Goal: Information Seeking & Learning: Learn about a topic

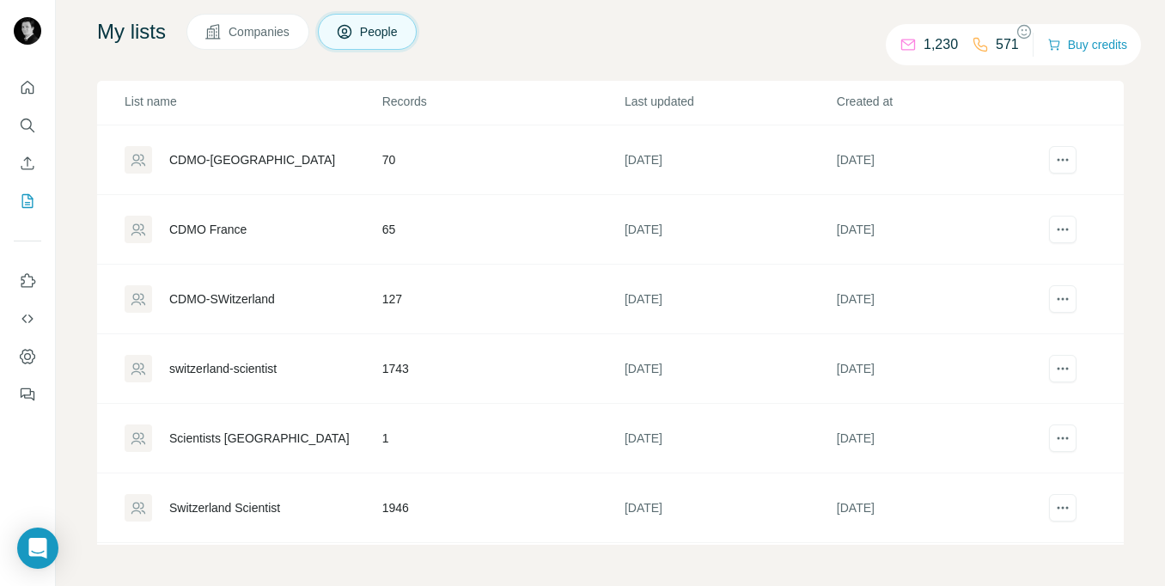
scroll to position [1032, 0]
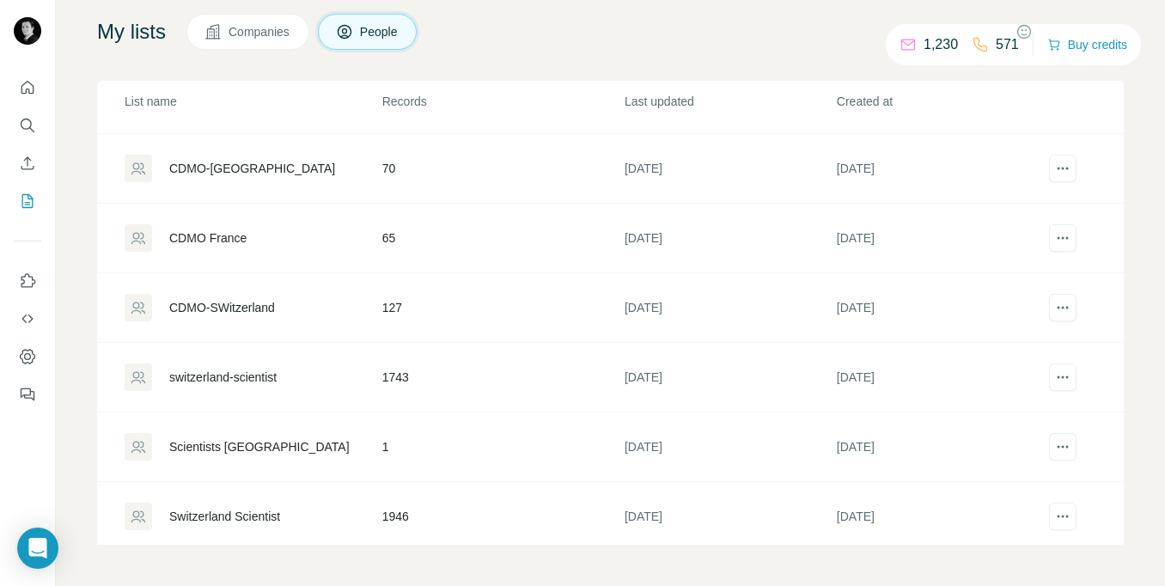
click at [203, 240] on div "CDMO France" at bounding box center [207, 237] width 77 height 17
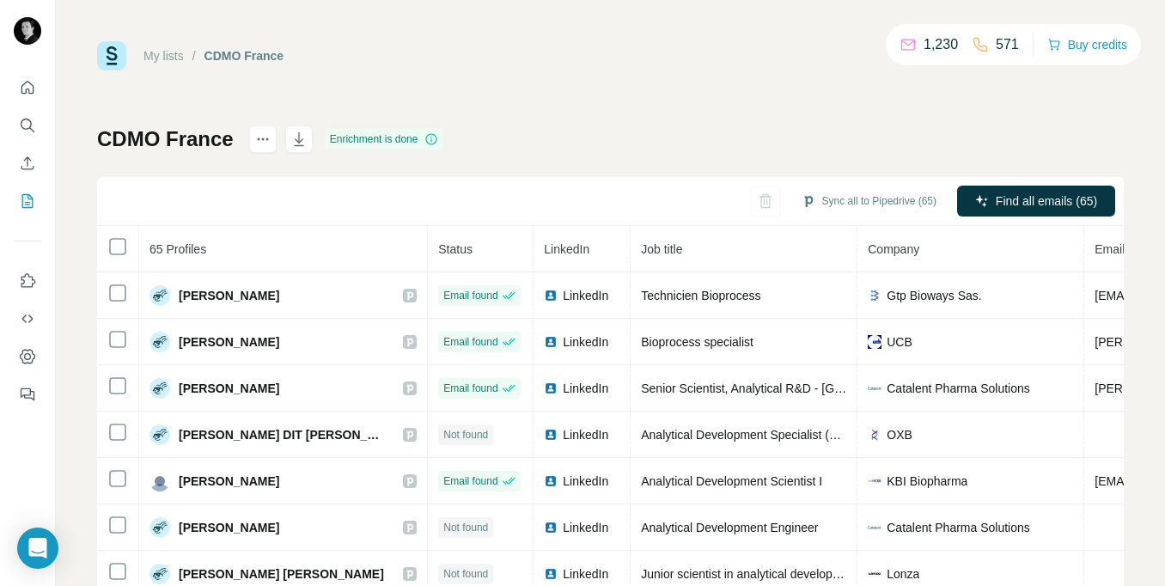
click at [641, 252] on span "Job title" at bounding box center [661, 249] width 41 height 14
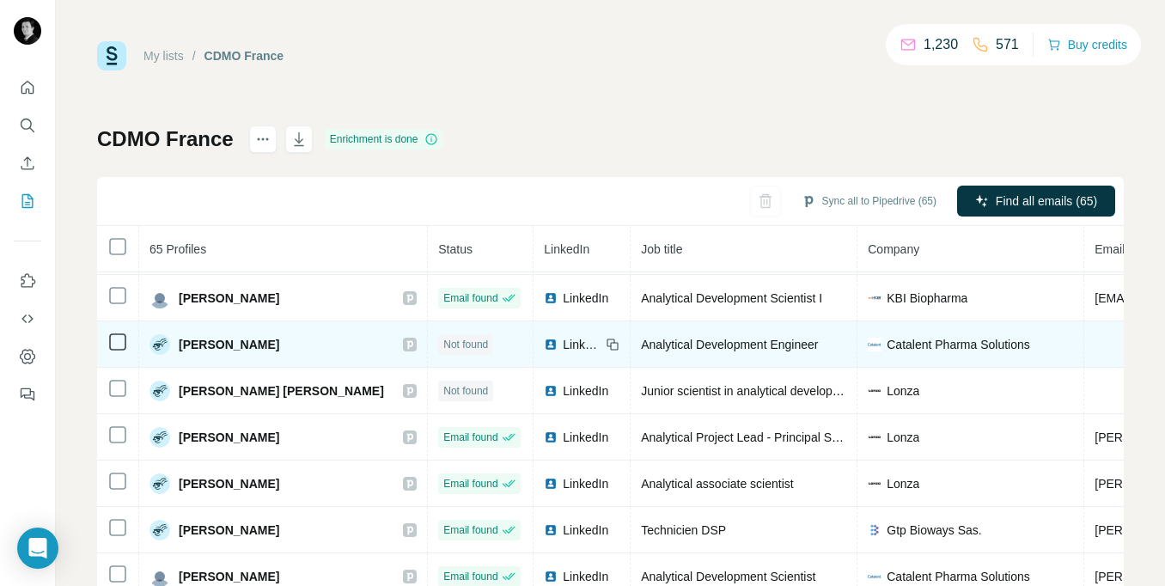
scroll to position [188, 0]
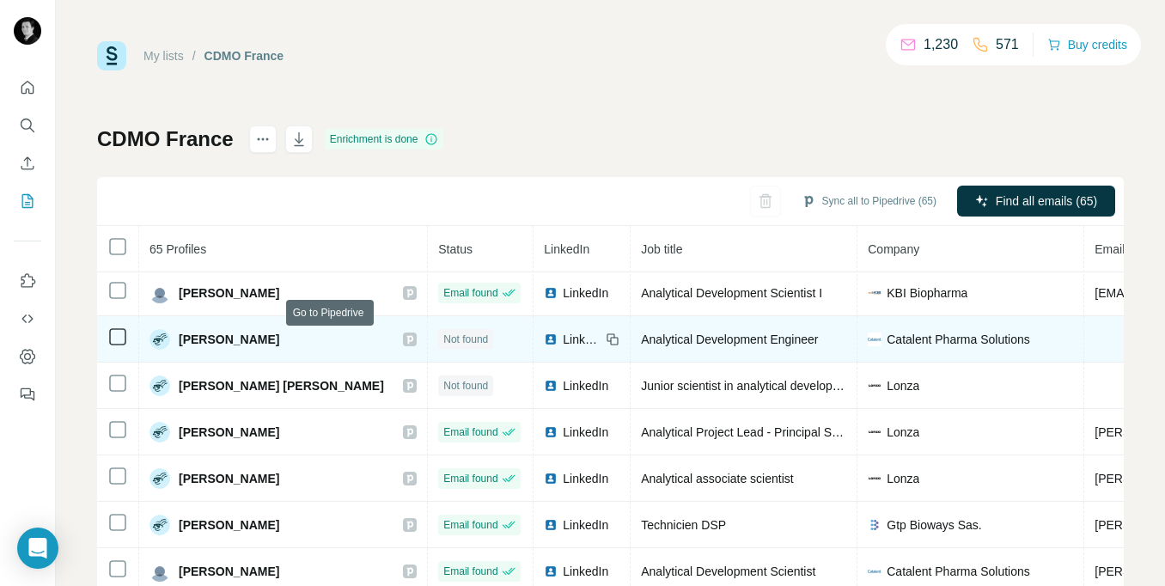
click at [405, 338] on icon at bounding box center [410, 339] width 10 height 14
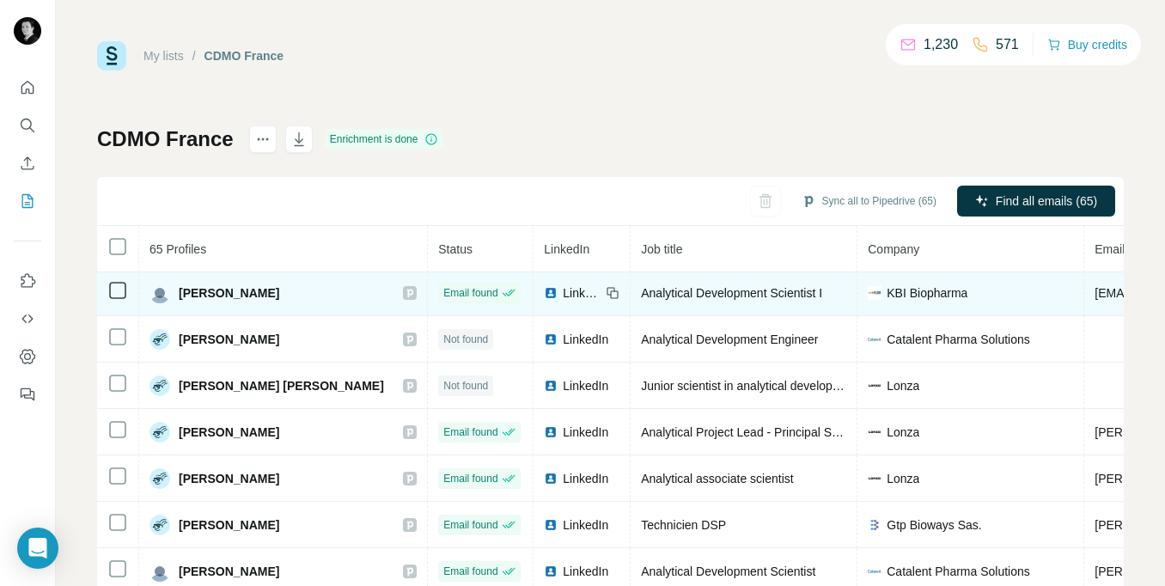
click at [405, 294] on icon at bounding box center [410, 293] width 10 height 14
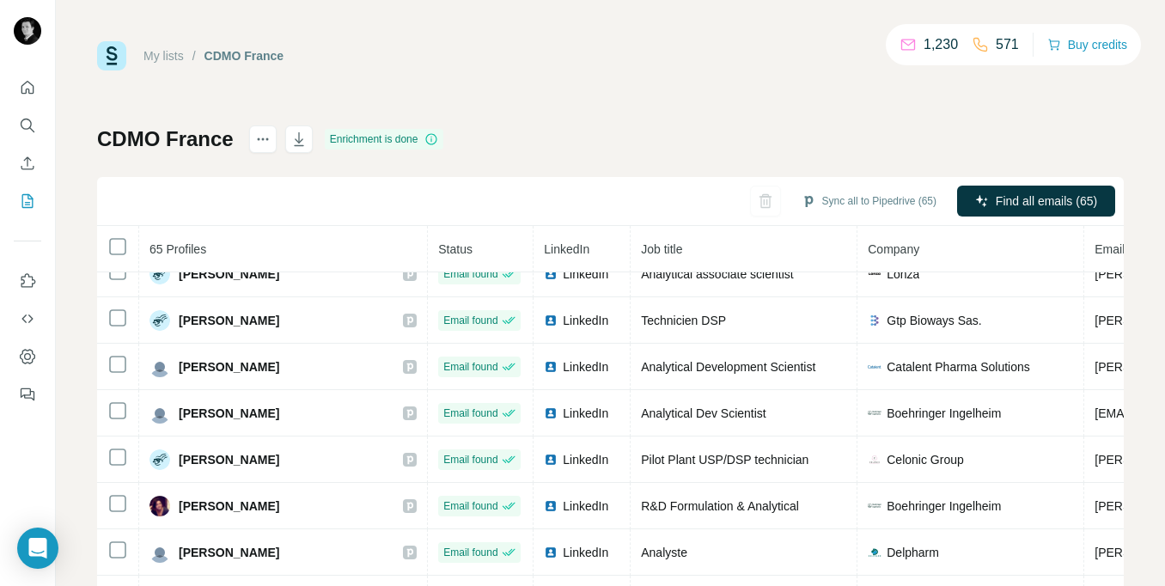
scroll to position [403, 0]
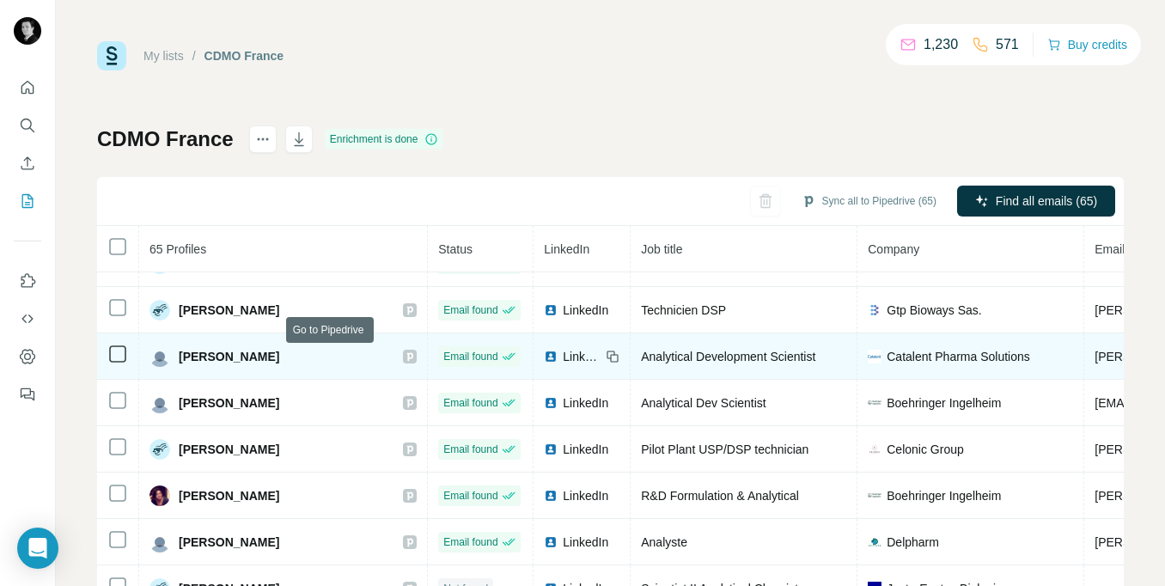
click at [407, 357] on icon at bounding box center [410, 356] width 6 height 9
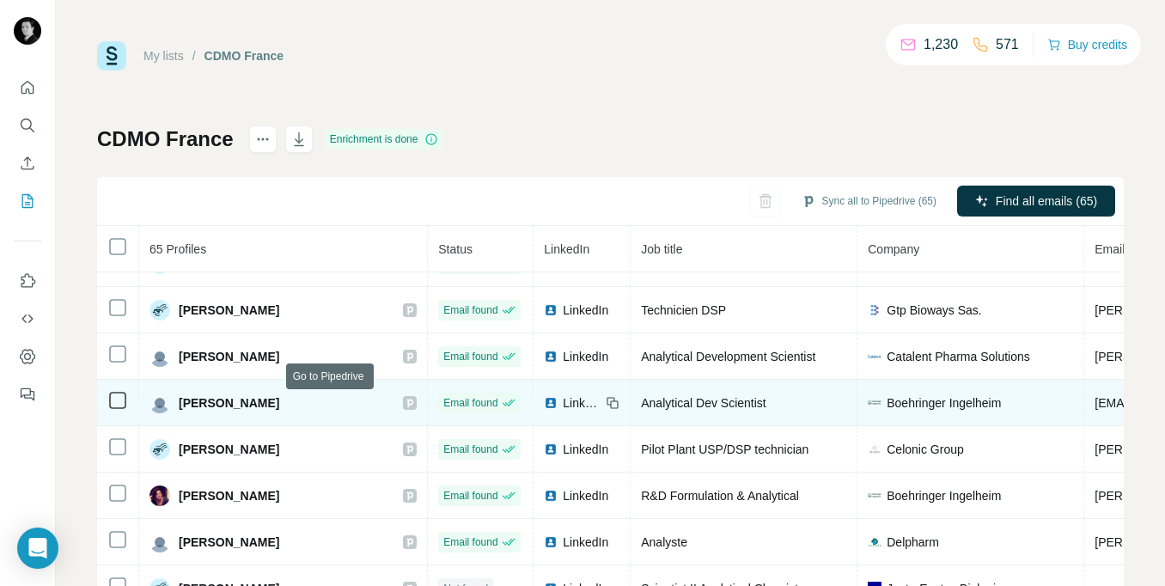
click at [405, 403] on icon at bounding box center [410, 403] width 10 height 14
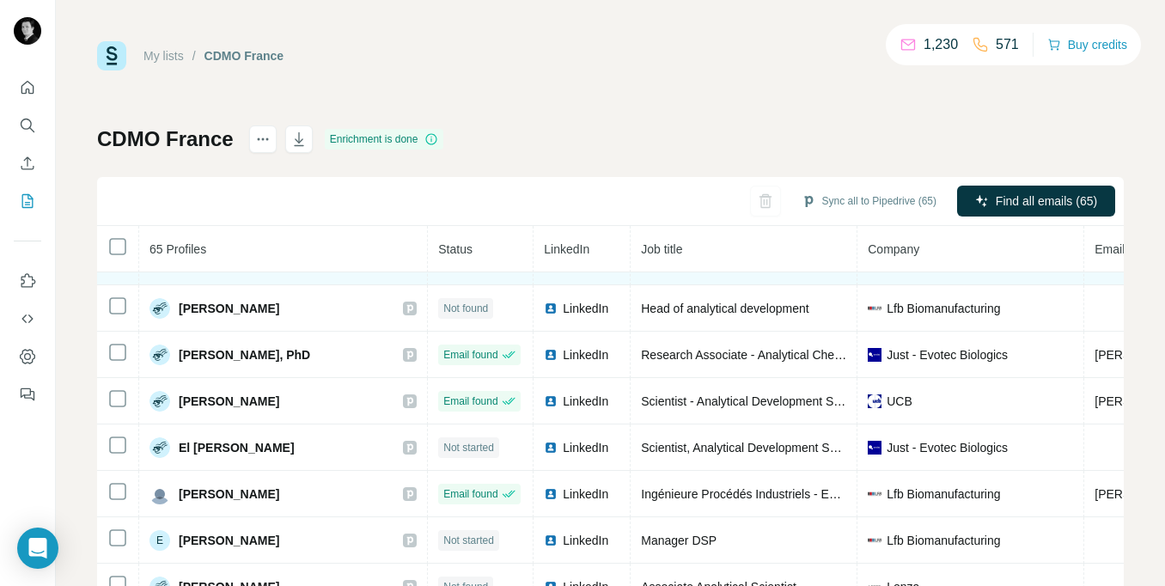
scroll to position [878, 0]
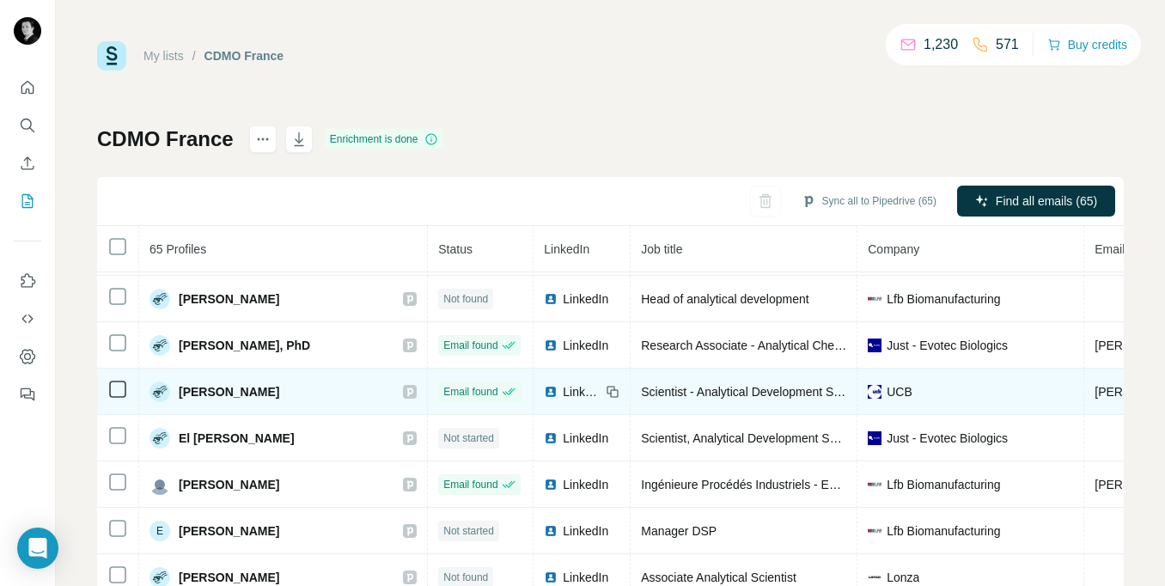
click at [405, 396] on icon at bounding box center [410, 392] width 10 height 14
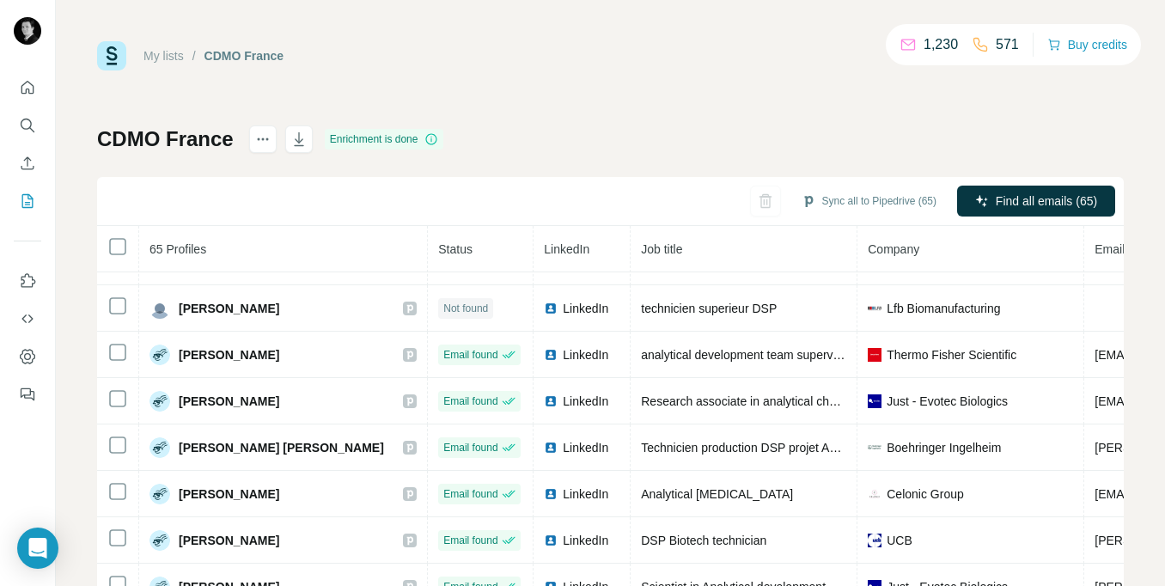
scroll to position [1241, 0]
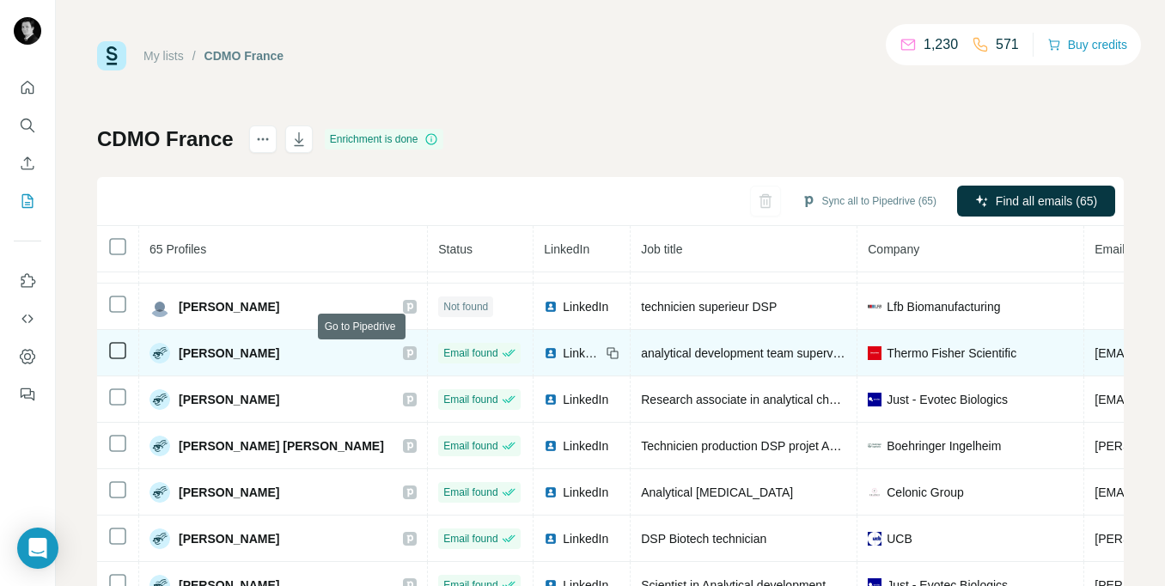
click at [405, 351] on icon at bounding box center [410, 353] width 10 height 14
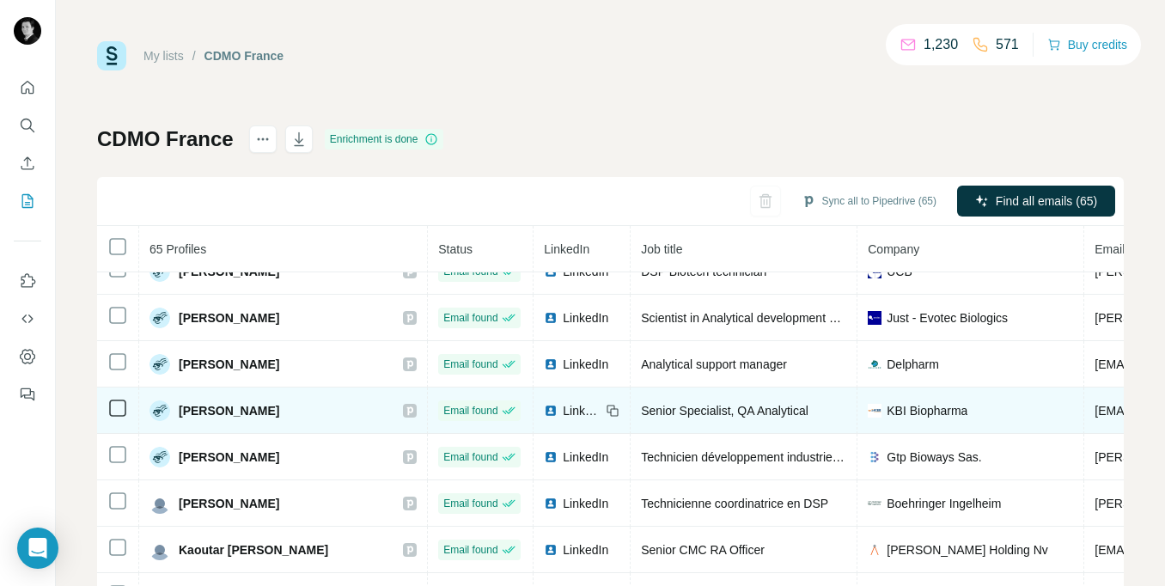
scroll to position [1510, 0]
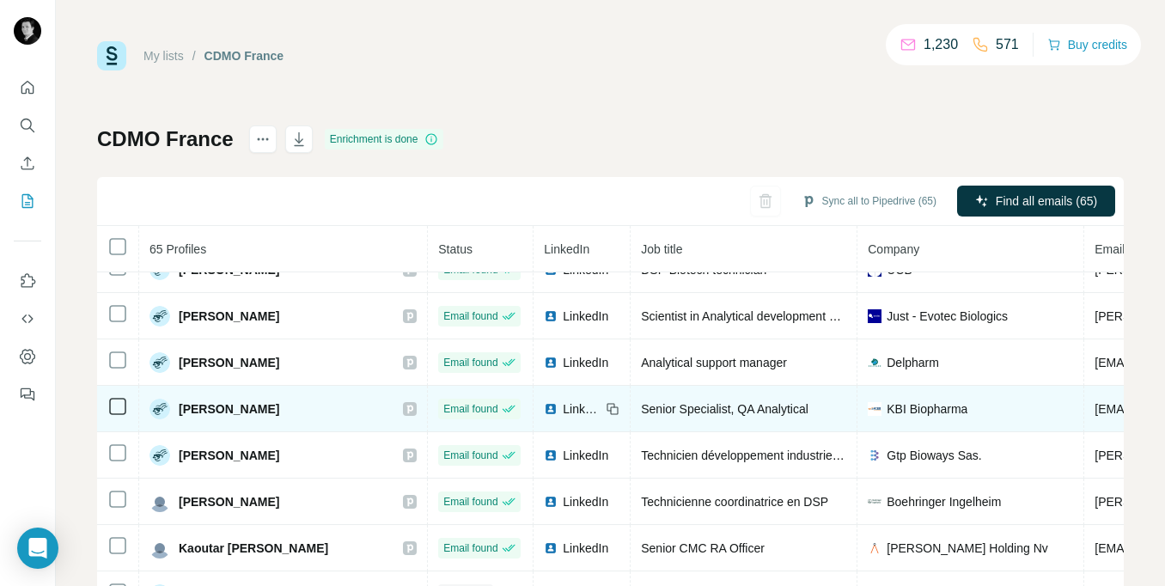
click at [405, 407] on icon at bounding box center [410, 409] width 10 height 14
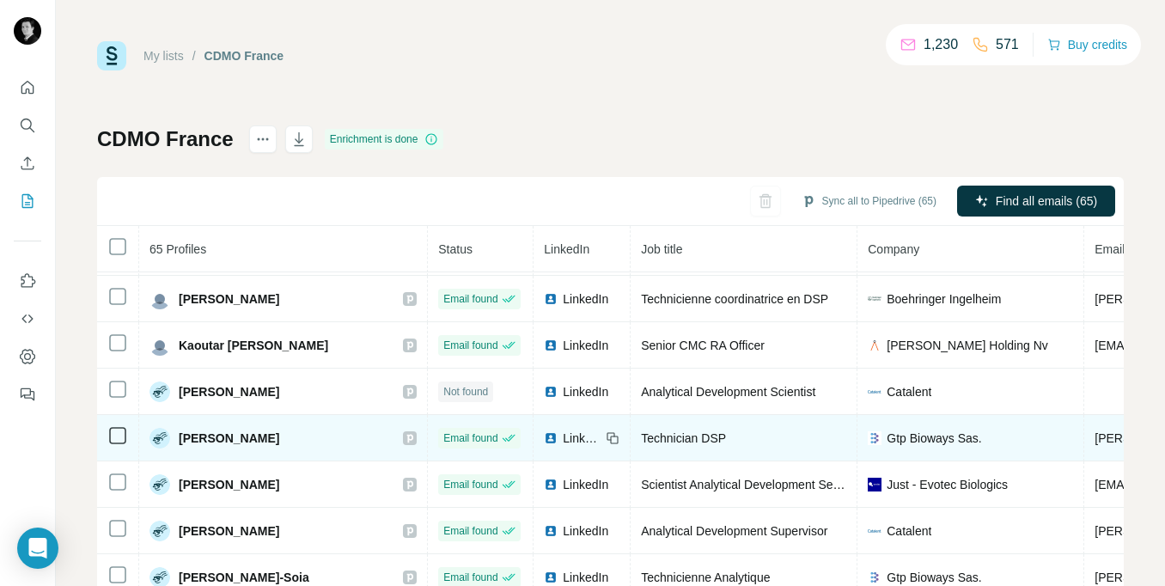
scroll to position [1723, 0]
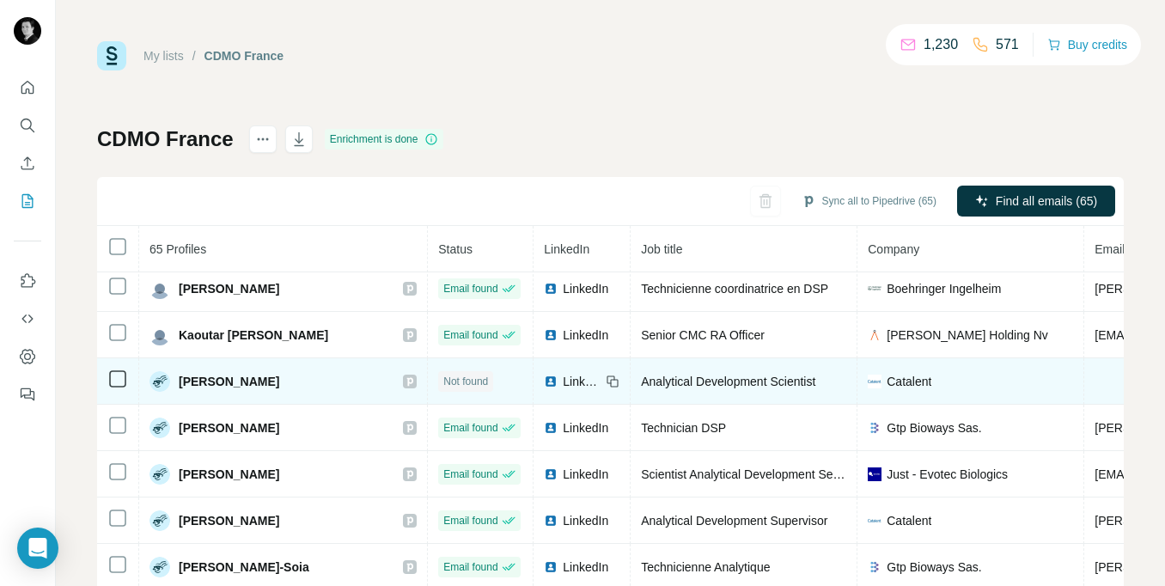
click at [405, 383] on icon at bounding box center [410, 381] width 10 height 14
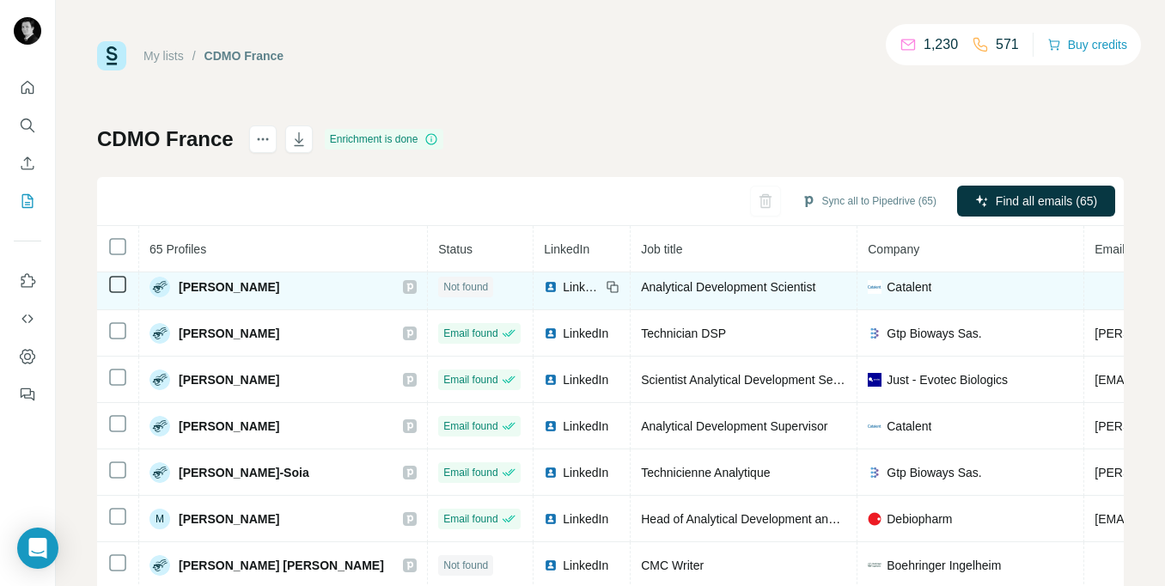
scroll to position [1833, 0]
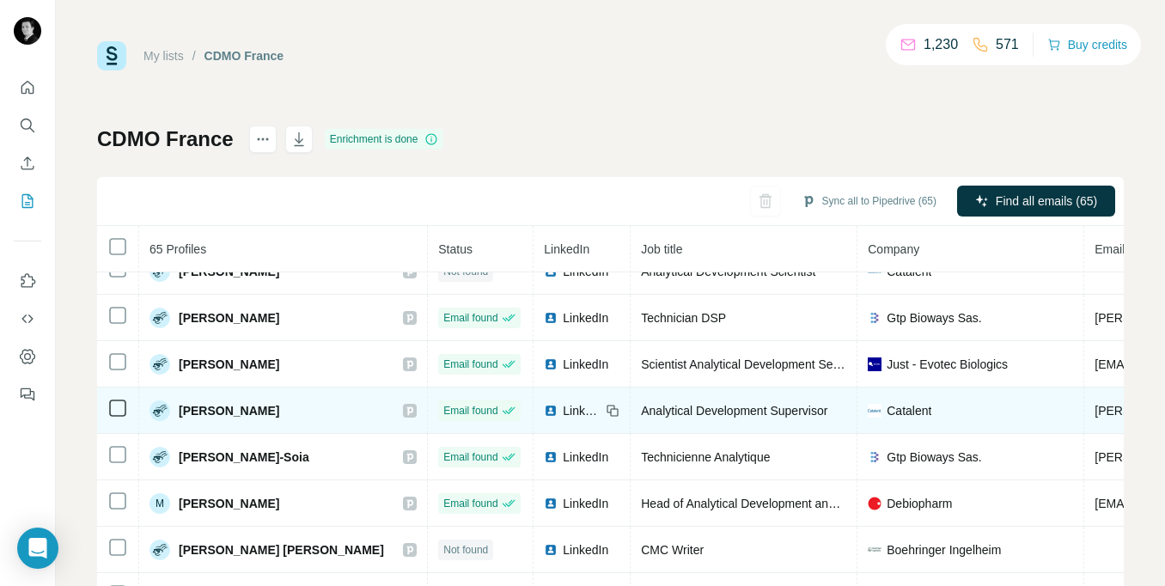
click at [405, 416] on icon at bounding box center [410, 411] width 10 height 14
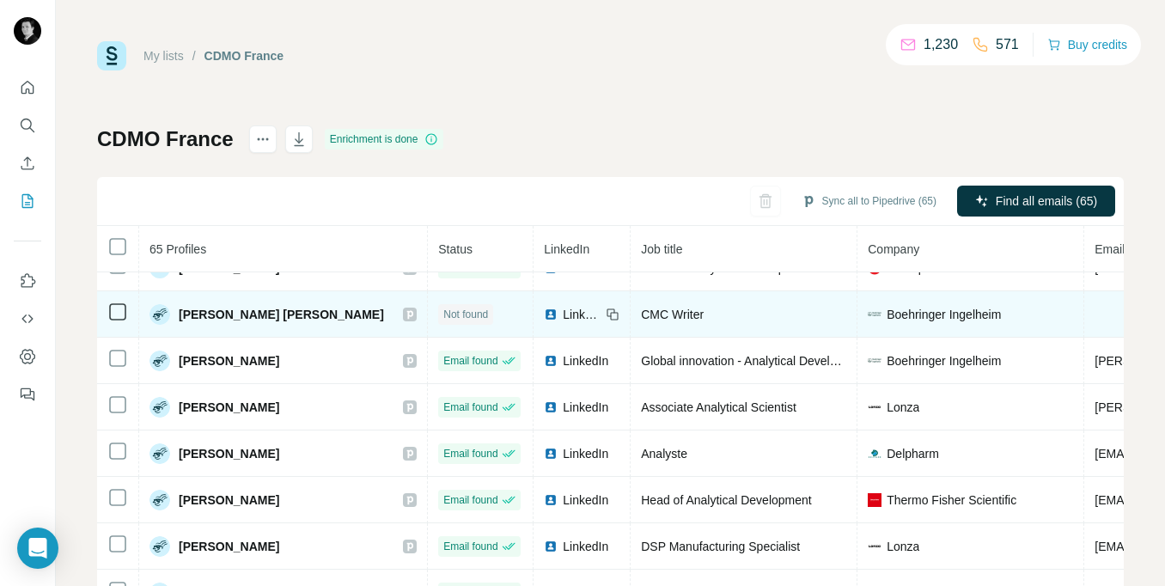
scroll to position [2081, 0]
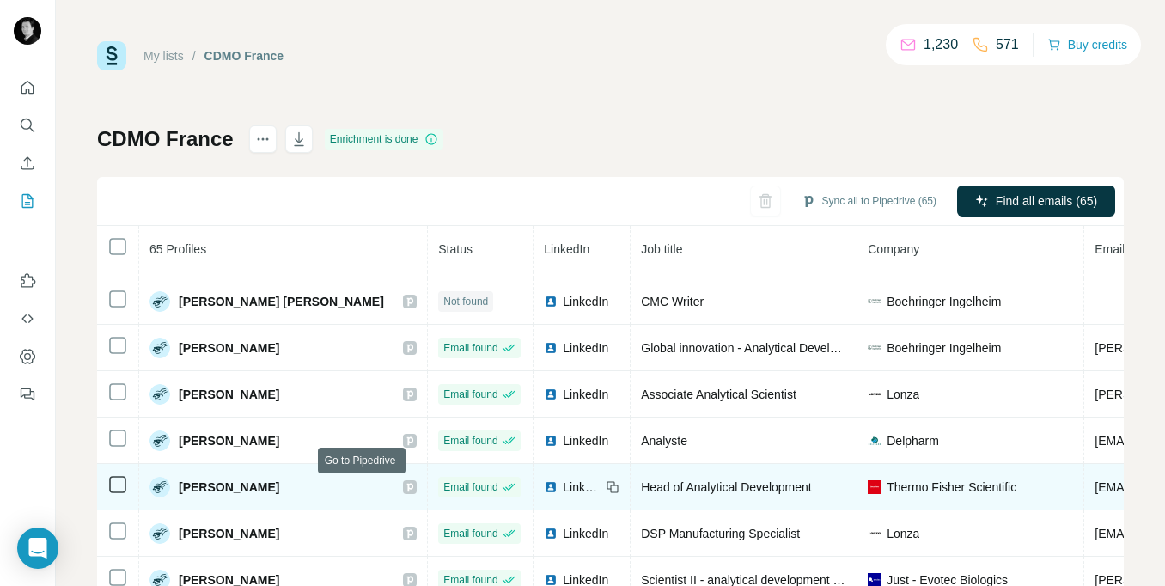
click at [407, 488] on icon at bounding box center [410, 487] width 6 height 9
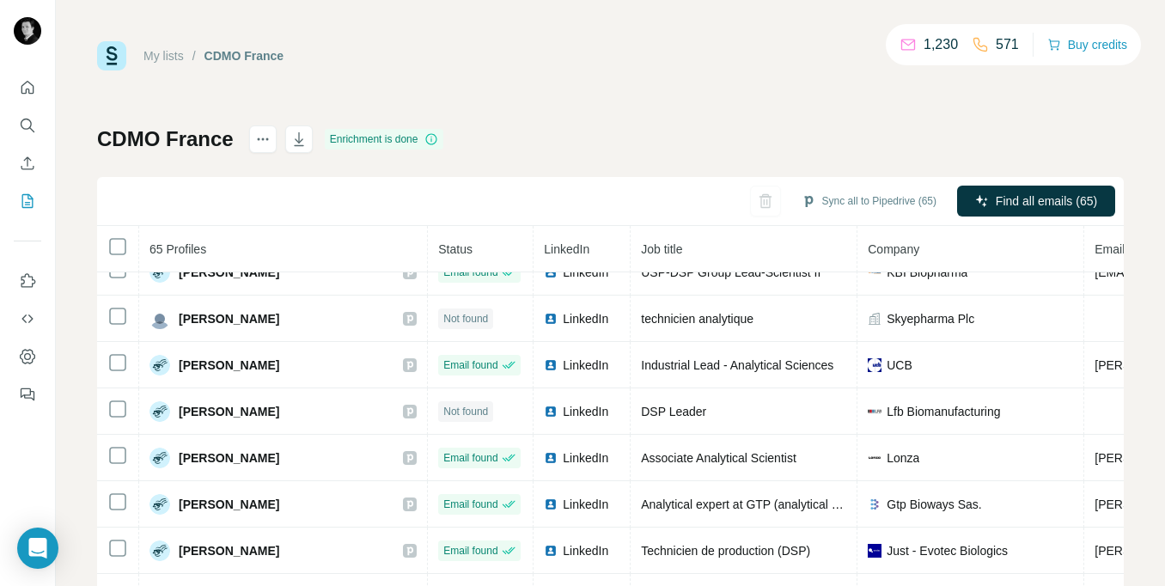
scroll to position [2529, 0]
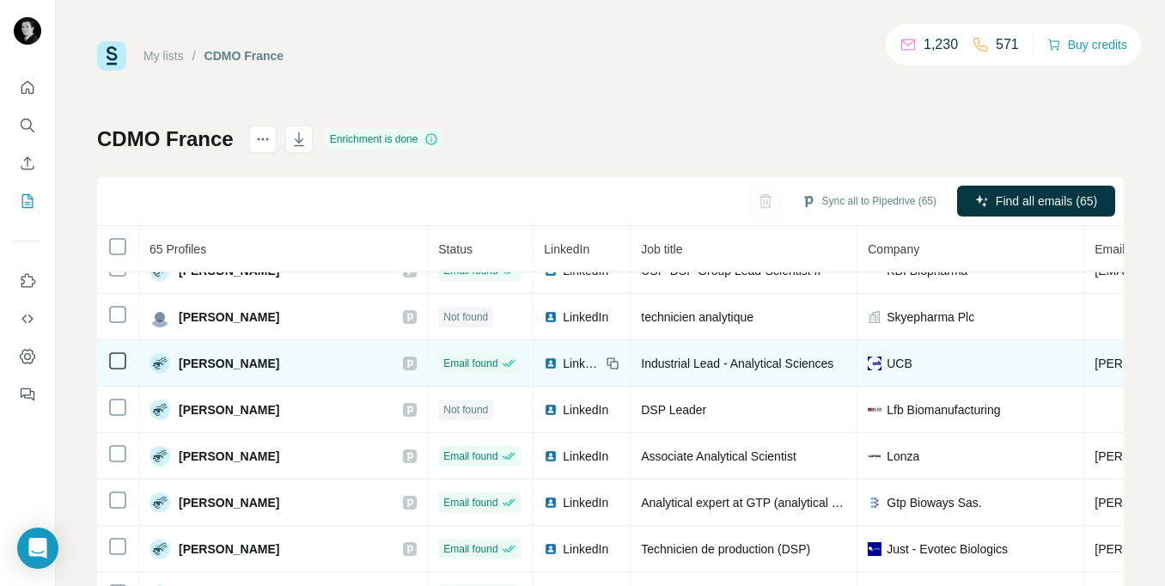
click at [407, 365] on icon at bounding box center [410, 363] width 6 height 9
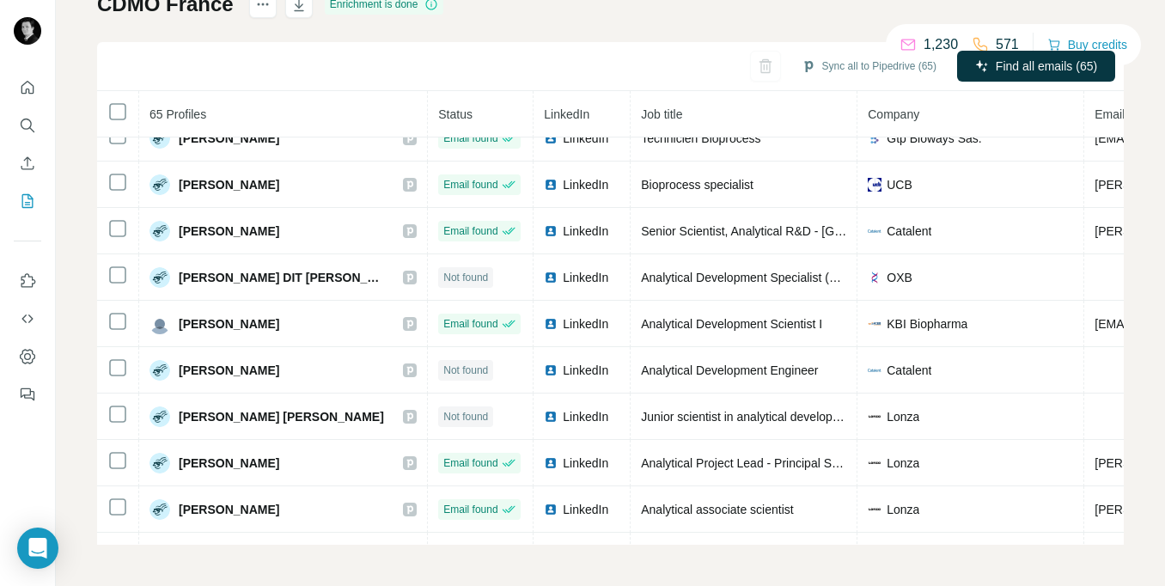
scroll to position [0, 0]
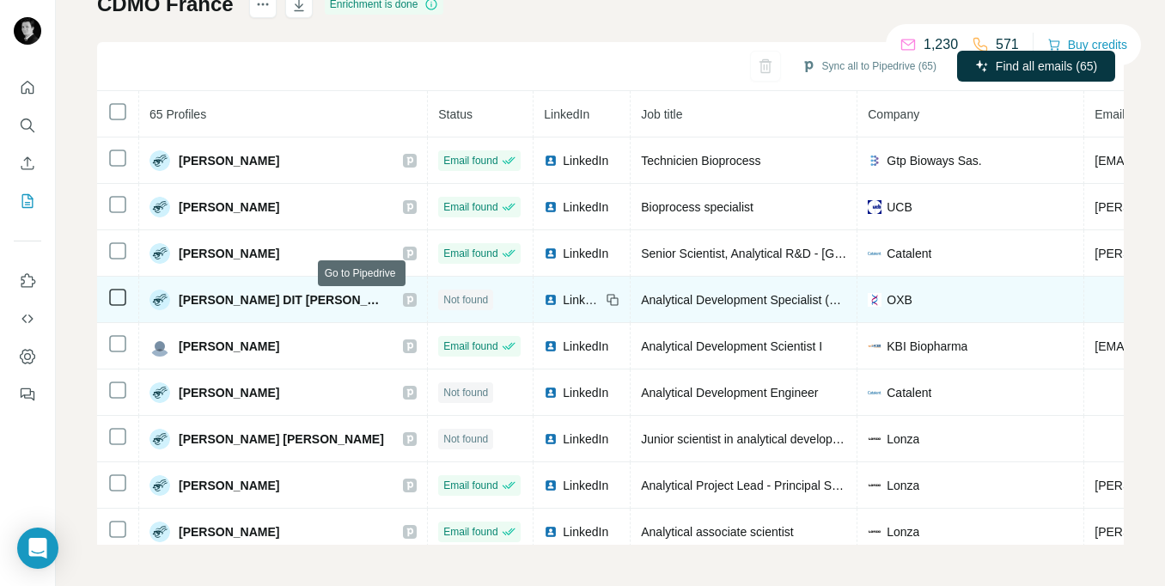
click at [407, 301] on icon at bounding box center [410, 299] width 6 height 9
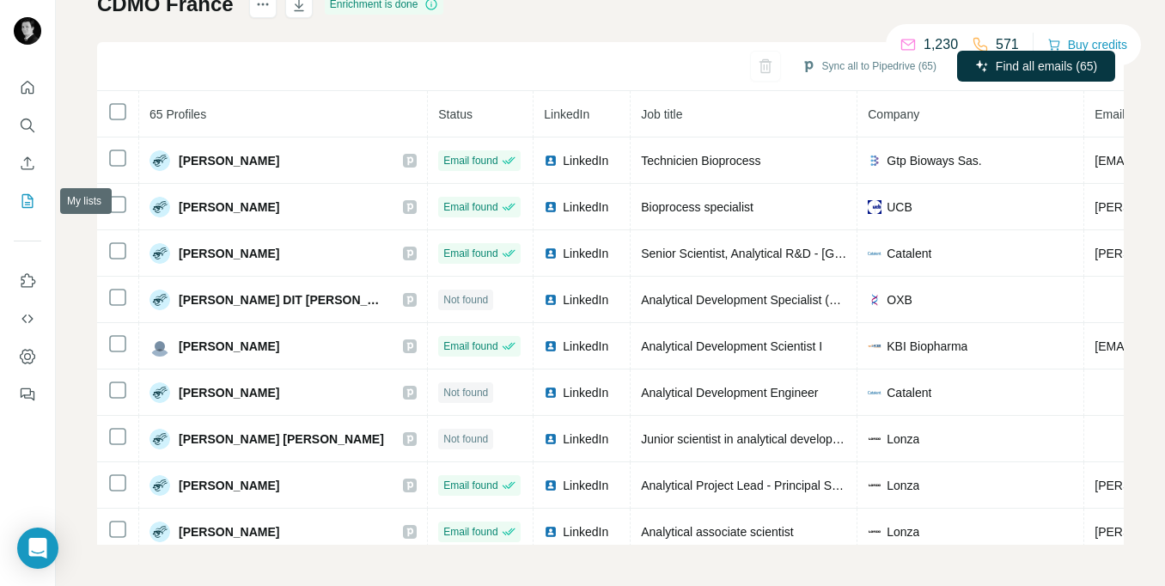
click at [33, 204] on icon "My lists" at bounding box center [27, 201] width 11 height 14
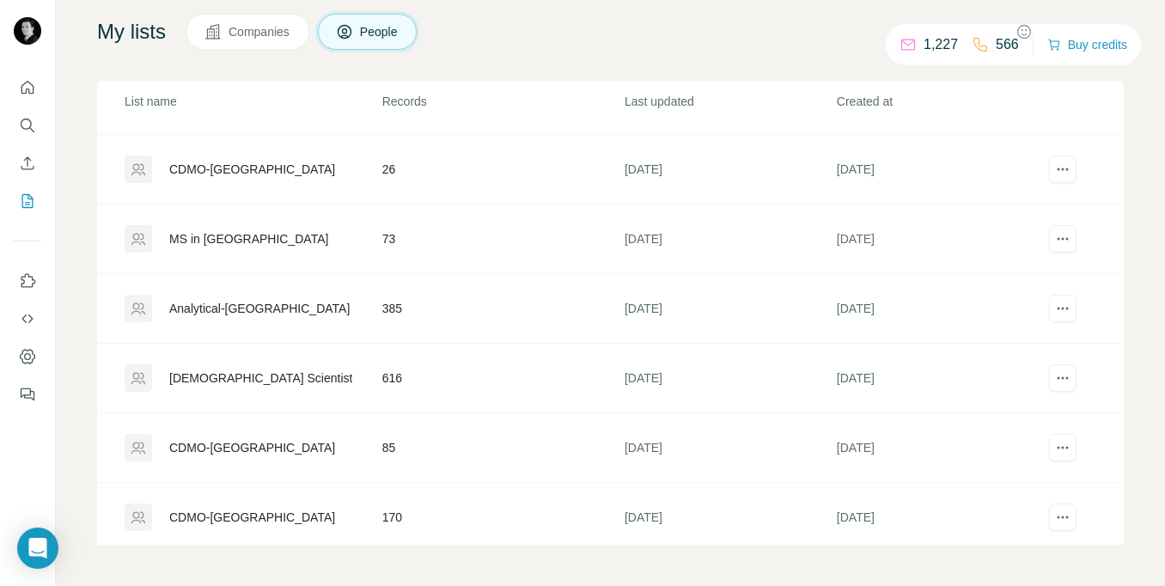
scroll to position [470, 0]
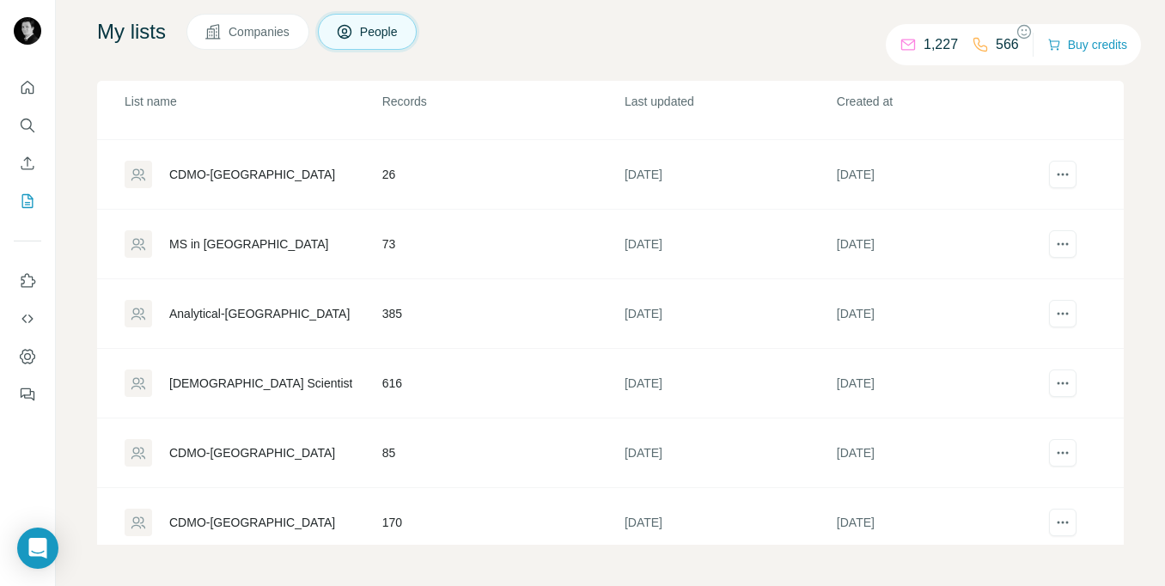
click at [242, 386] on div "[DEMOGRAPHIC_DATA] Scientist" at bounding box center [260, 382] width 183 height 17
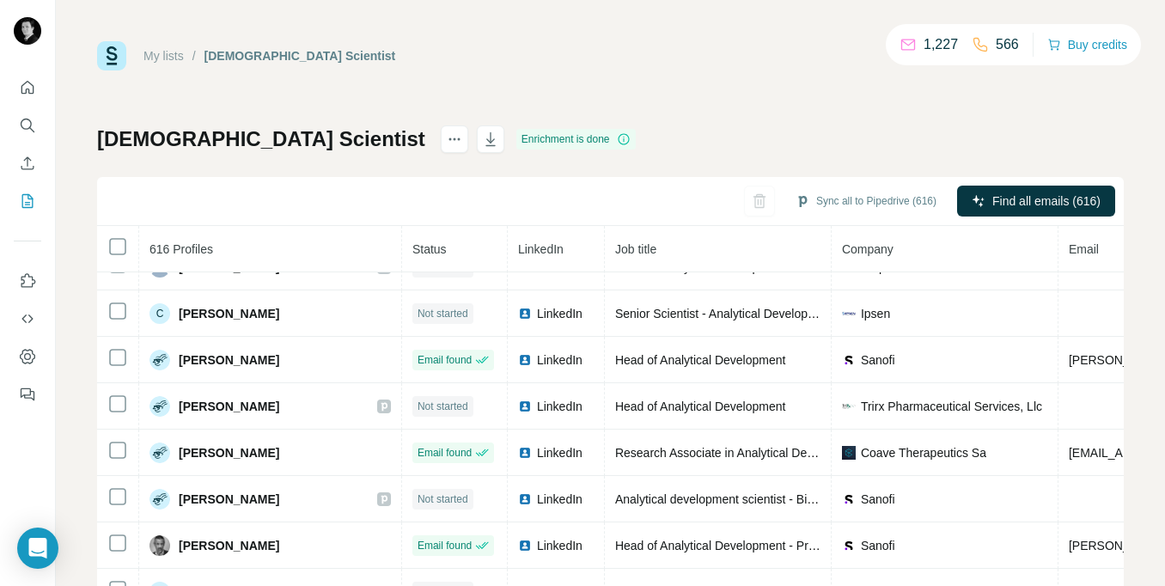
scroll to position [123, 0]
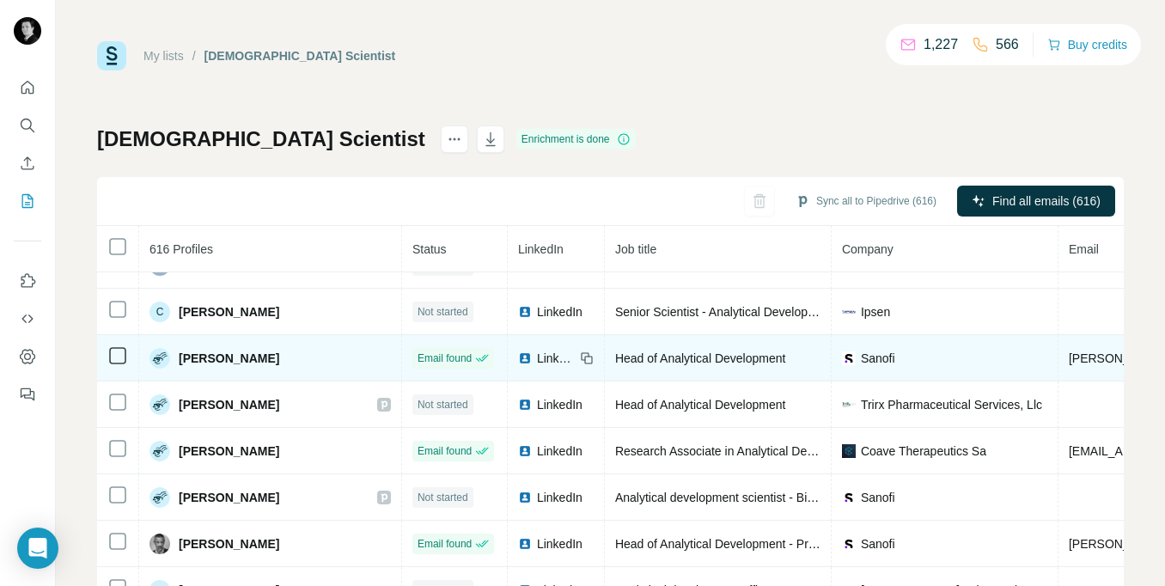
click at [537, 360] on span "LinkedIn" at bounding box center [556, 358] width 38 height 17
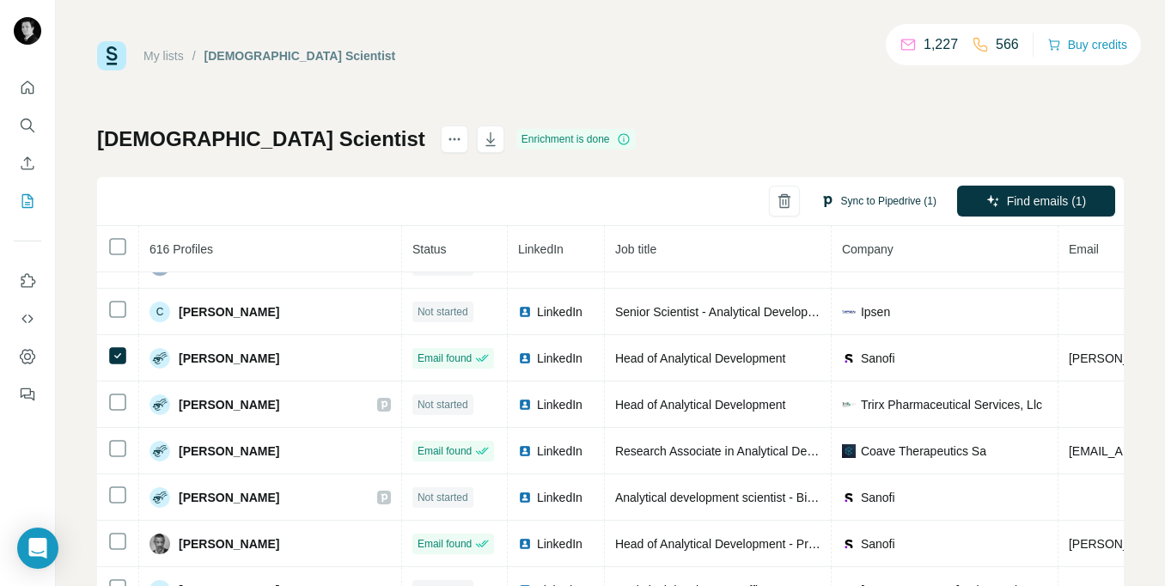
click at [860, 202] on button "Sync to Pipedrive (1)" at bounding box center [878, 201] width 140 height 26
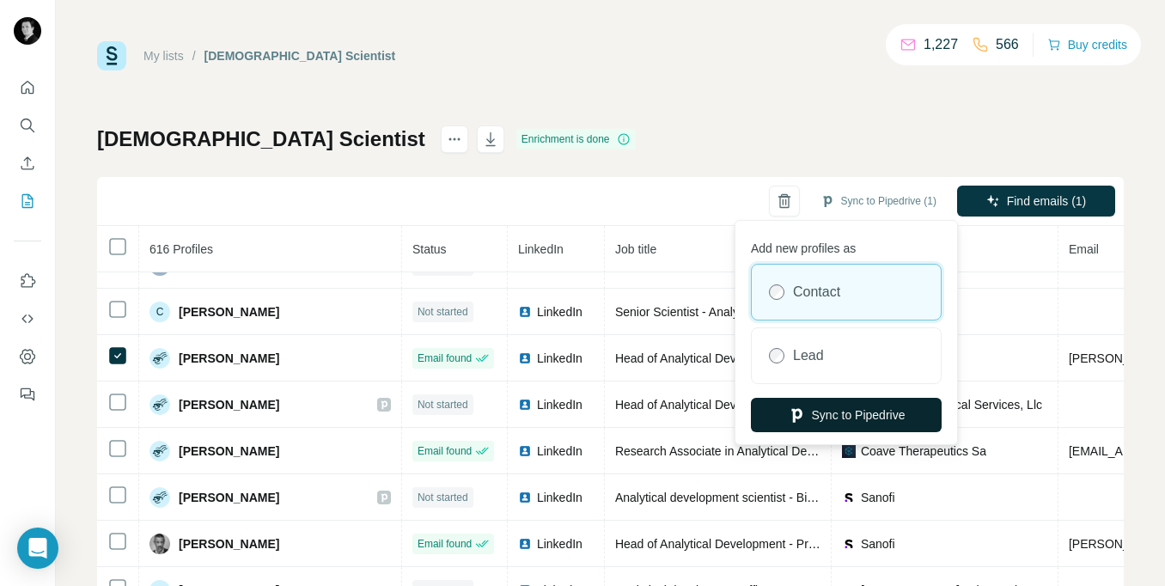
click at [837, 417] on button "Sync to Pipedrive" at bounding box center [846, 415] width 191 height 34
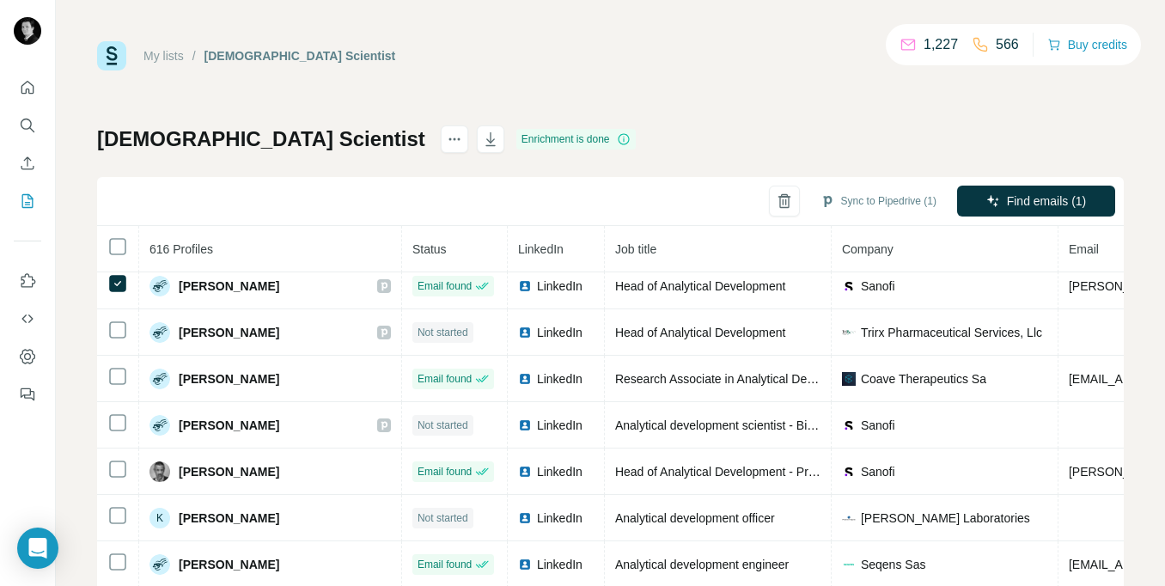
scroll to position [206, 0]
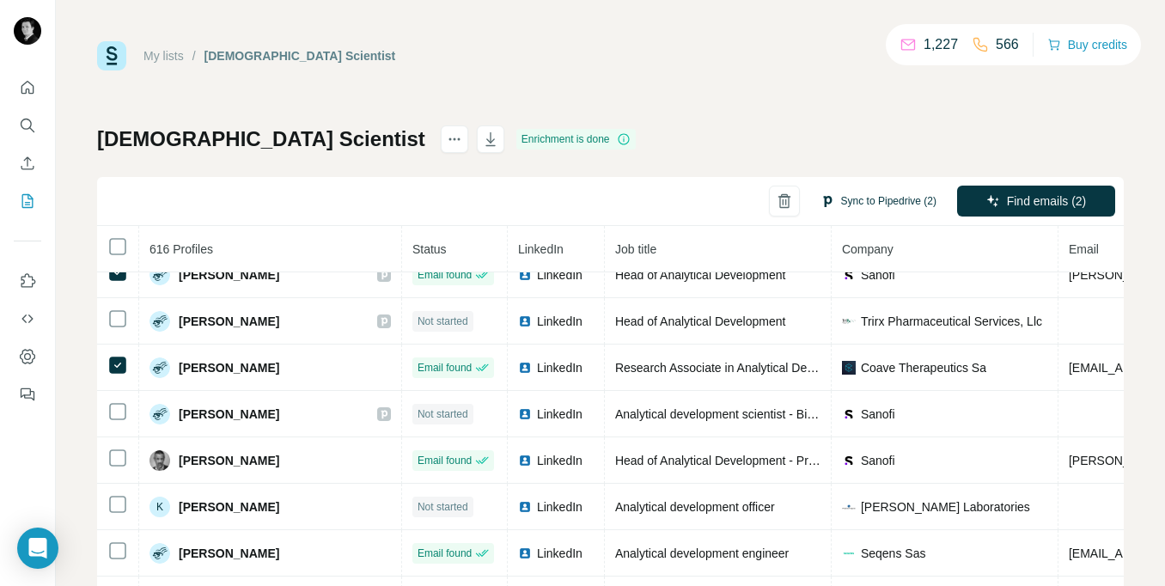
click at [839, 200] on button "Sync to Pipedrive (2)" at bounding box center [878, 201] width 140 height 26
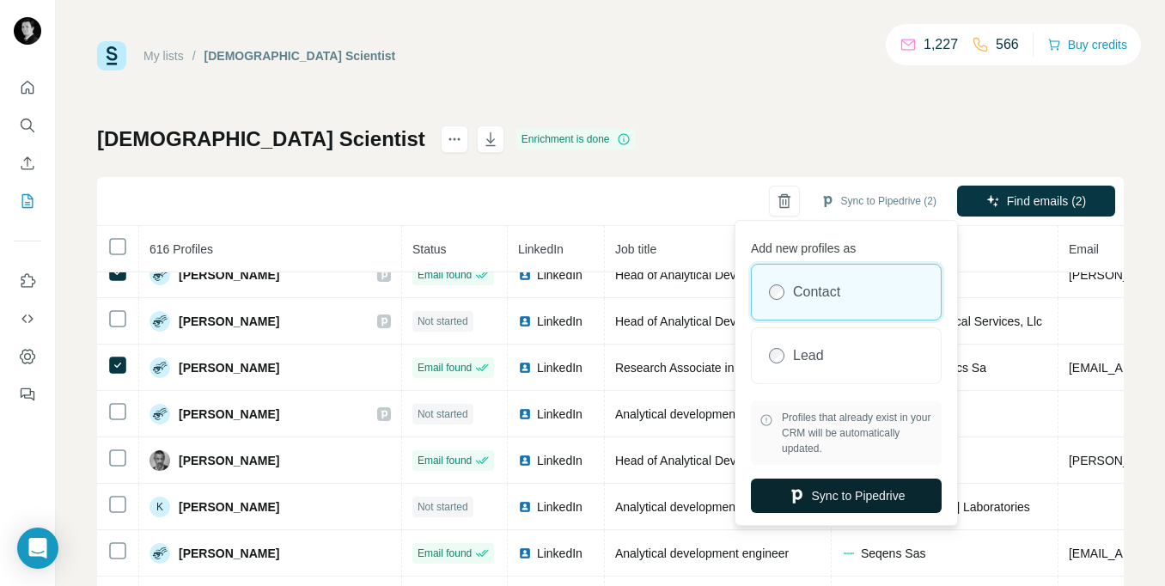
click at [862, 498] on button "Sync to Pipedrive" at bounding box center [846, 495] width 191 height 34
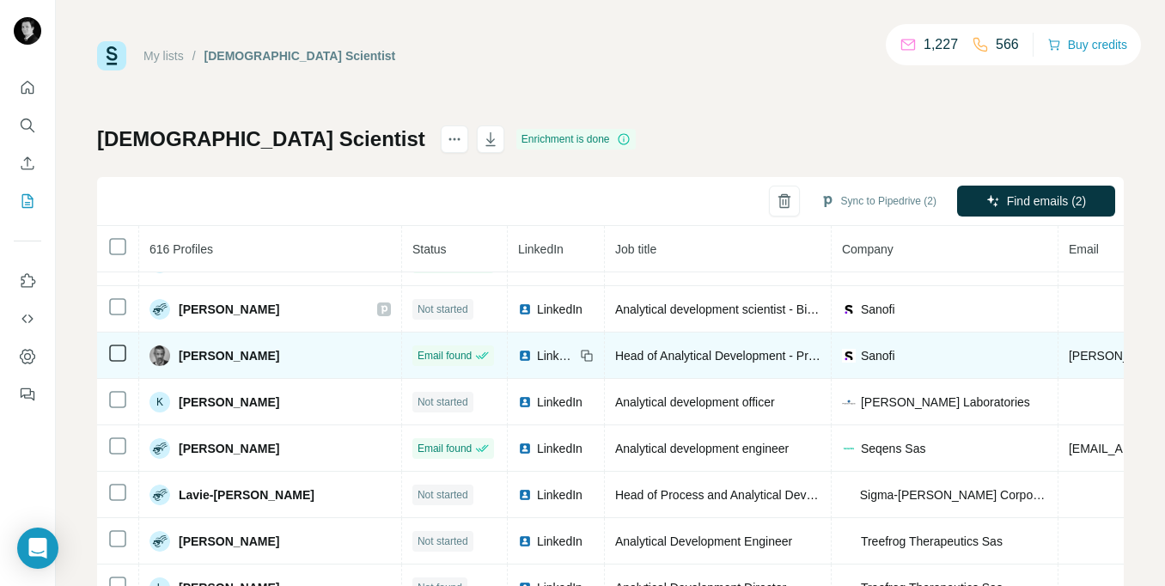
scroll to position [356, 0]
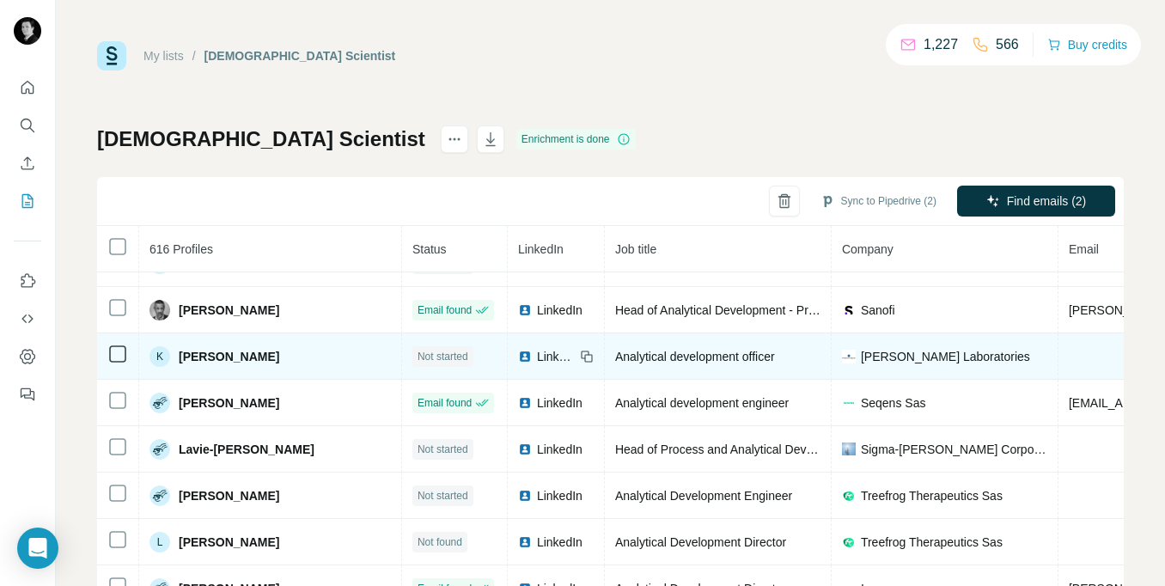
click at [127, 355] on icon at bounding box center [117, 354] width 21 height 21
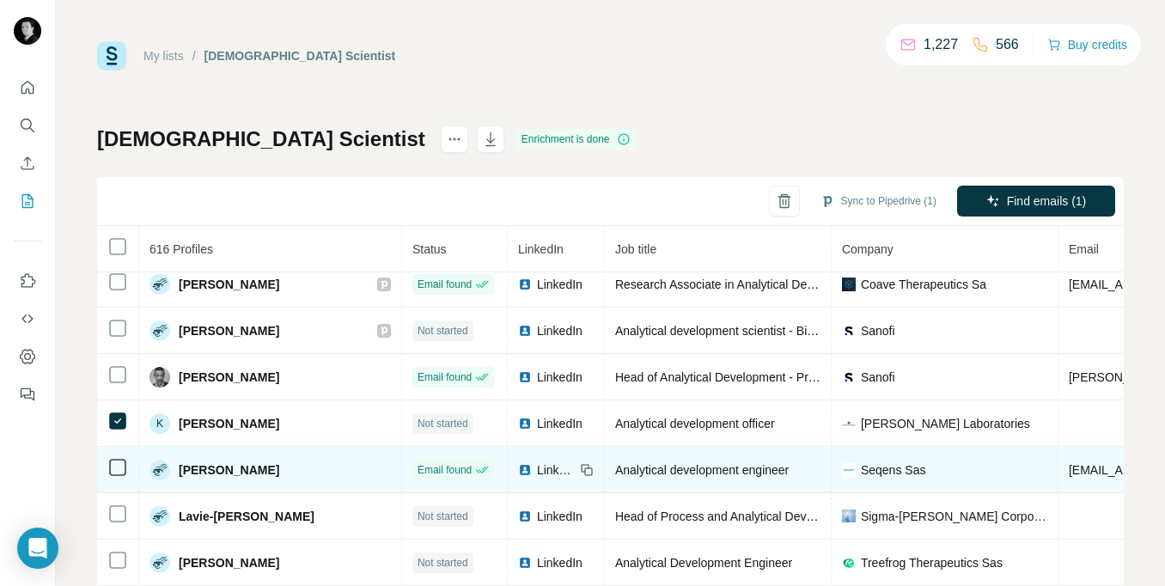
scroll to position [350, 0]
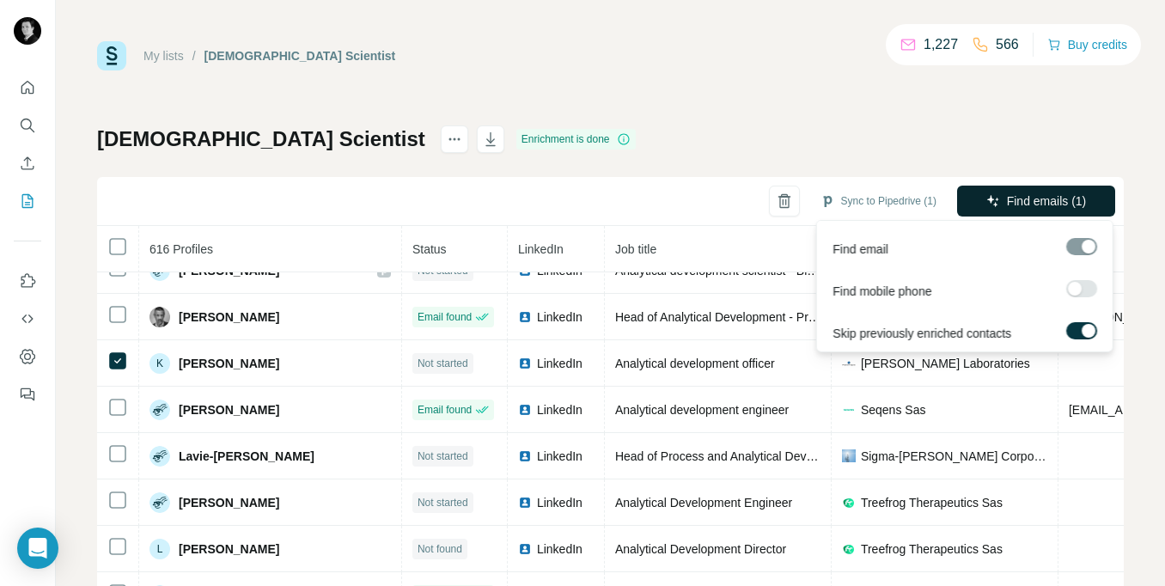
click at [1007, 207] on span "Find emails (1)" at bounding box center [1047, 200] width 80 height 17
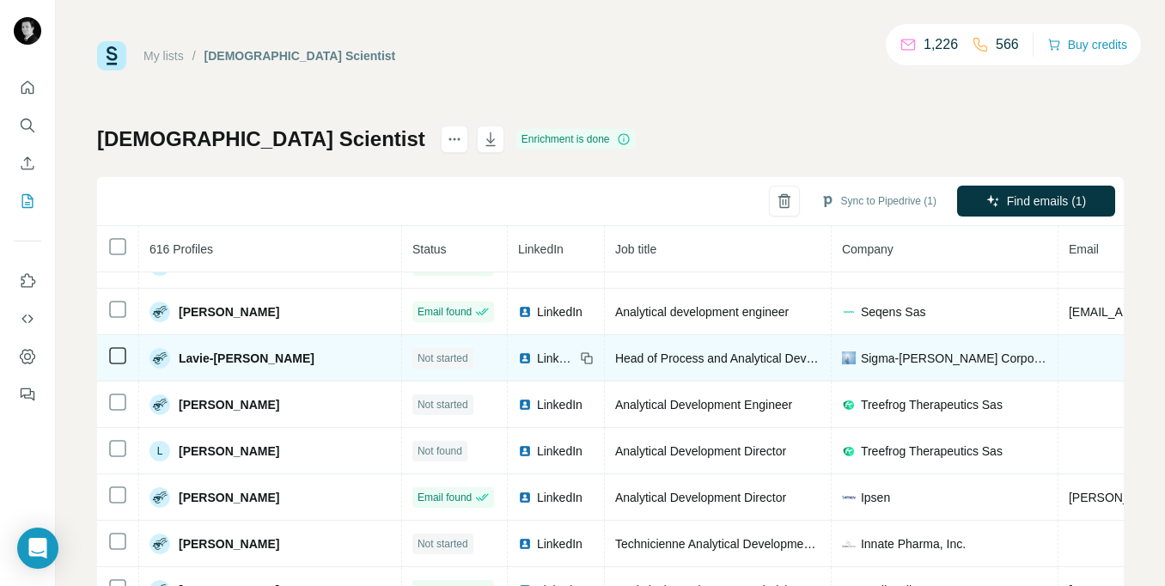
scroll to position [451, 0]
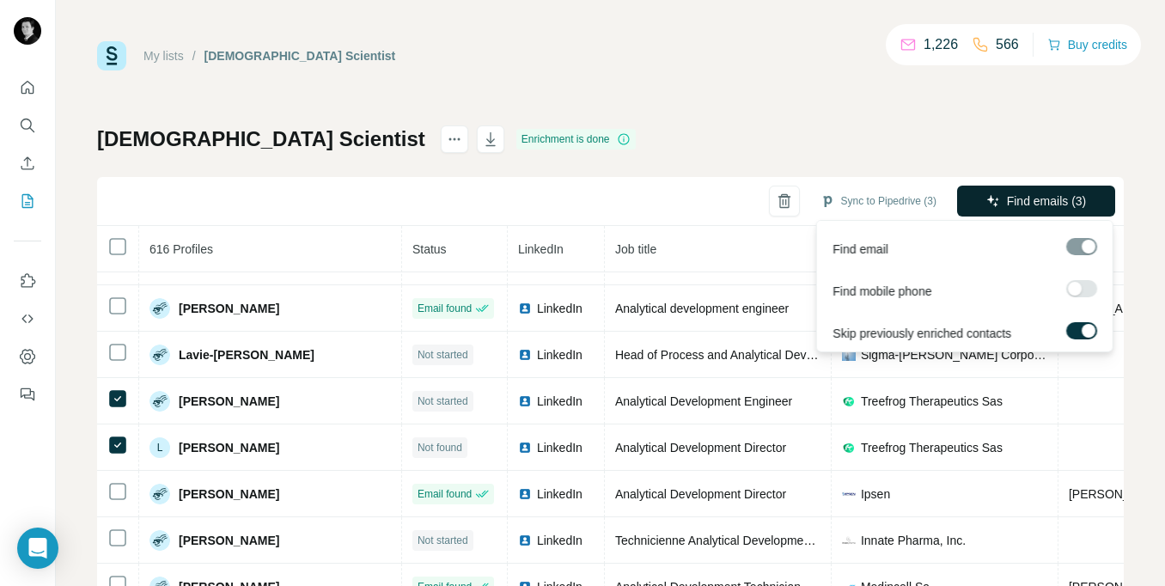
click at [1039, 202] on span "Find emails (3)" at bounding box center [1047, 200] width 80 height 17
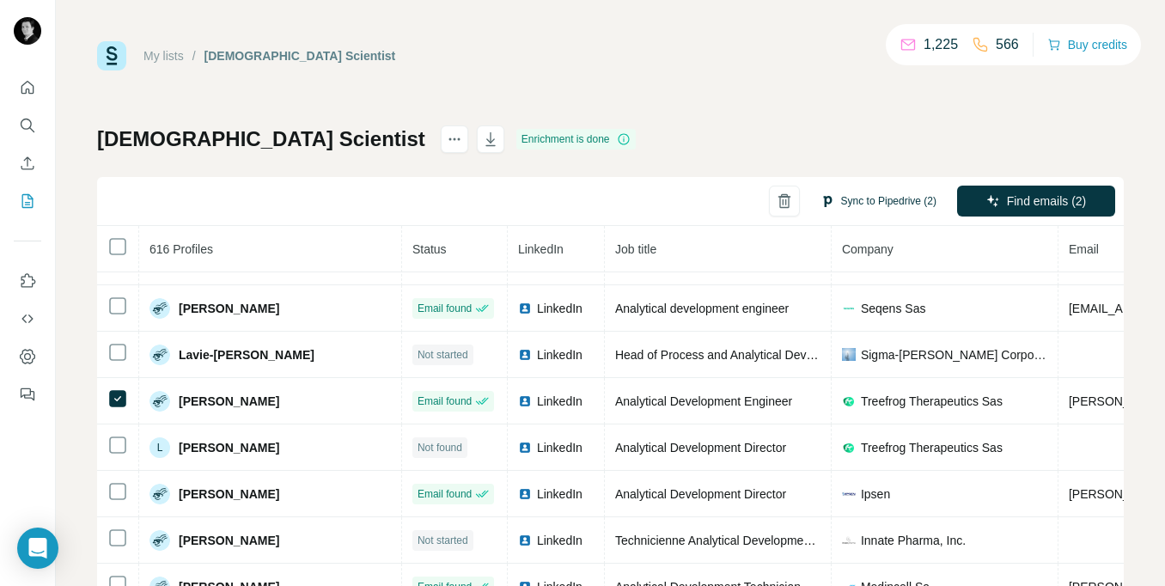
click at [859, 203] on button "Sync to Pipedrive (2)" at bounding box center [878, 201] width 140 height 26
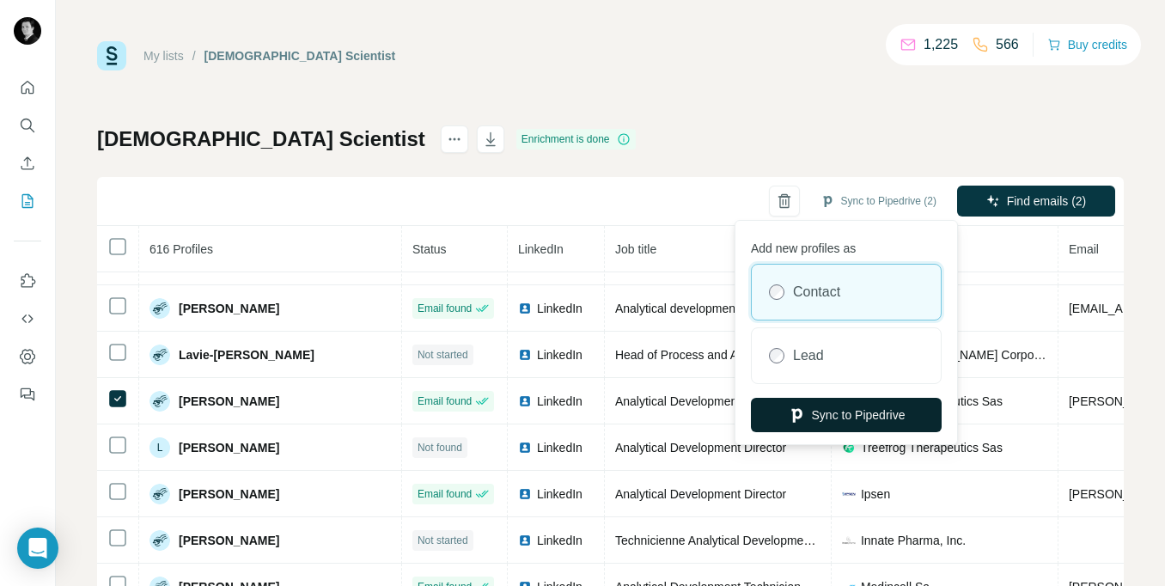
click at [843, 417] on button "Sync to Pipedrive" at bounding box center [846, 415] width 191 height 34
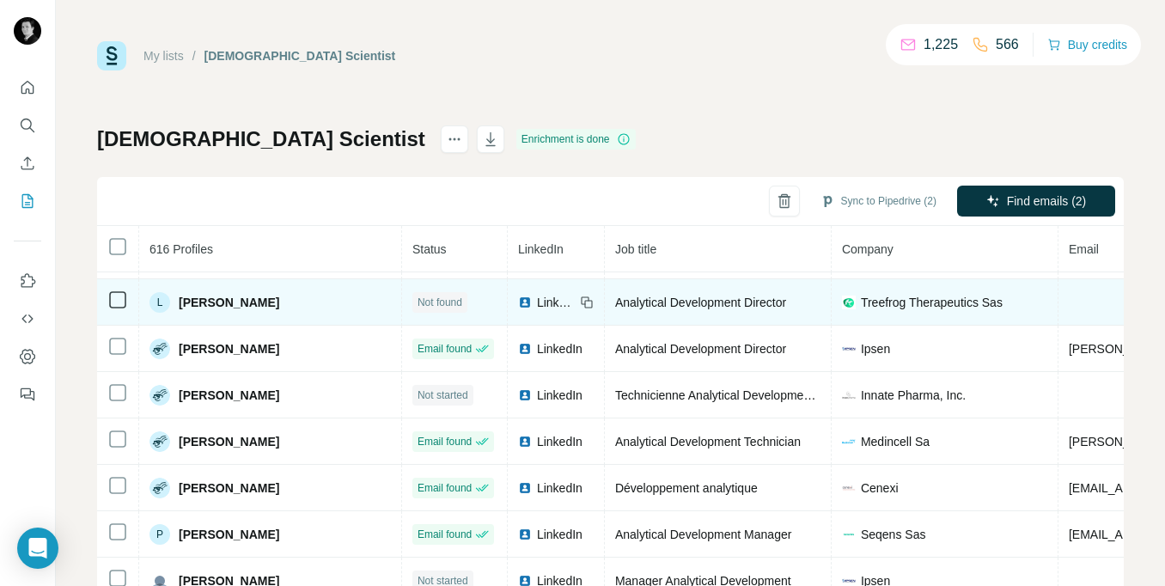
scroll to position [639, 0]
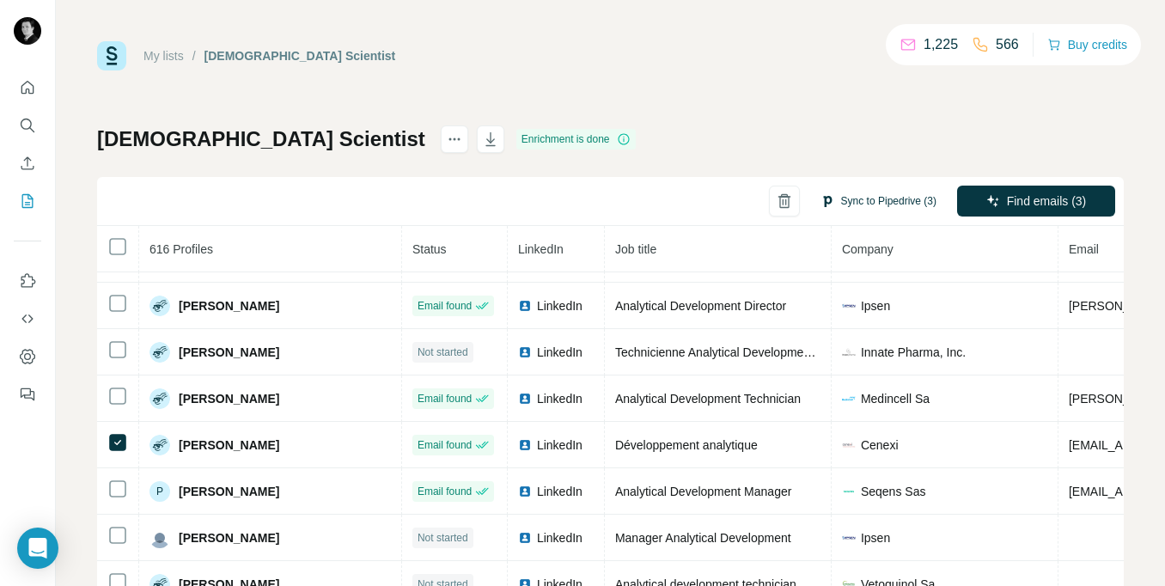
click at [870, 201] on button "Sync to Pipedrive (3)" at bounding box center [878, 201] width 140 height 26
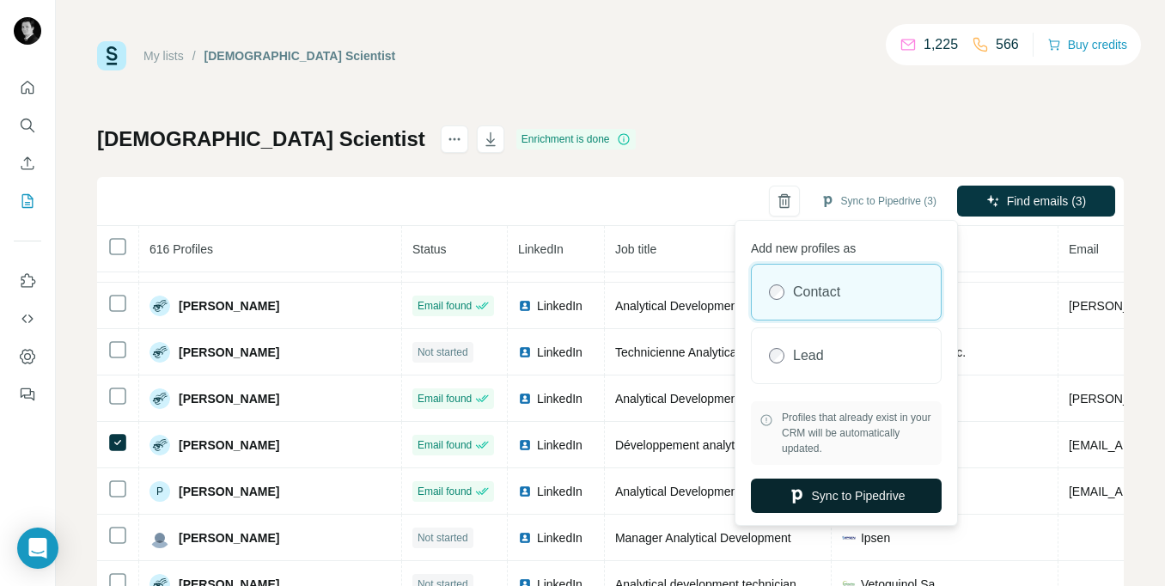
click at [856, 490] on button "Sync to Pipedrive" at bounding box center [846, 495] width 191 height 34
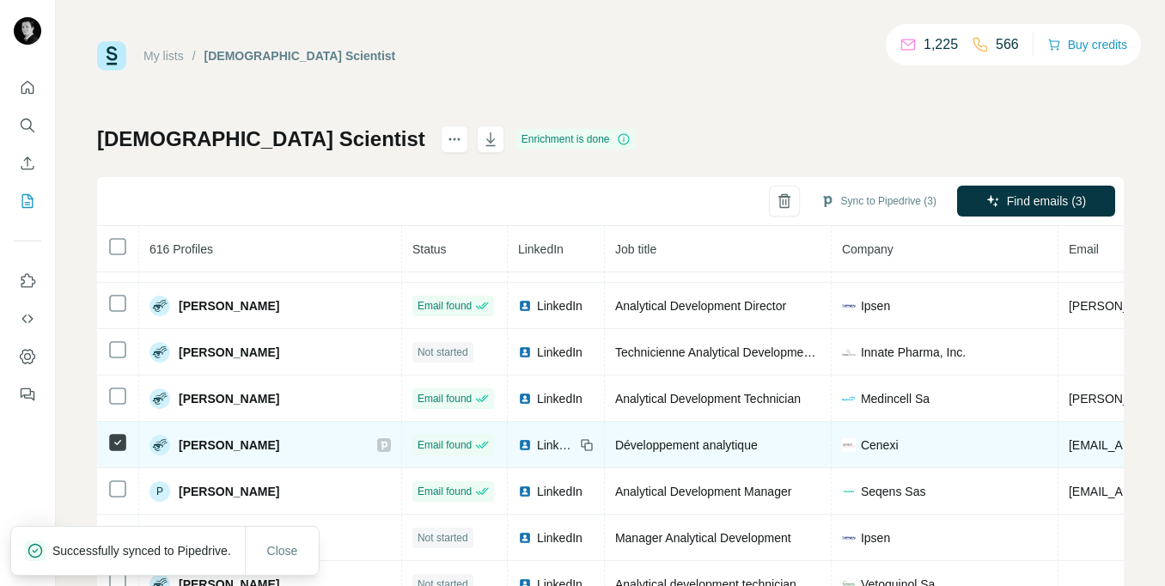
click at [379, 443] on icon at bounding box center [384, 445] width 10 height 14
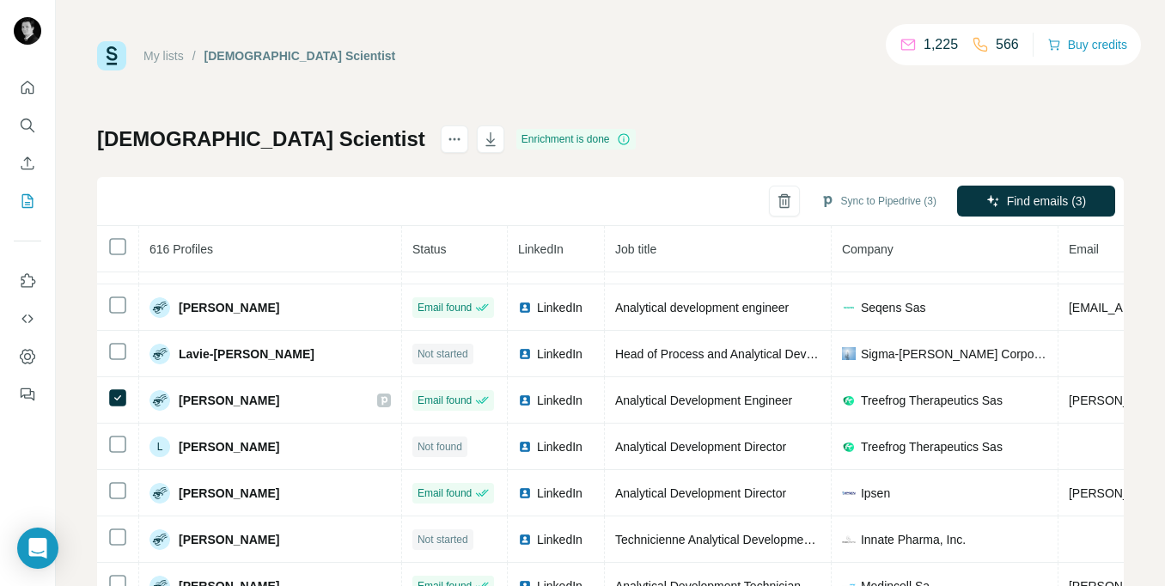
scroll to position [435, 0]
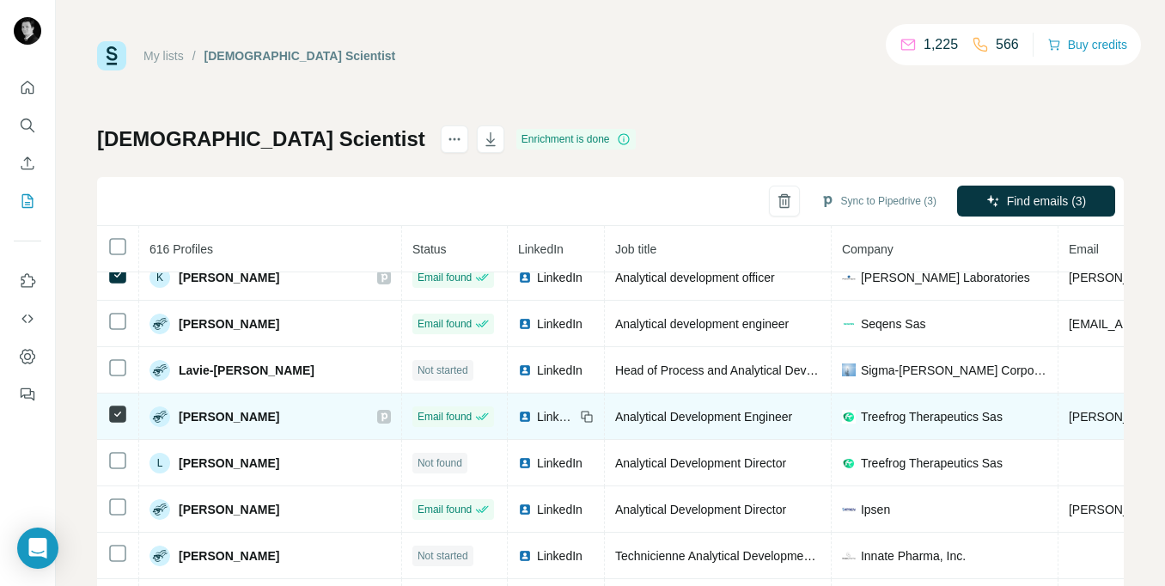
click at [381, 418] on icon at bounding box center [384, 416] width 6 height 9
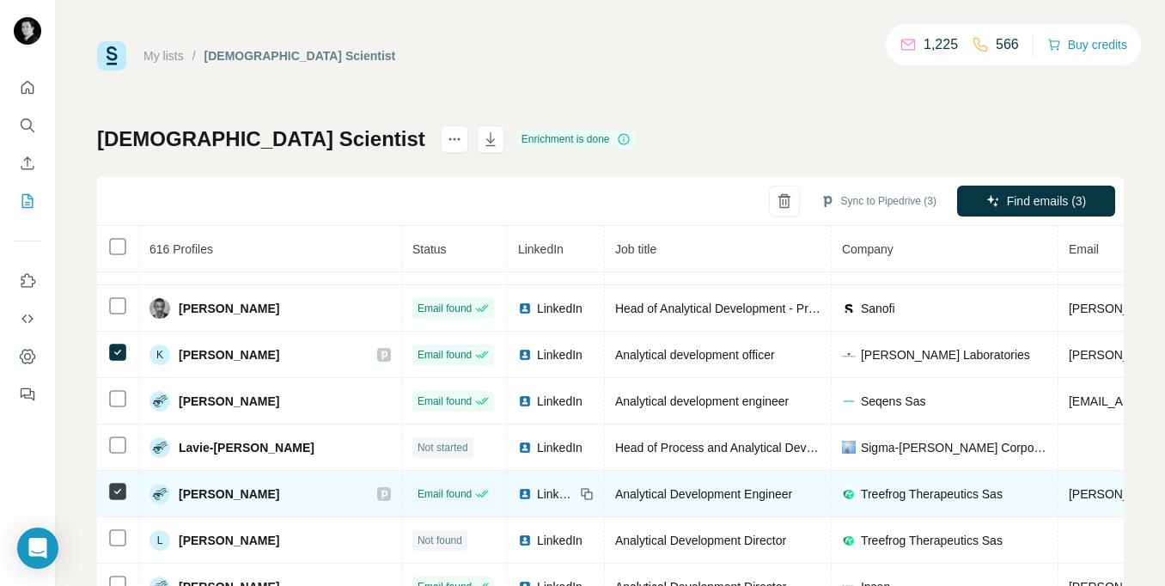
scroll to position [356, 0]
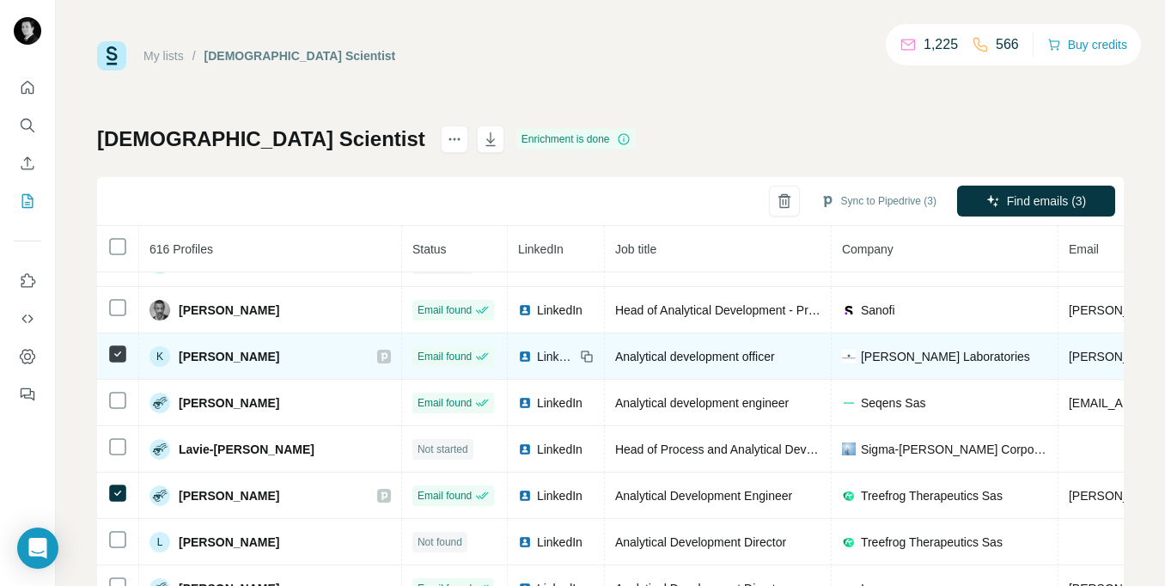
click at [379, 356] on icon at bounding box center [384, 357] width 10 height 14
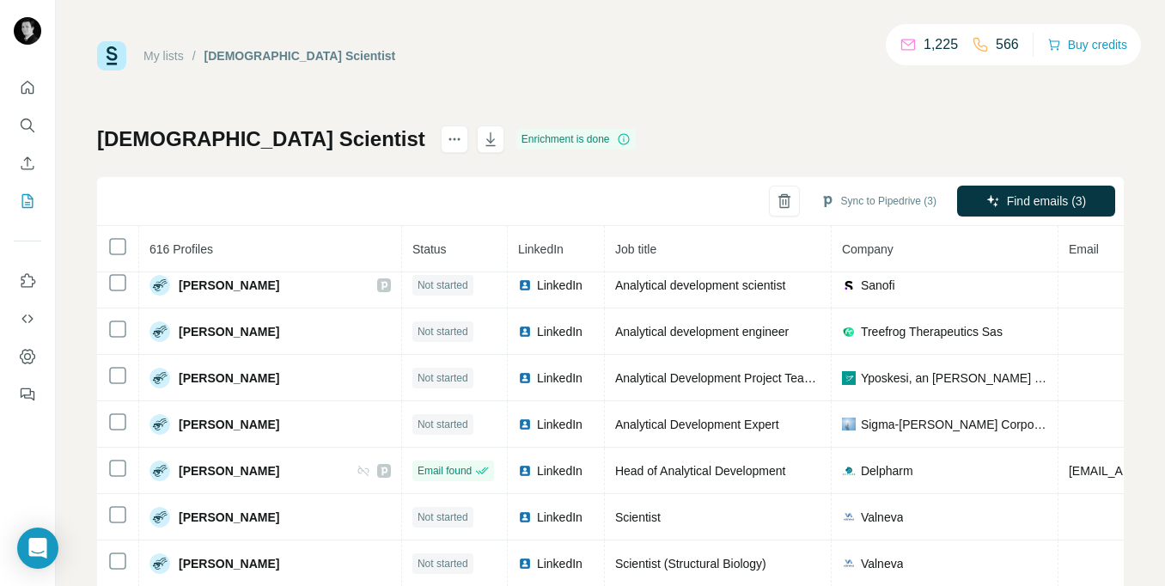
scroll to position [988, 0]
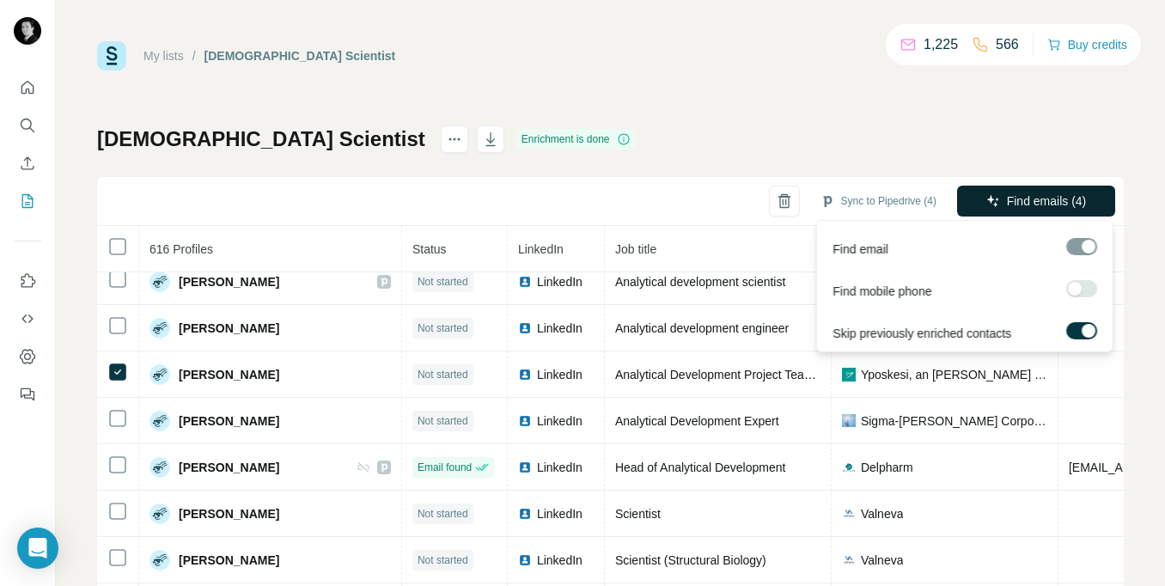
click at [1031, 198] on span "Find emails (4)" at bounding box center [1047, 200] width 80 height 17
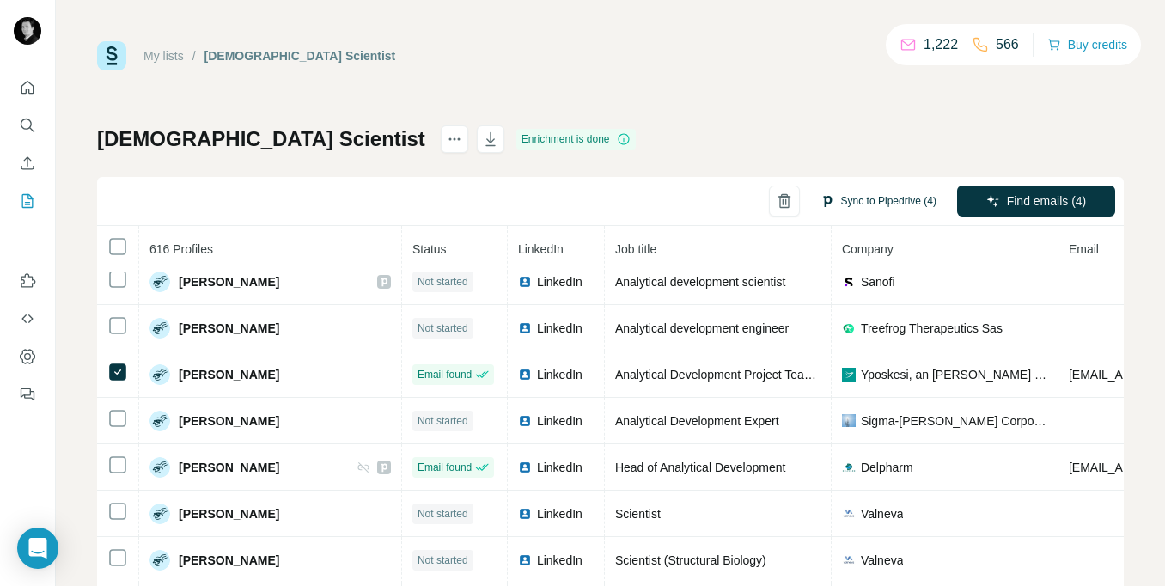
click at [873, 207] on button "Sync to Pipedrive (4)" at bounding box center [878, 201] width 140 height 26
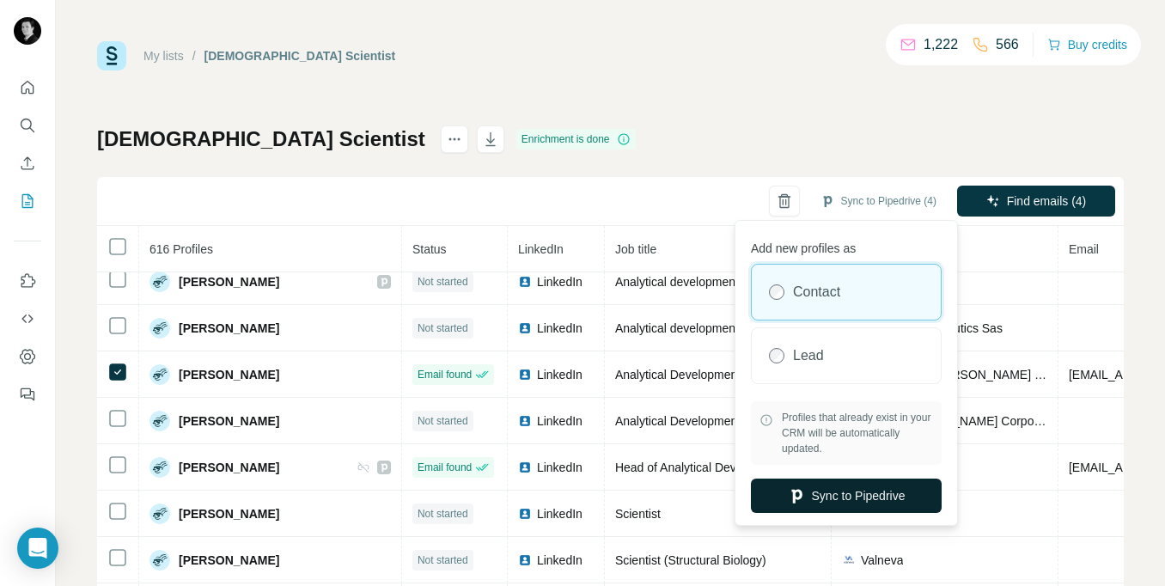
click at [843, 494] on button "Sync to Pipedrive" at bounding box center [846, 495] width 191 height 34
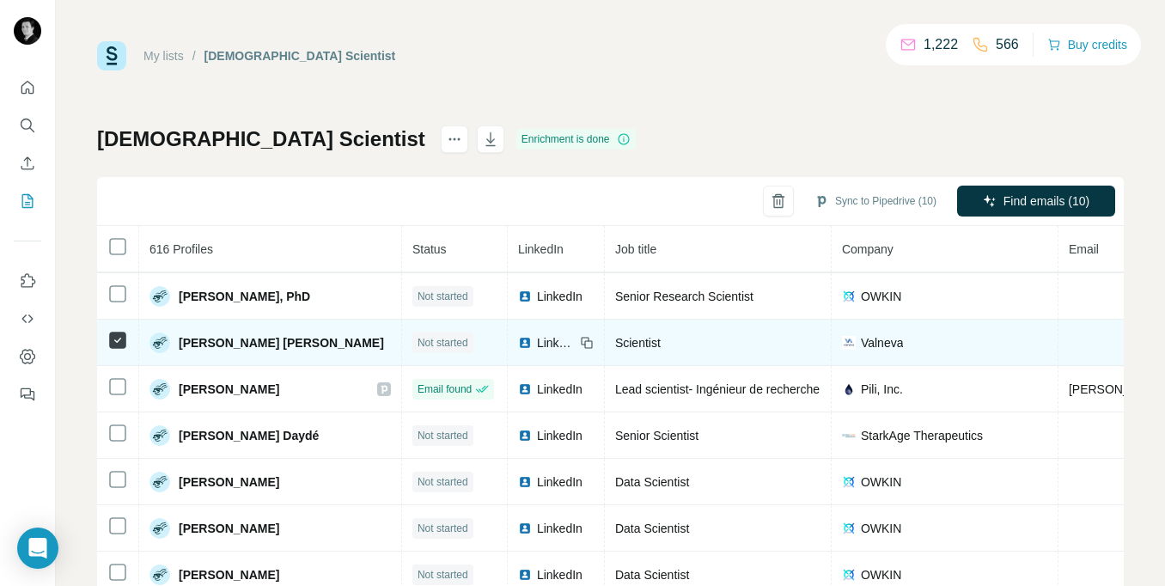
scroll to position [1624, 0]
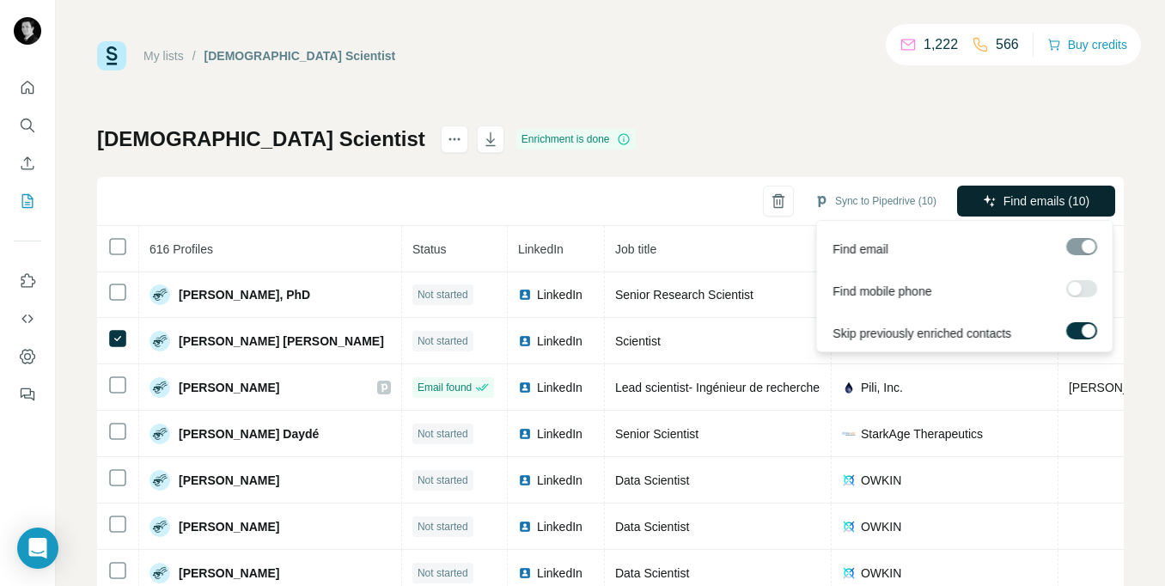
click at [1026, 199] on span "Find emails (10)" at bounding box center [1046, 200] width 86 height 17
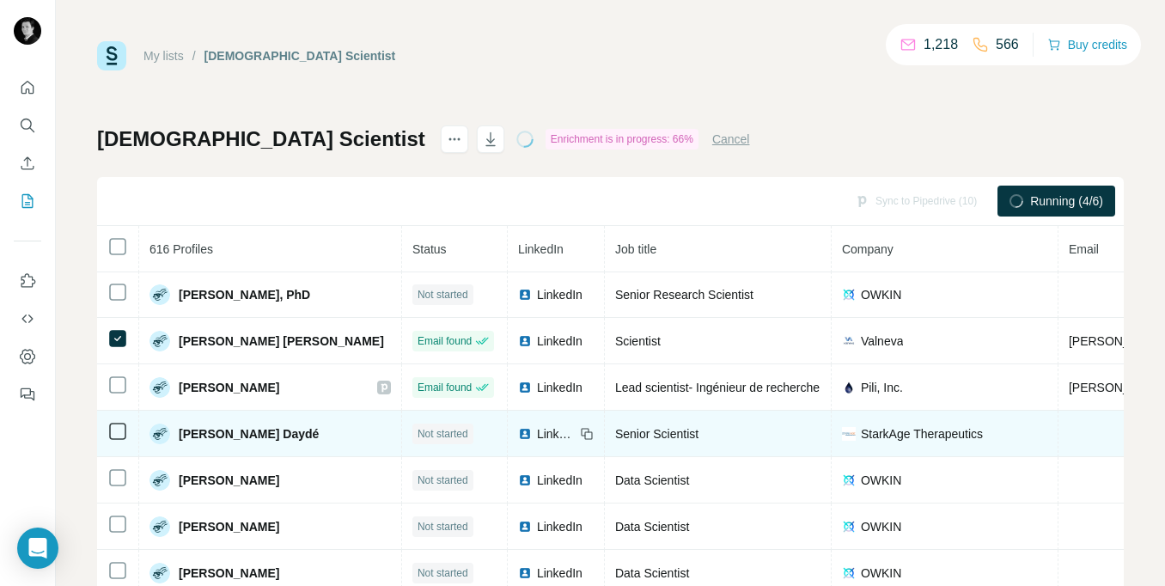
click at [537, 432] on span "LinkedIn" at bounding box center [556, 433] width 38 height 17
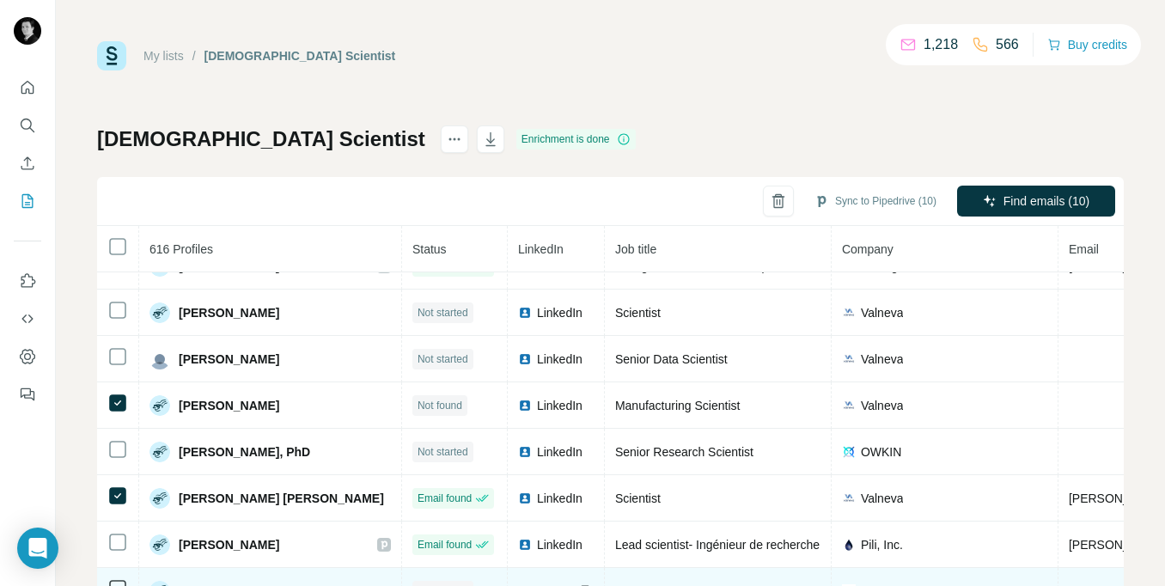
scroll to position [1463, 0]
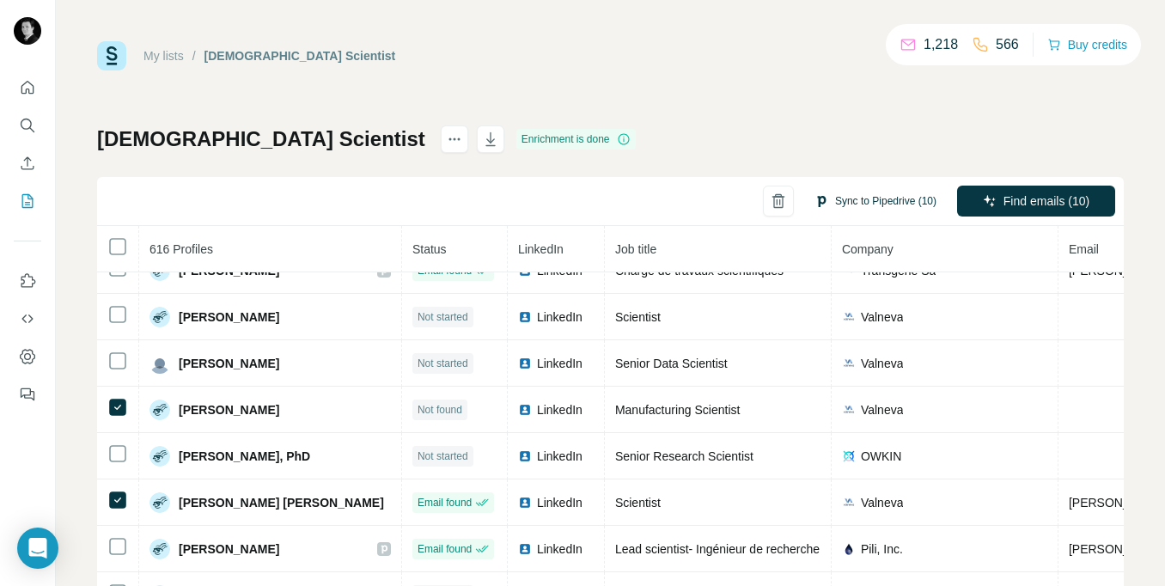
click at [889, 205] on button "Sync to Pipedrive (10)" at bounding box center [875, 201] width 146 height 26
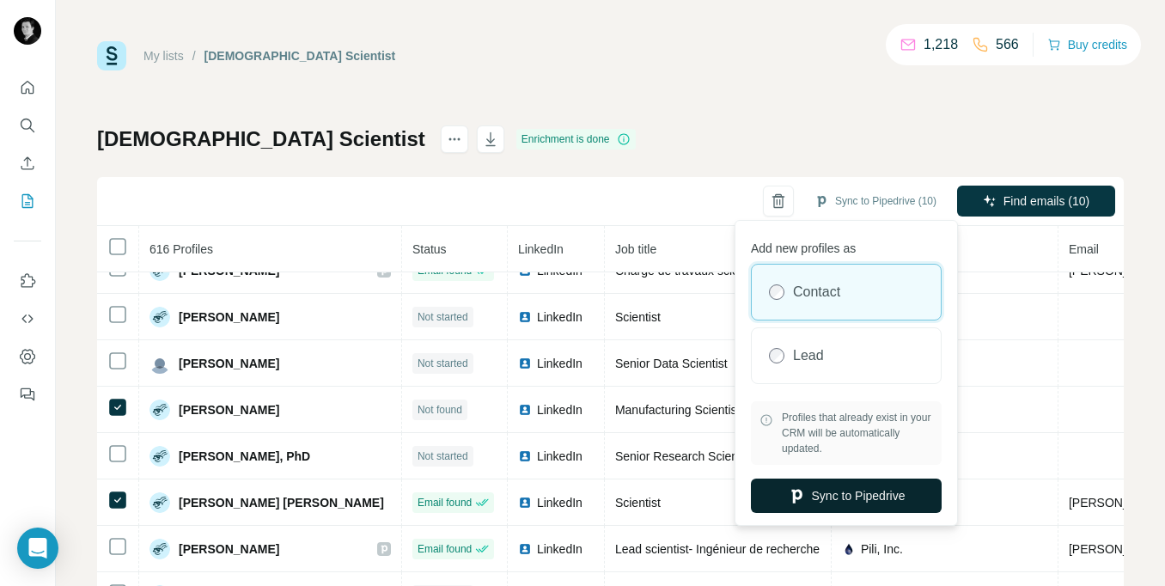
click at [846, 499] on button "Sync to Pipedrive" at bounding box center [846, 495] width 191 height 34
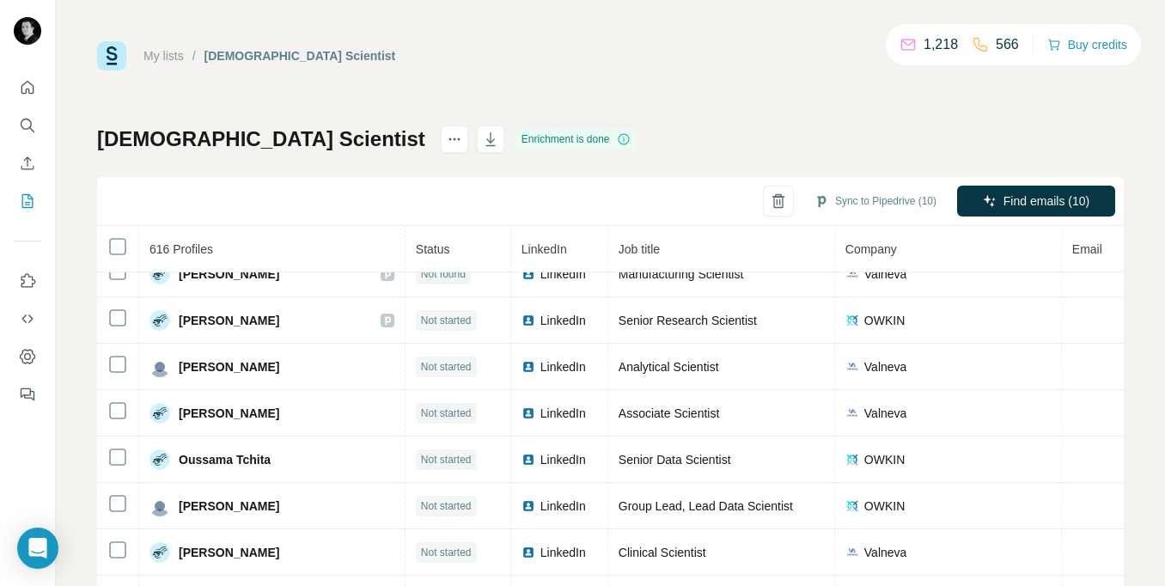
scroll to position [3646, 0]
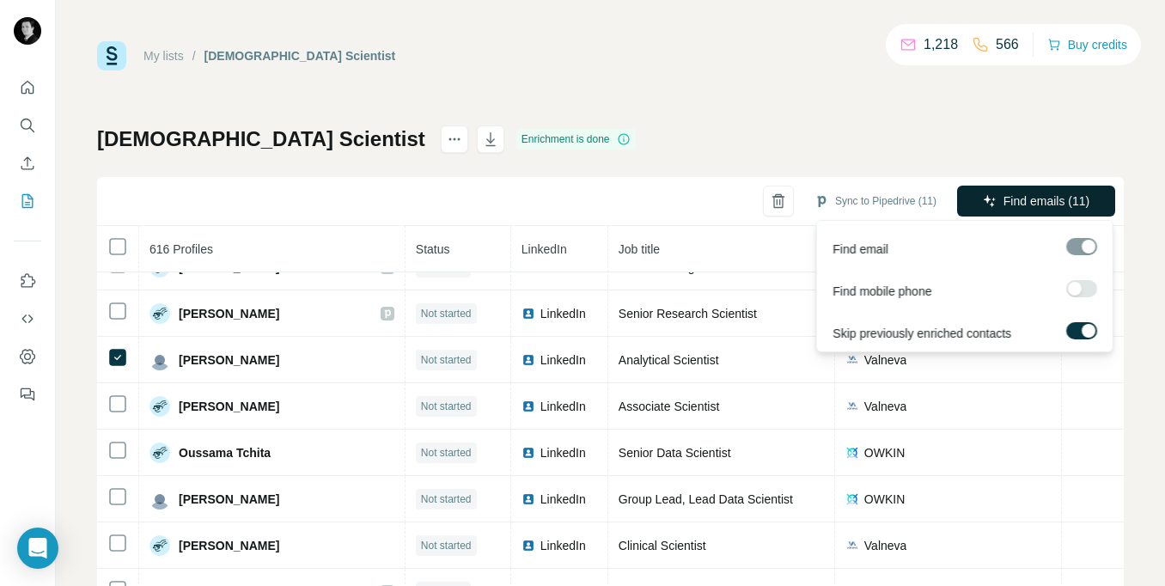
click at [1001, 199] on button "Find emails (11)" at bounding box center [1036, 201] width 158 height 31
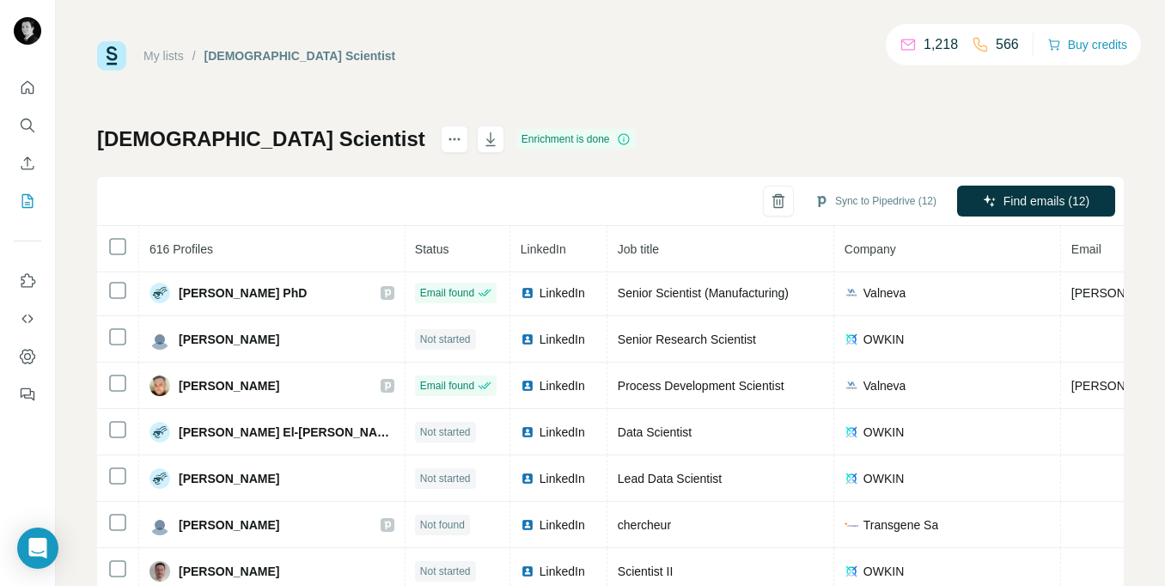
scroll to position [2317, 1]
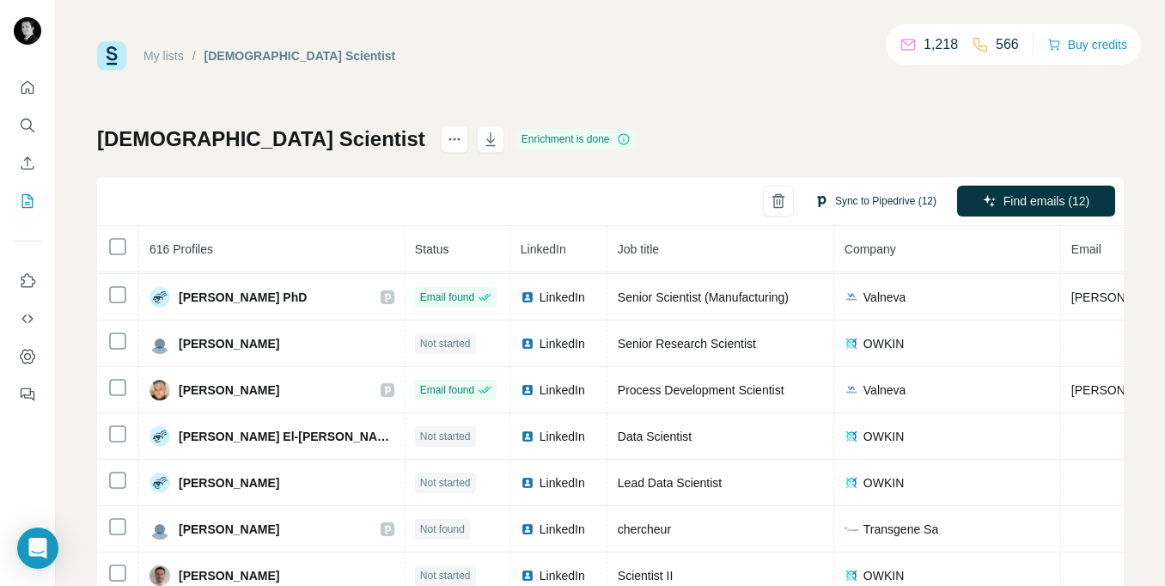
click at [907, 196] on button "Sync to Pipedrive (12)" at bounding box center [875, 201] width 146 height 26
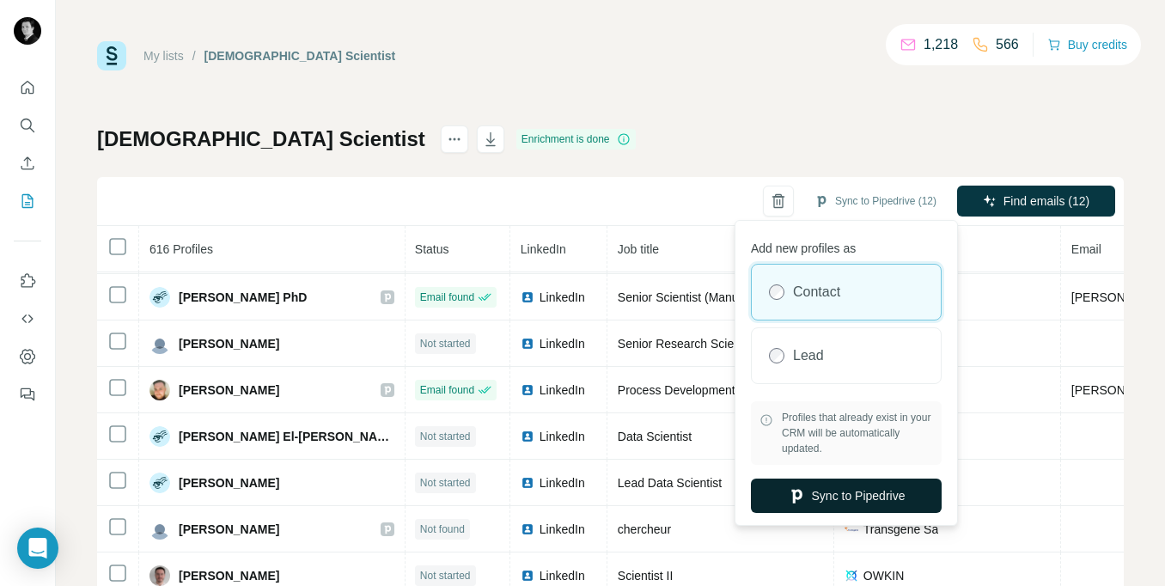
click at [912, 491] on button "Sync to Pipedrive" at bounding box center [846, 495] width 191 height 34
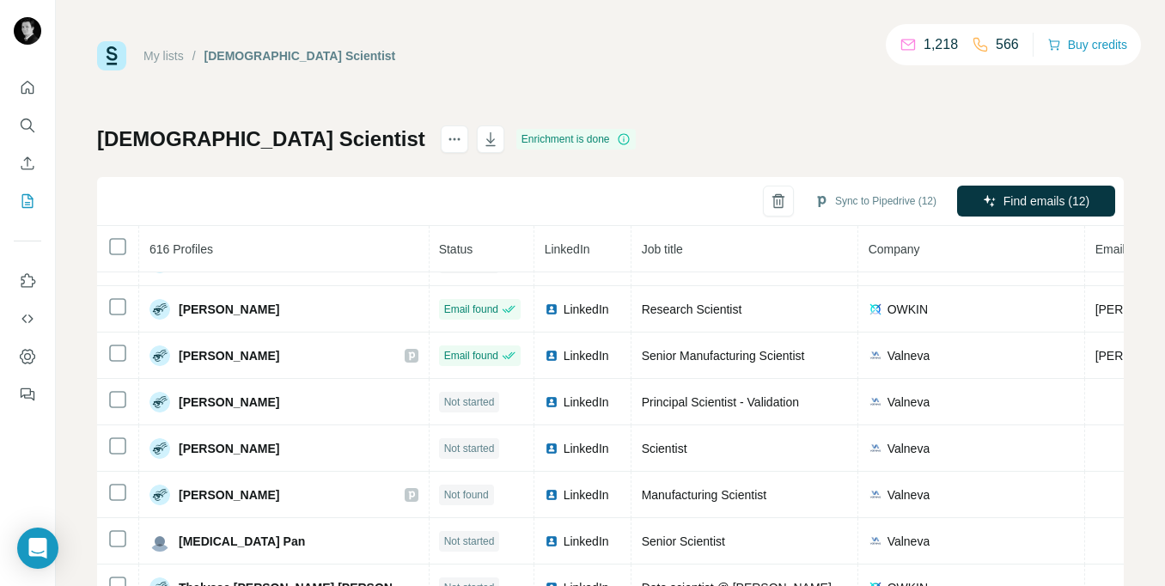
scroll to position [4354, 1]
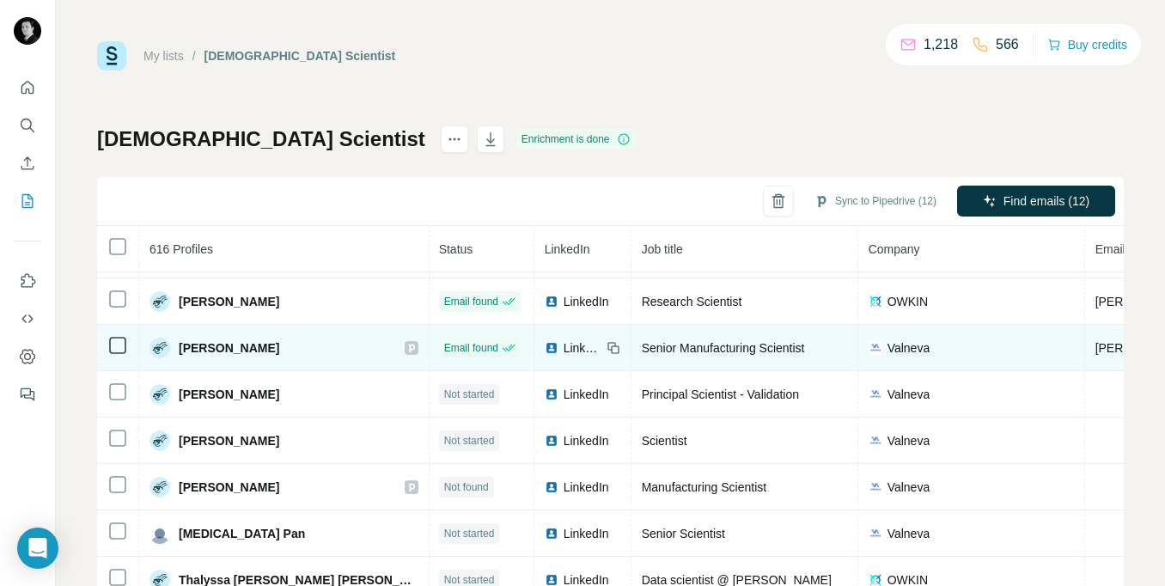
click at [406, 348] on icon at bounding box center [411, 348] width 10 height 14
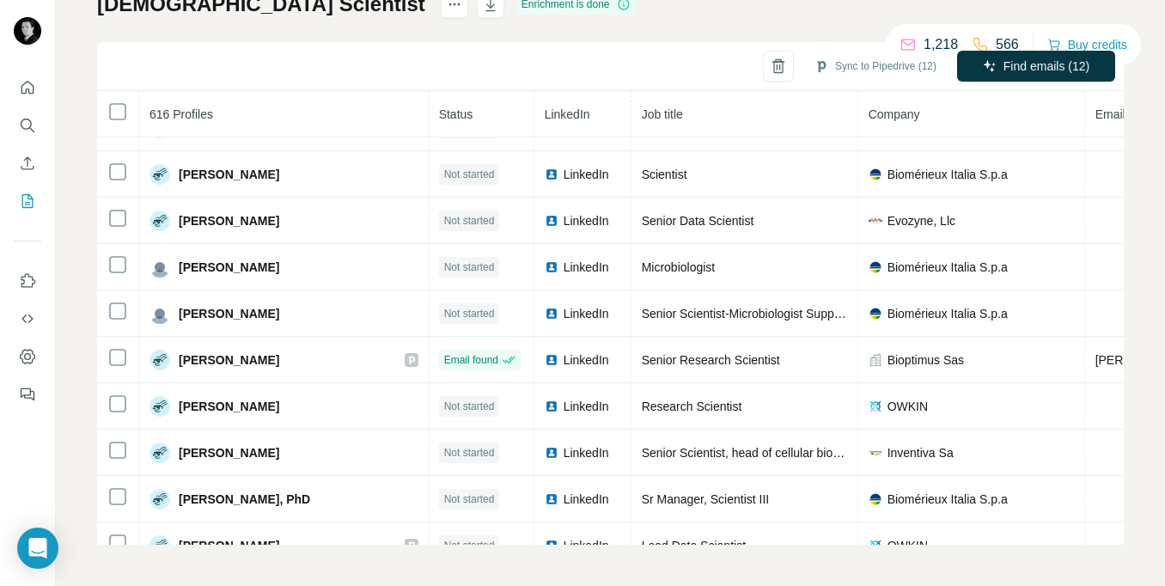
scroll to position [7405, 1]
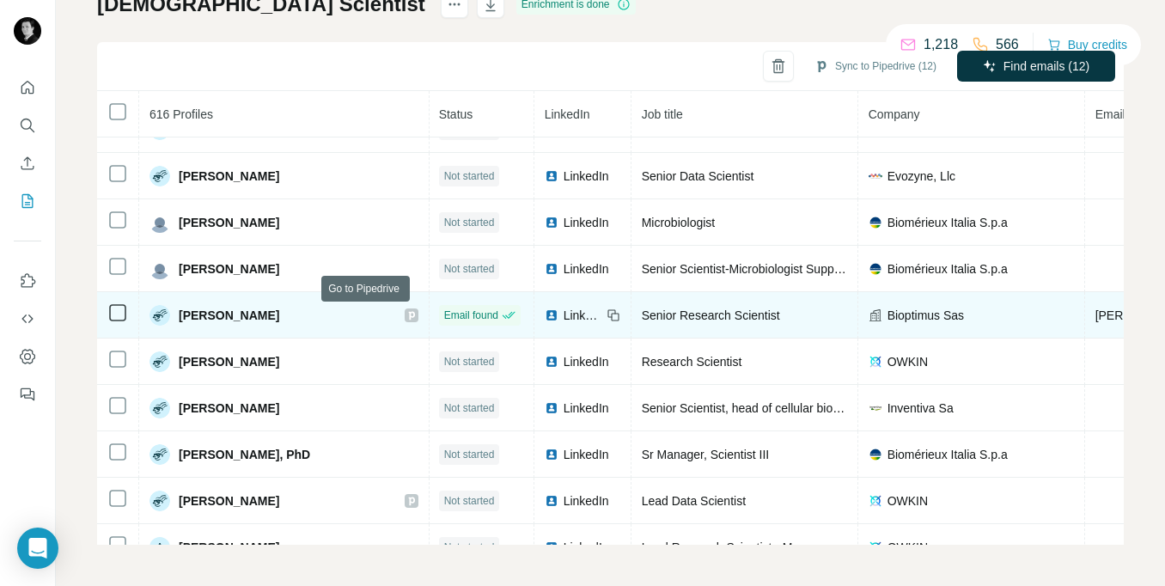
click at [406, 315] on icon at bounding box center [411, 315] width 10 height 14
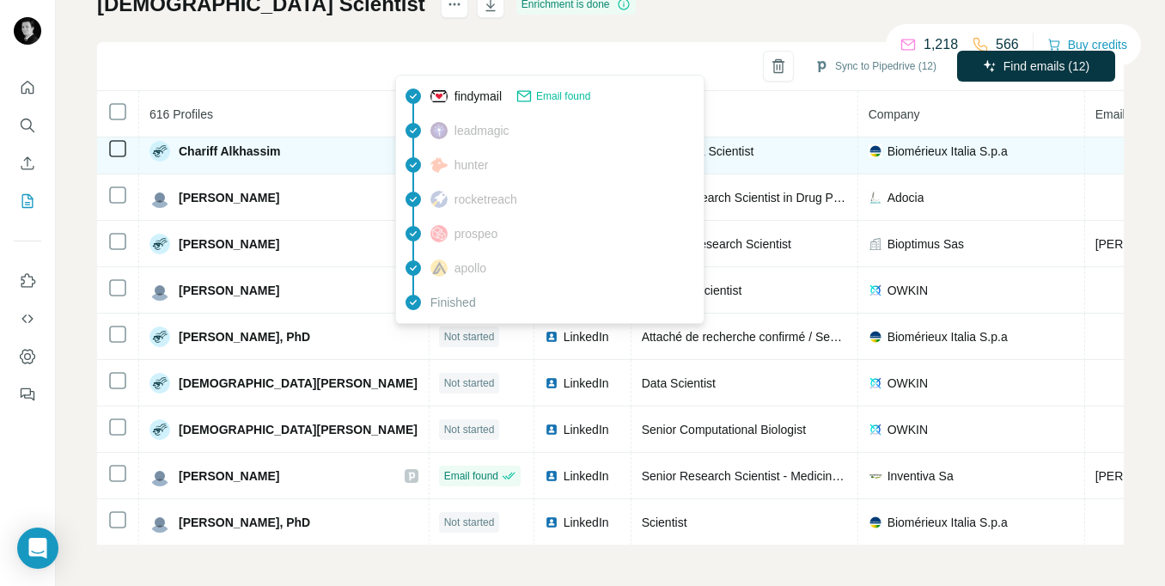
scroll to position [10260, 1]
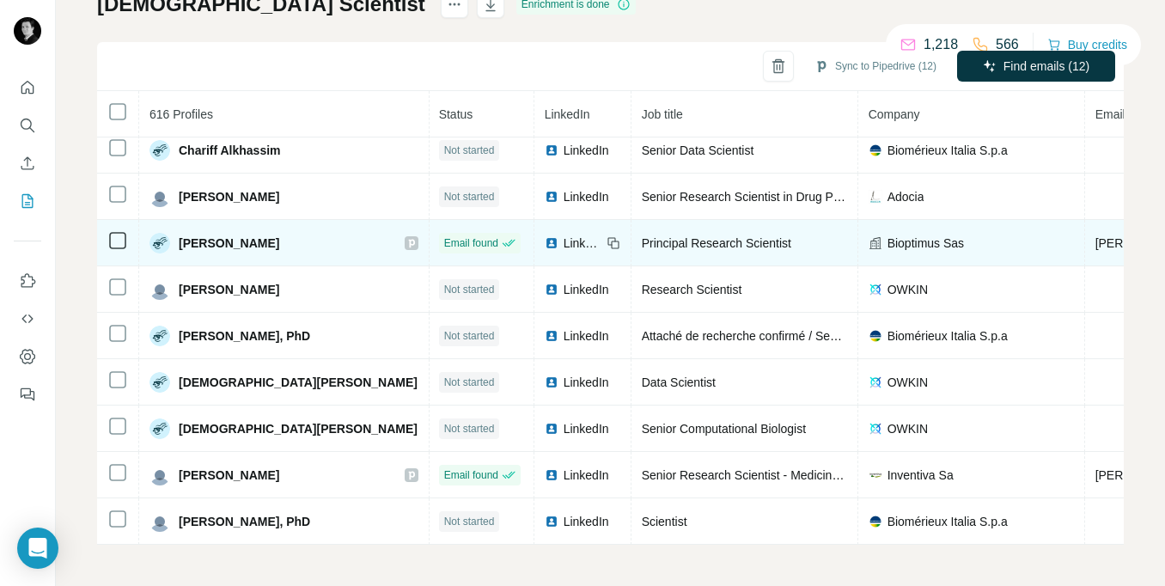
click at [408, 245] on icon at bounding box center [411, 243] width 6 height 9
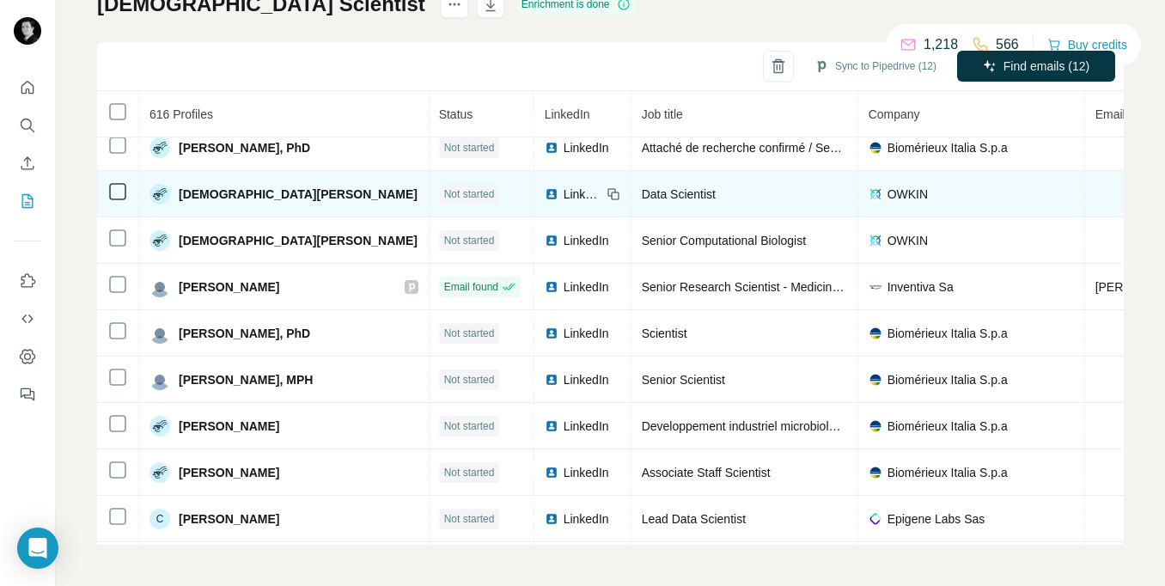
scroll to position [10463, 1]
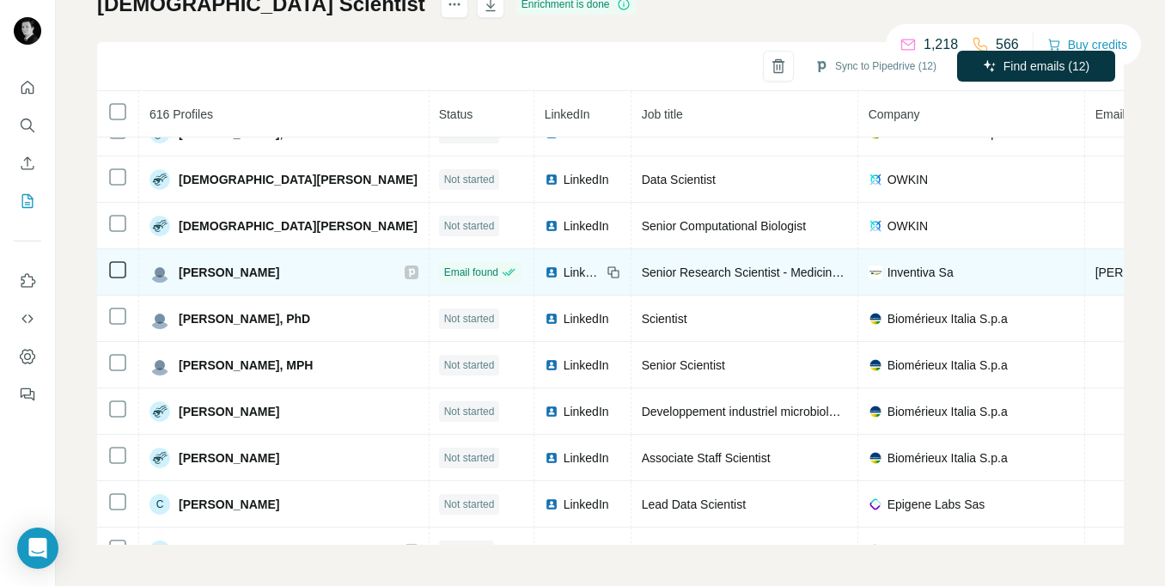
click at [563, 271] on span "LinkedIn" at bounding box center [582, 272] width 38 height 17
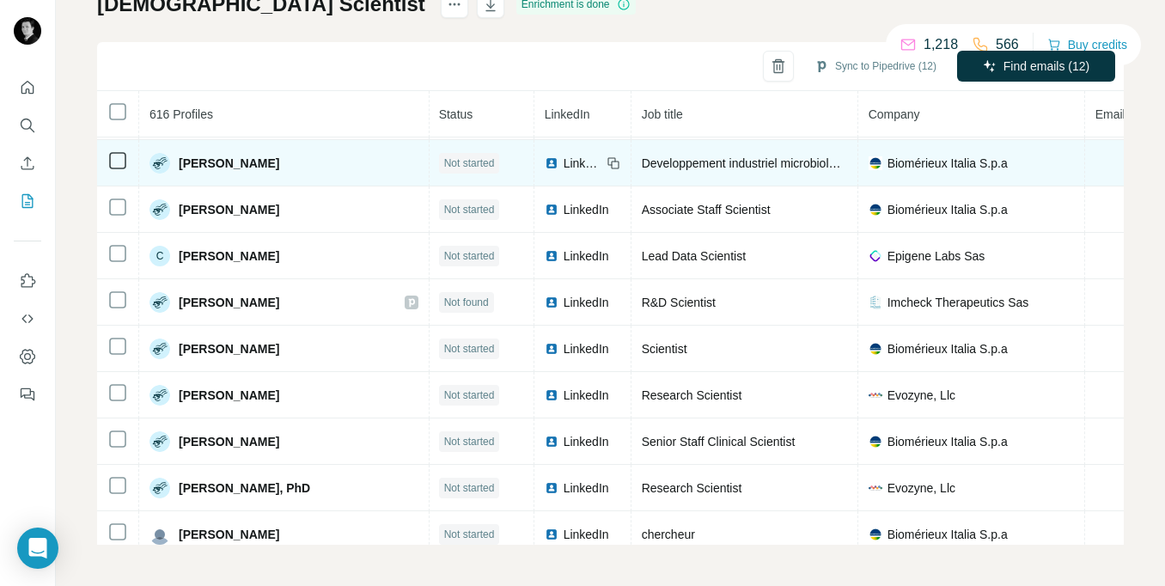
scroll to position [10724, 1]
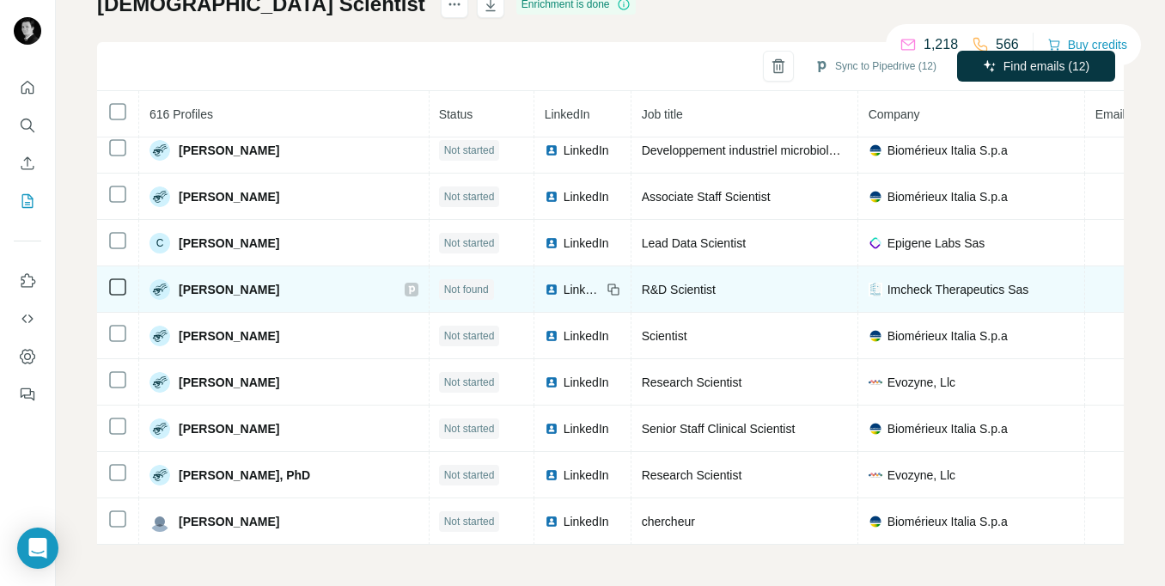
click at [545, 289] on div "LinkedIn" at bounding box center [573, 289] width 57 height 17
click at [408, 290] on icon at bounding box center [411, 289] width 6 height 9
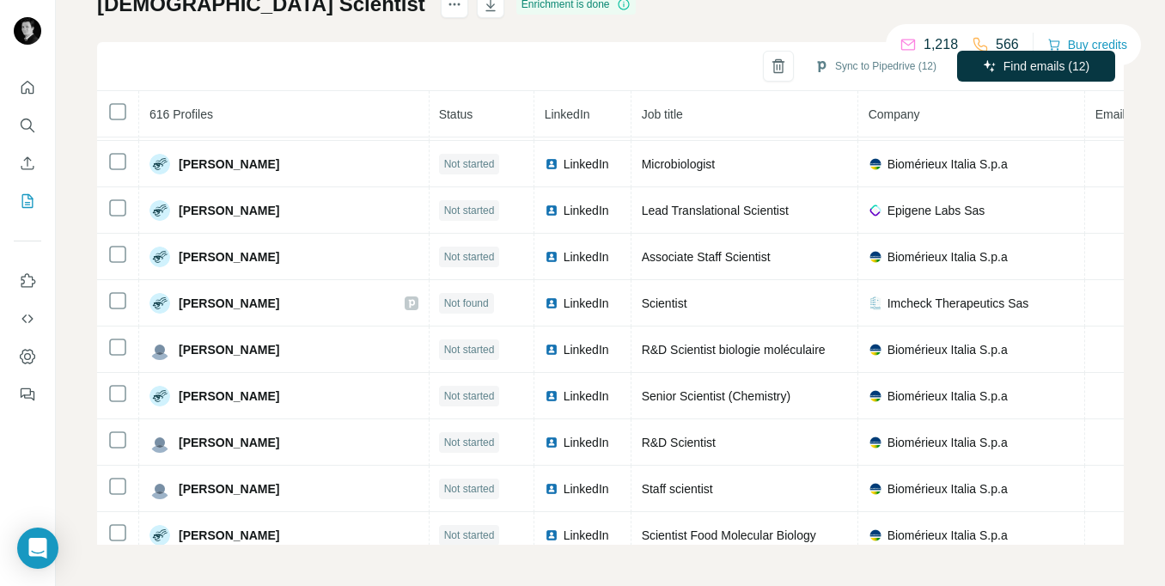
scroll to position [12571, 1]
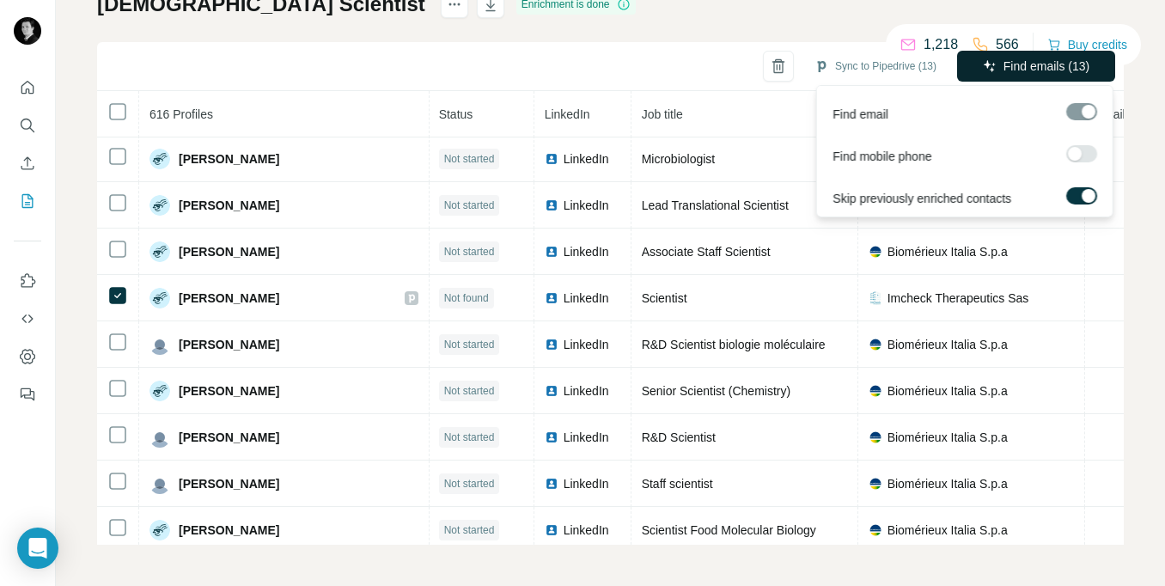
click at [1016, 63] on span "Find emails (13)" at bounding box center [1046, 66] width 86 height 17
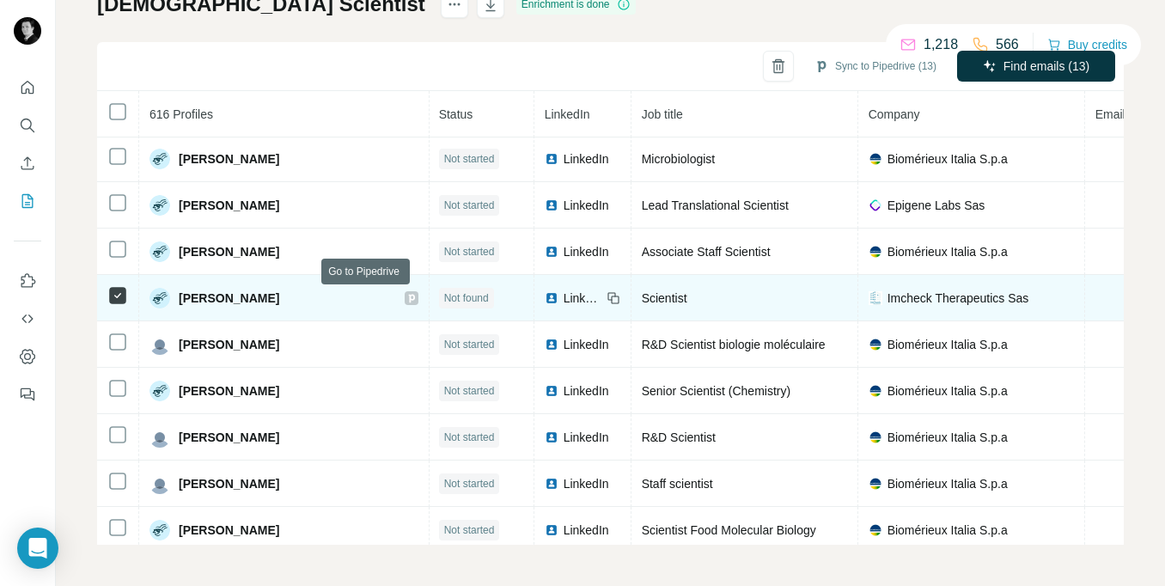
click at [406, 300] on icon at bounding box center [411, 298] width 10 height 14
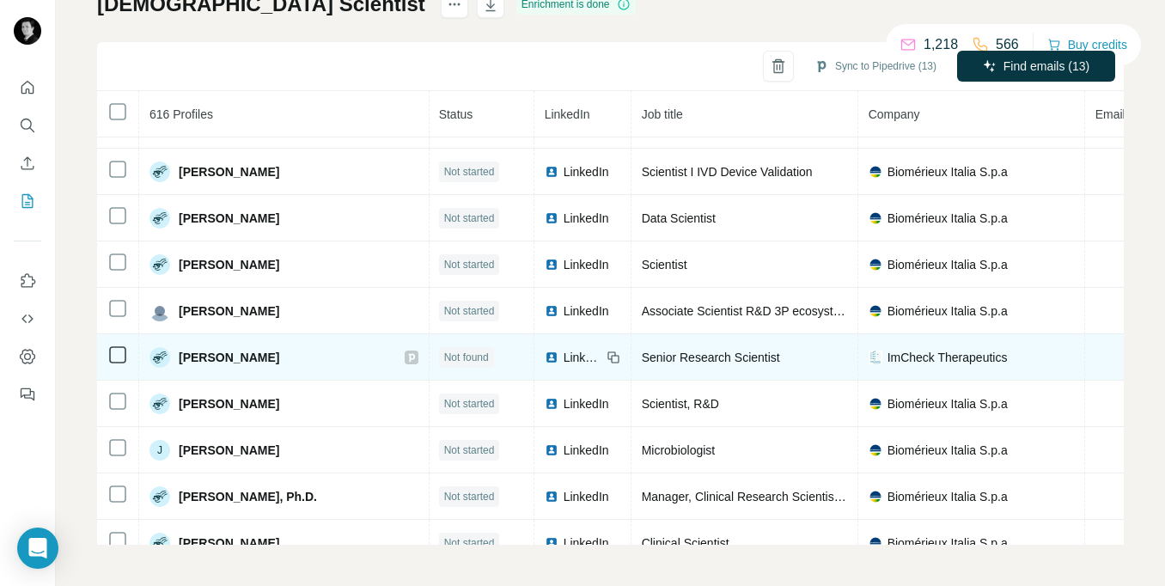
scroll to position [15362, 1]
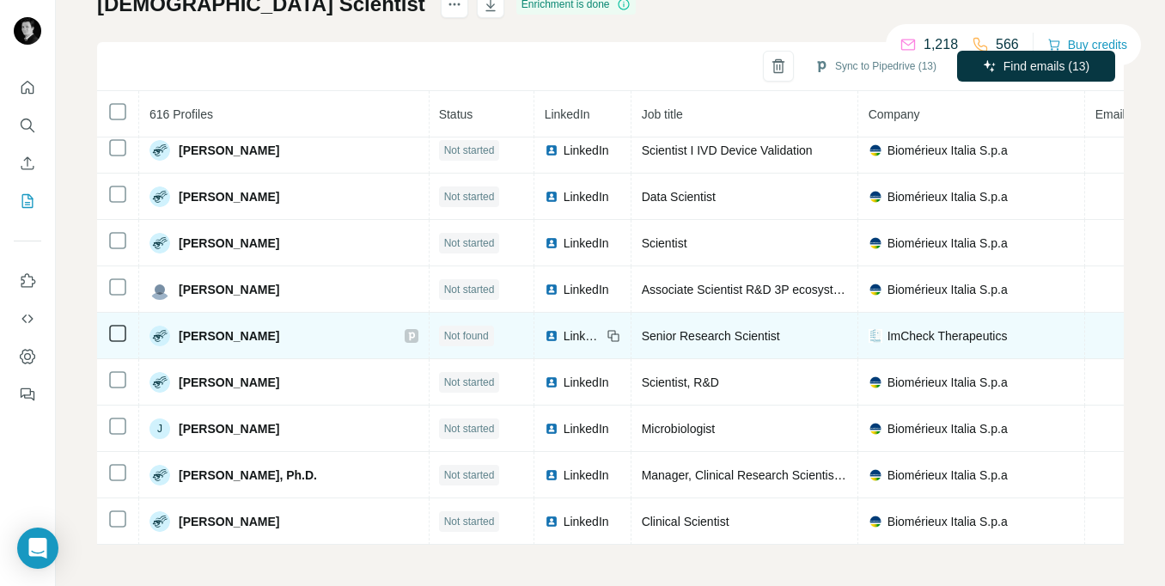
click at [406, 336] on icon at bounding box center [411, 336] width 10 height 14
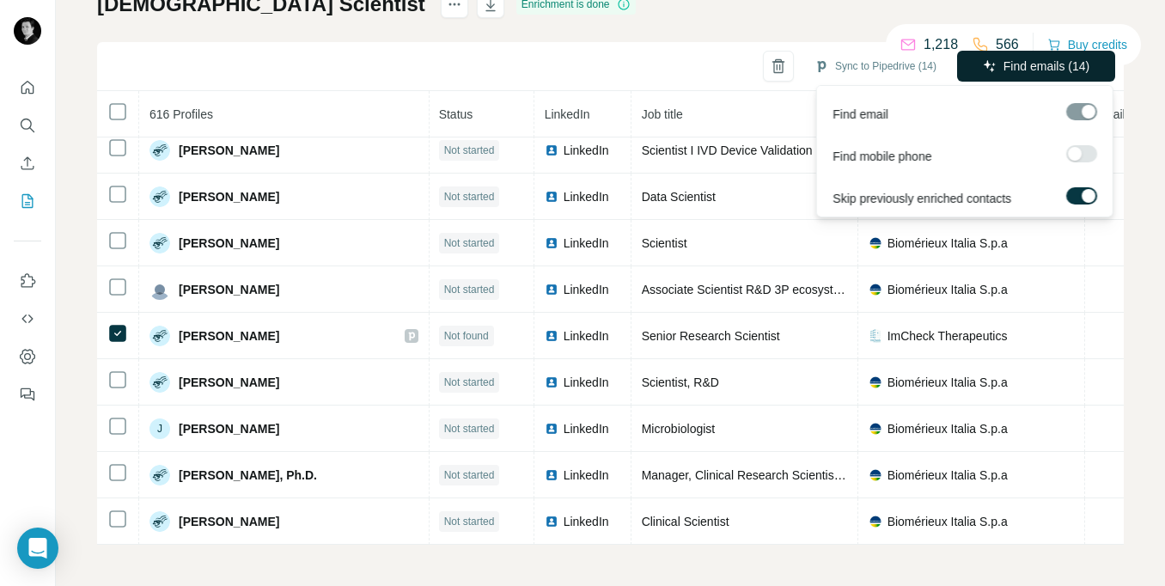
click at [1033, 70] on span "Find emails (14)" at bounding box center [1046, 66] width 86 height 17
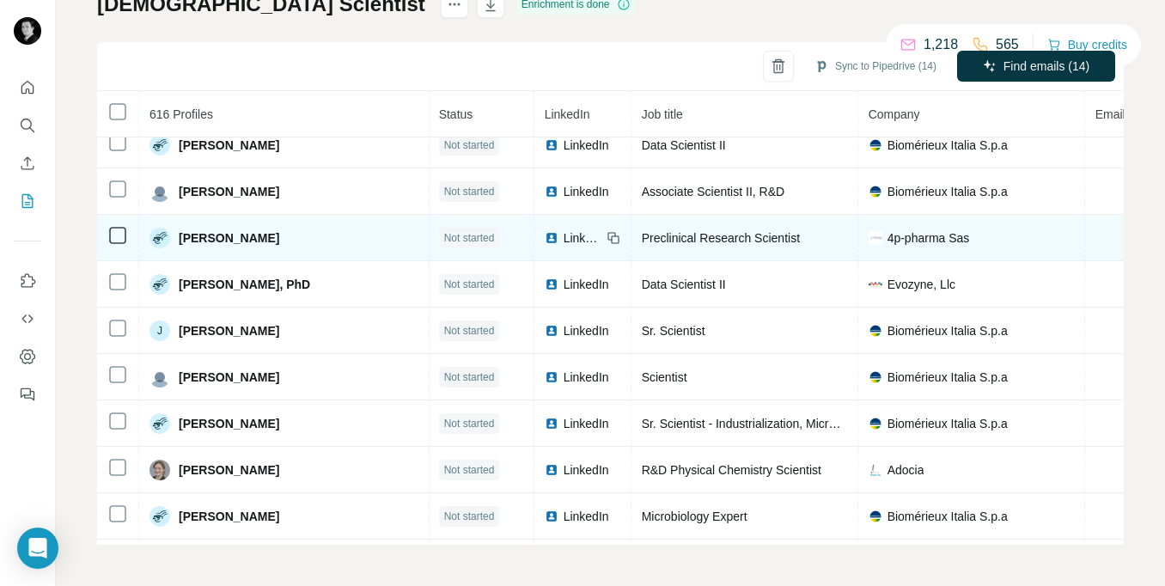
scroll to position [17186, 1]
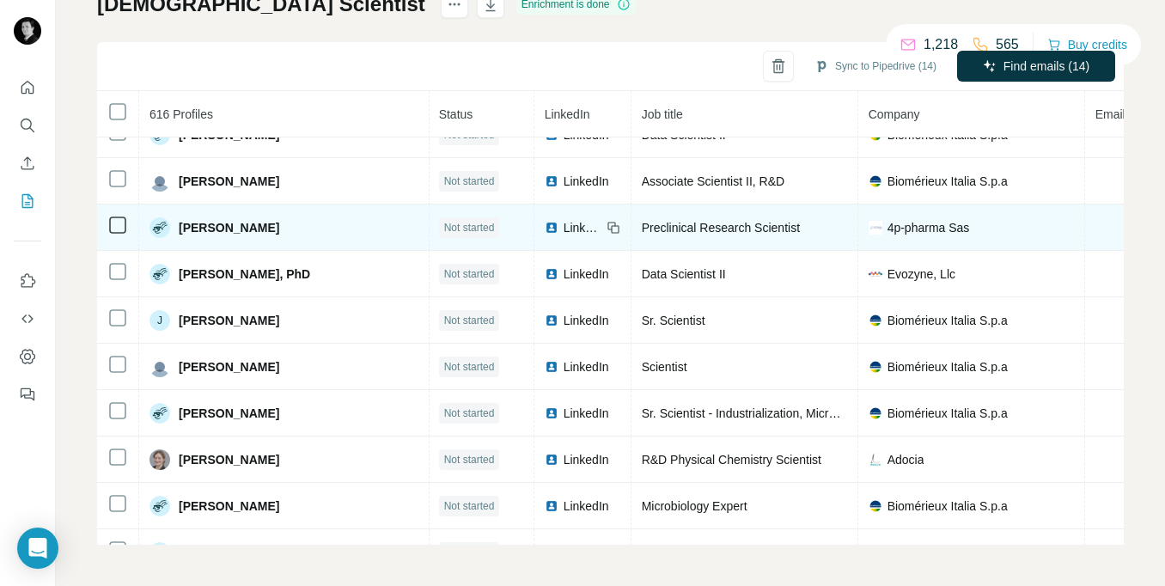
click at [563, 225] on span "LinkedIn" at bounding box center [582, 227] width 38 height 17
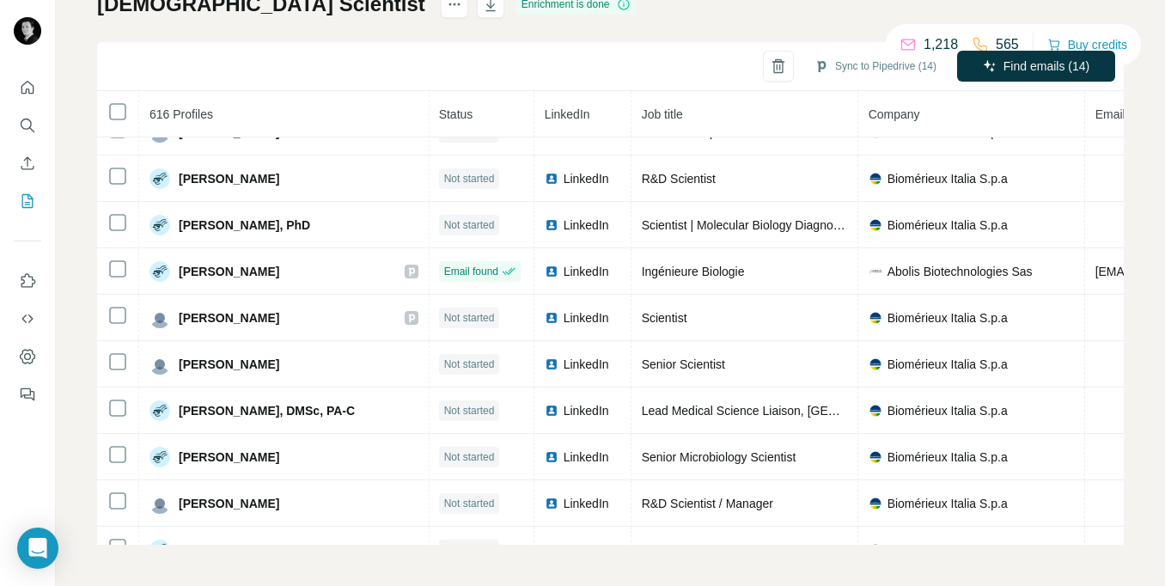
scroll to position [18506, 1]
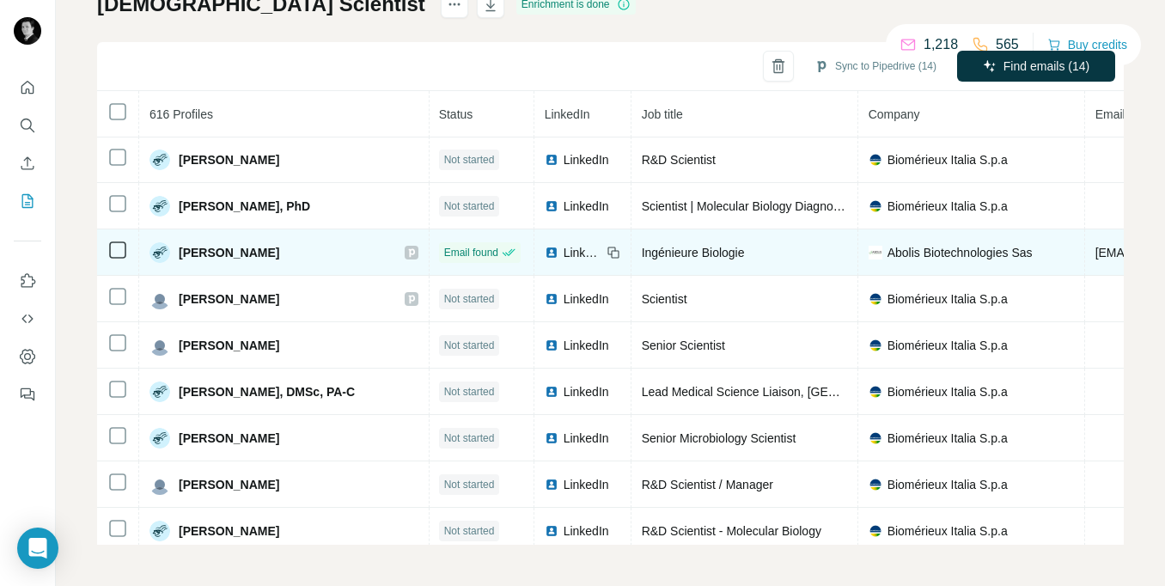
click at [563, 252] on span "LinkedIn" at bounding box center [582, 252] width 38 height 17
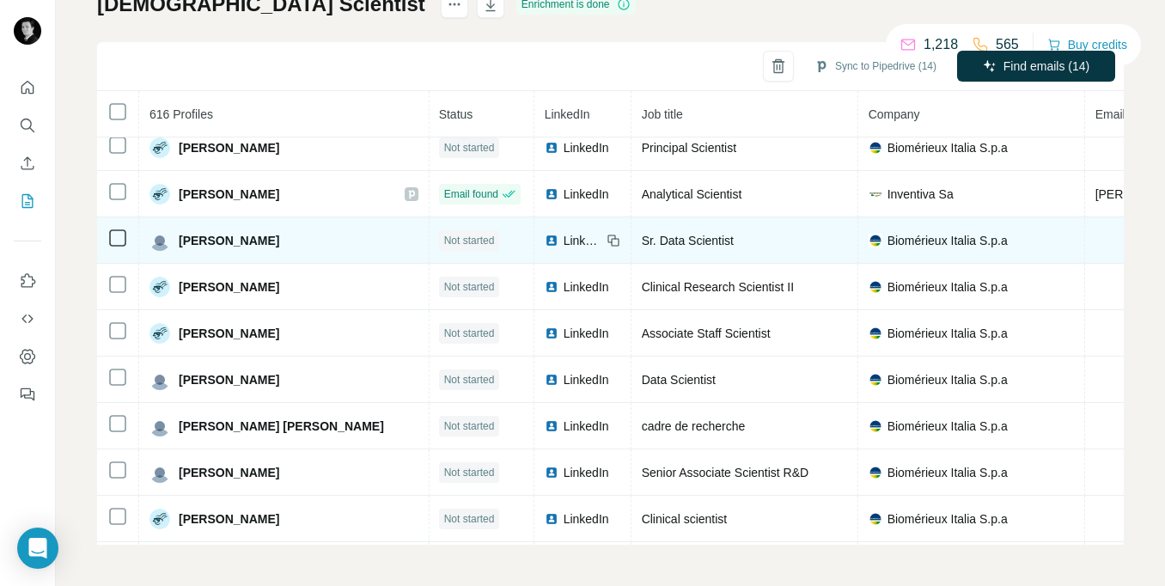
scroll to position [22275, 0]
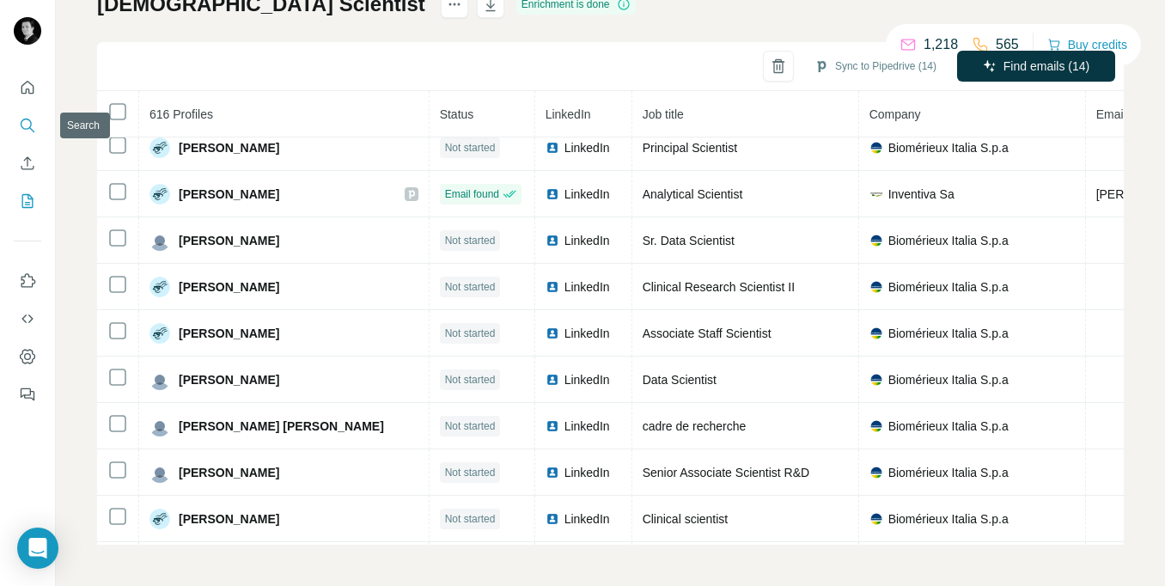
click at [23, 123] on icon "Search" at bounding box center [27, 125] width 17 height 17
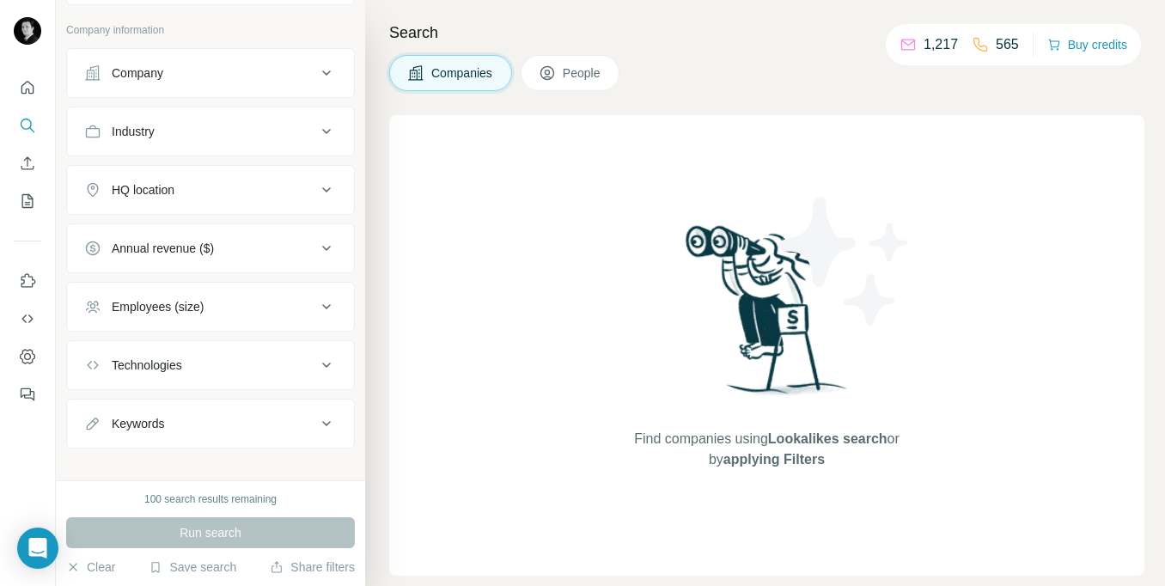
scroll to position [106, 0]
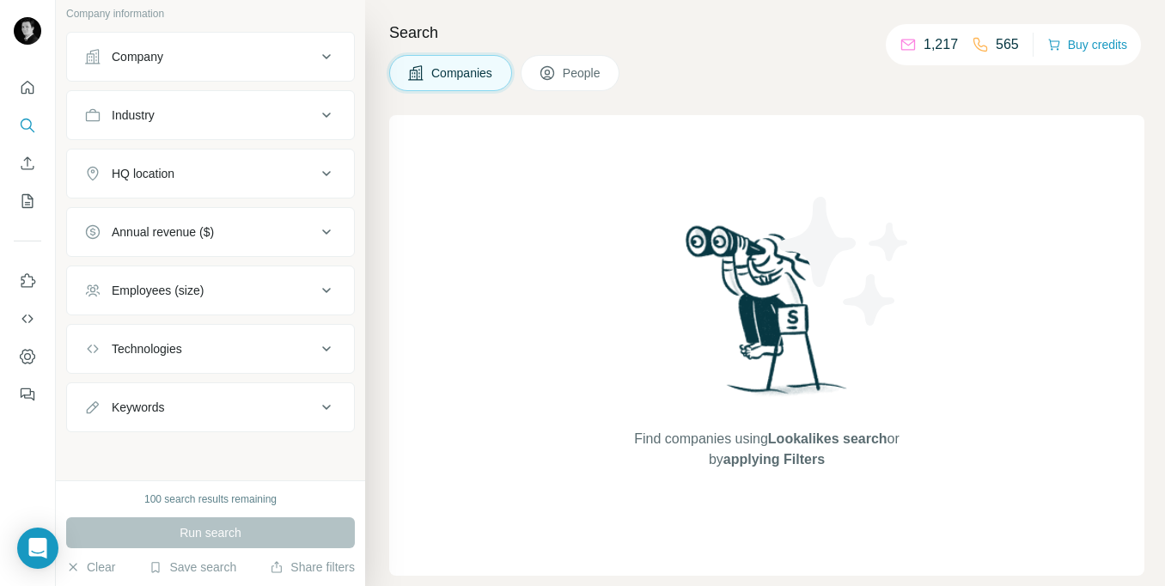
click at [264, 175] on div "HQ location" at bounding box center [200, 173] width 232 height 17
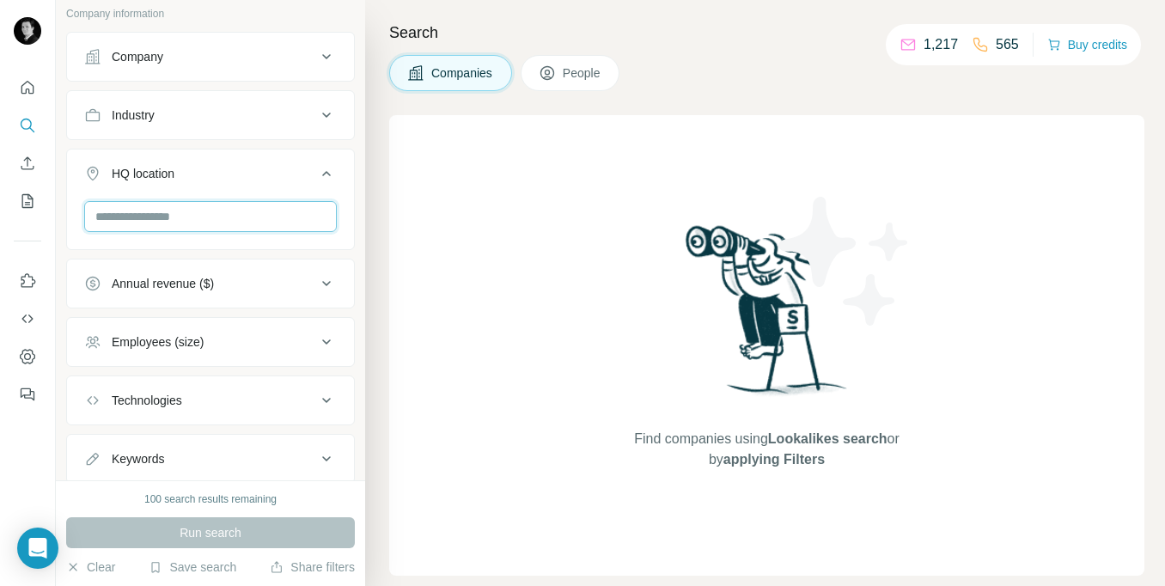
click at [211, 211] on input "text" at bounding box center [210, 216] width 253 height 31
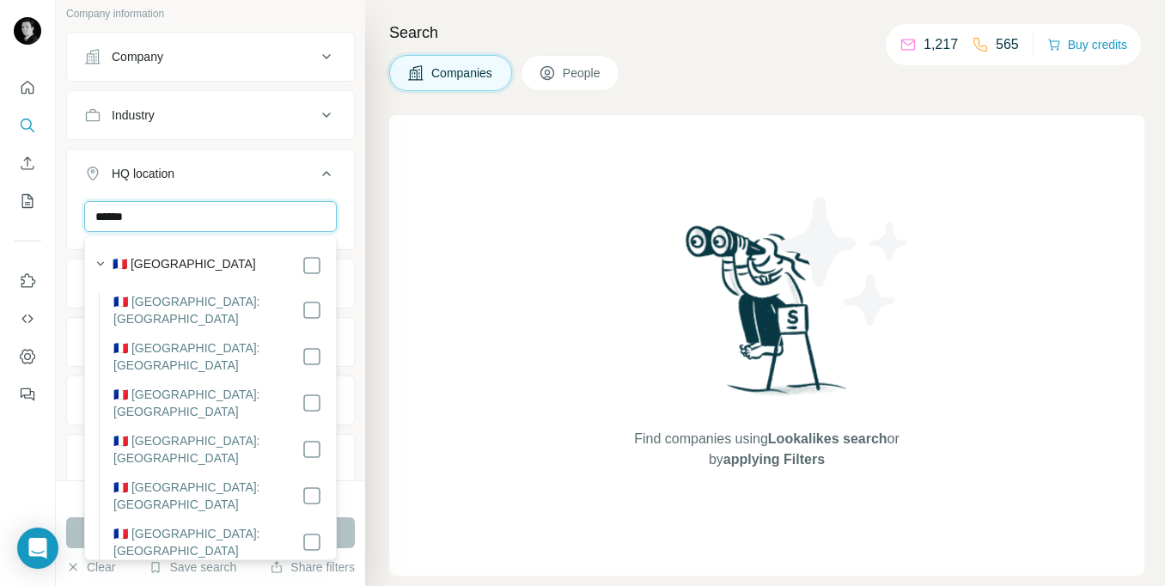
type input "******"
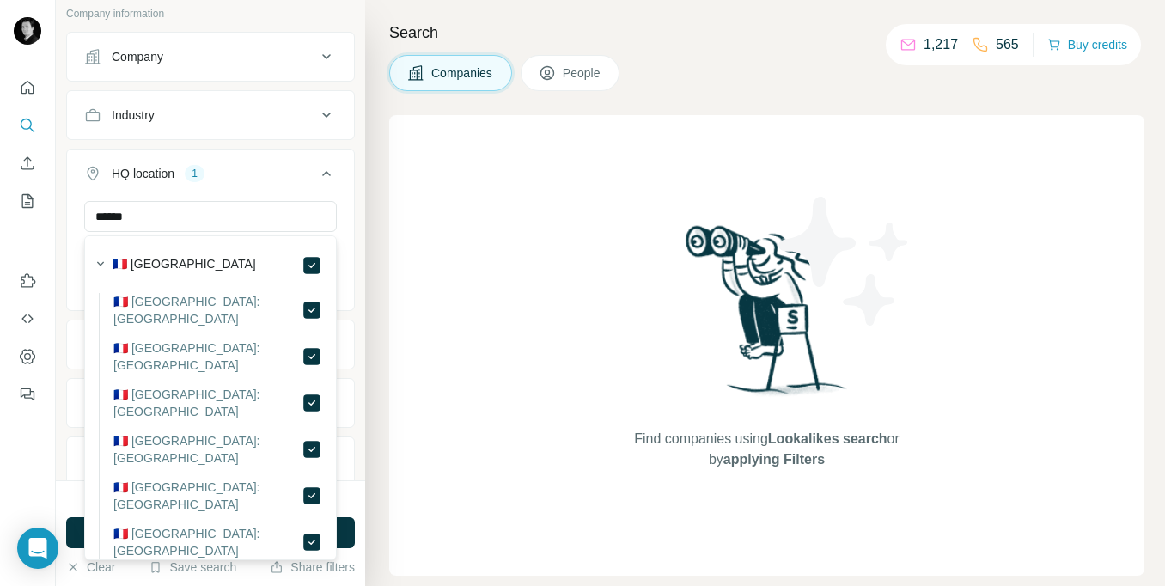
click at [344, 233] on div "****** [GEOGRAPHIC_DATA] Clear all" at bounding box center [210, 254] width 287 height 106
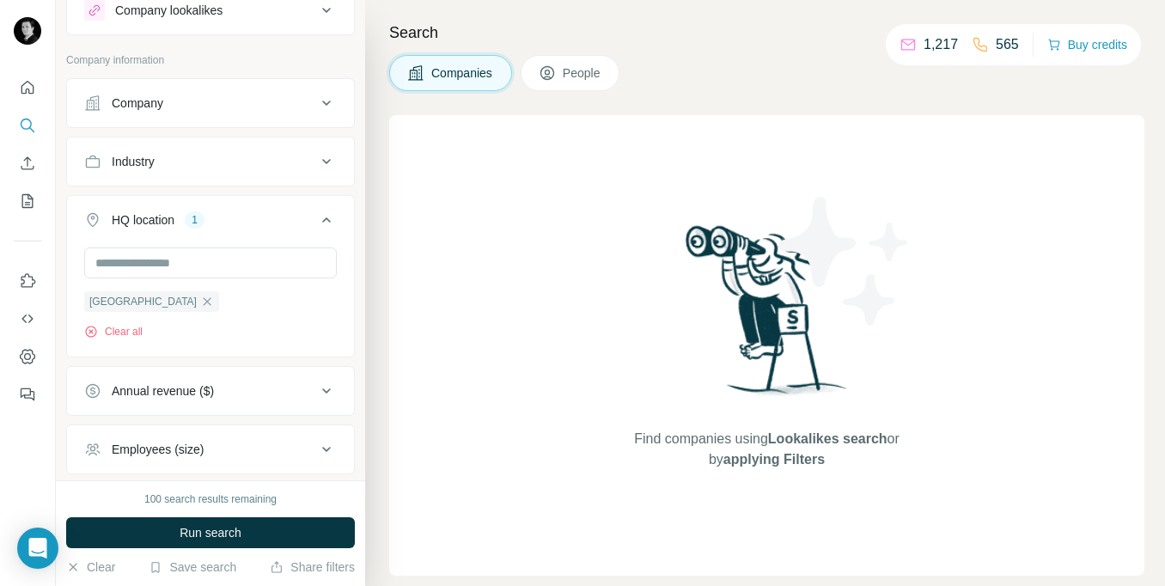
scroll to position [58, 0]
click at [332, 162] on icon at bounding box center [326, 163] width 21 height 21
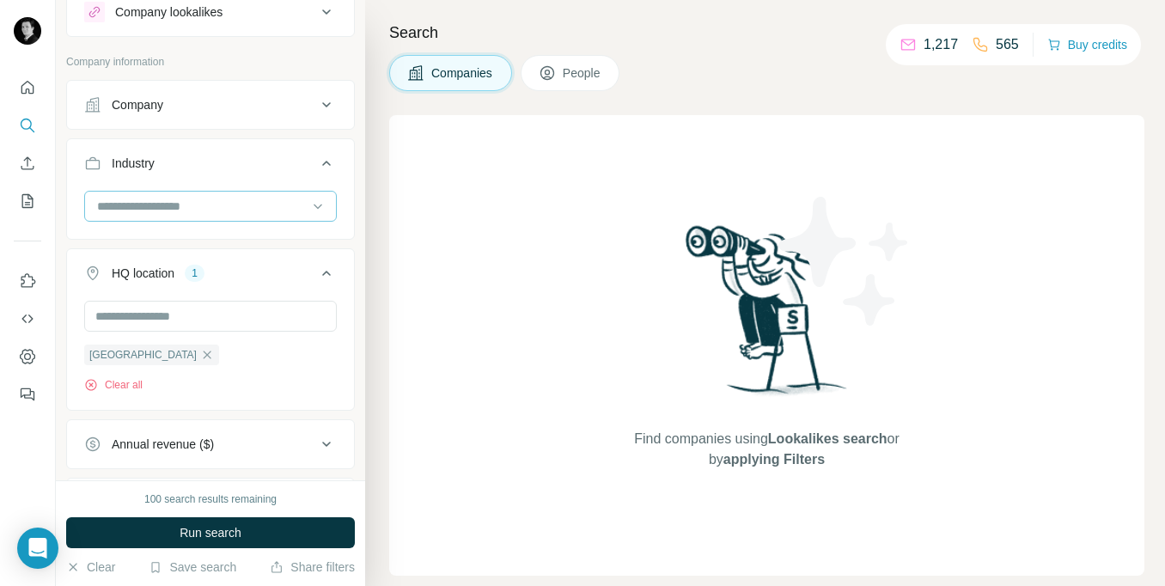
click at [187, 201] on input at bounding box center [201, 206] width 212 height 19
click at [188, 201] on input at bounding box center [201, 206] width 212 height 19
click at [173, 210] on input at bounding box center [201, 206] width 212 height 19
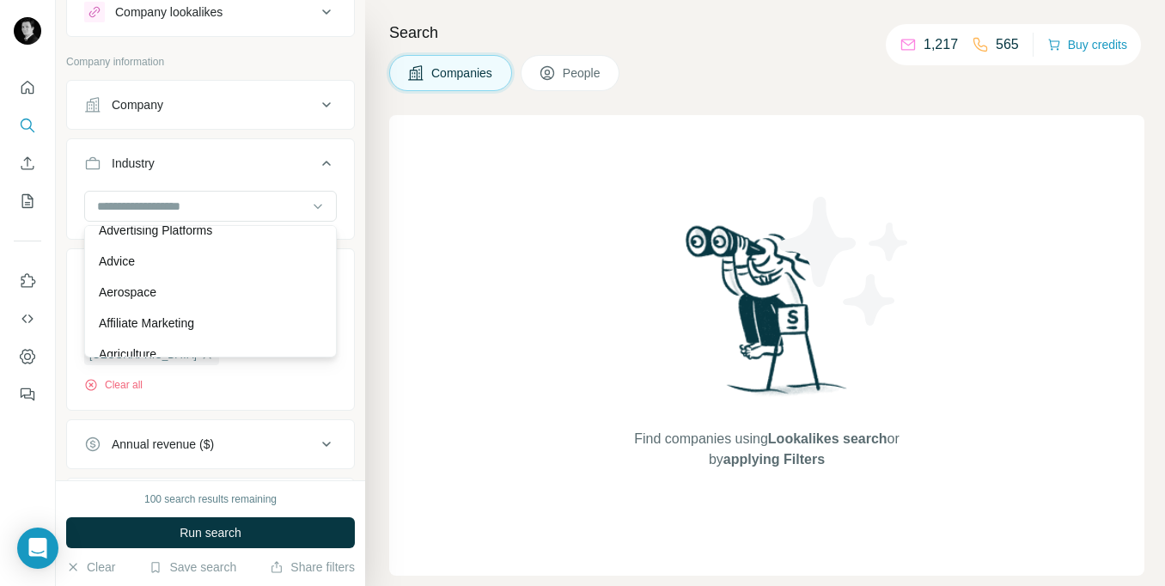
scroll to position [279, 0]
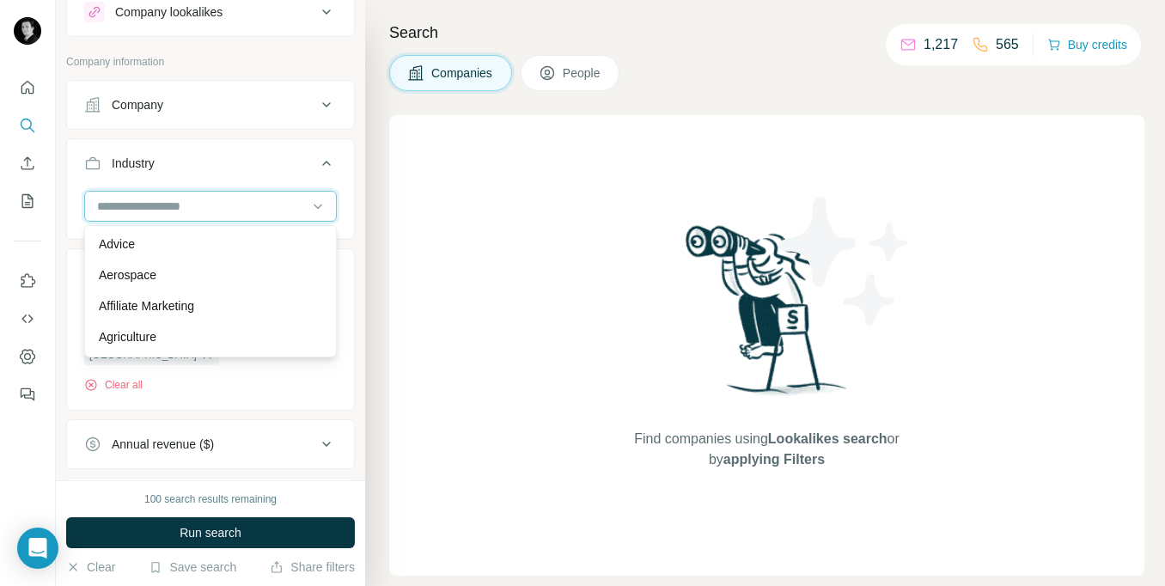
click at [107, 209] on input at bounding box center [201, 206] width 212 height 19
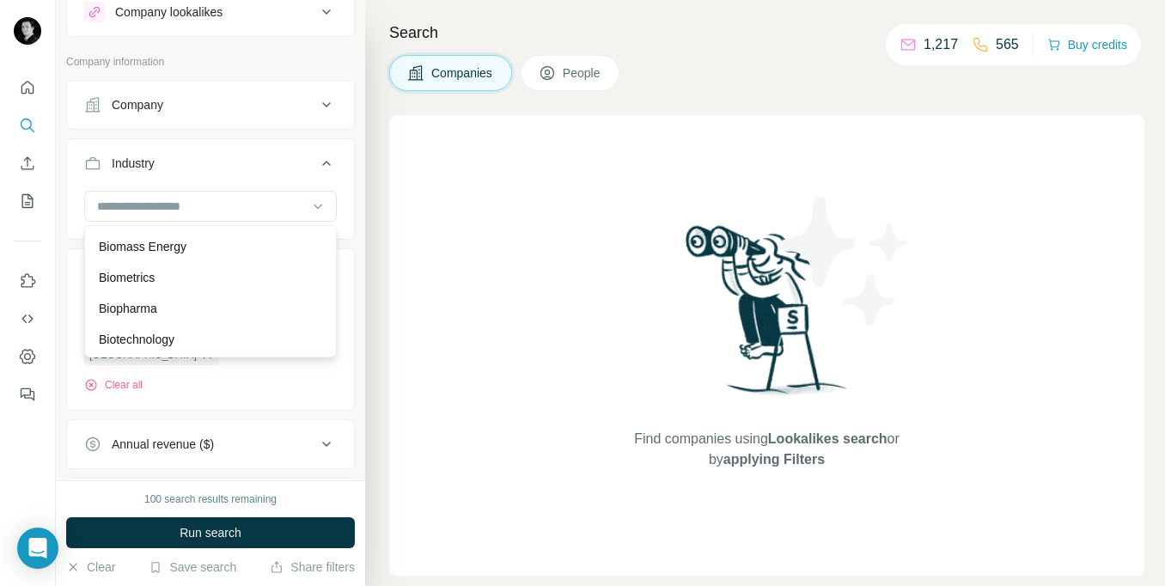
scroll to position [1645, 0]
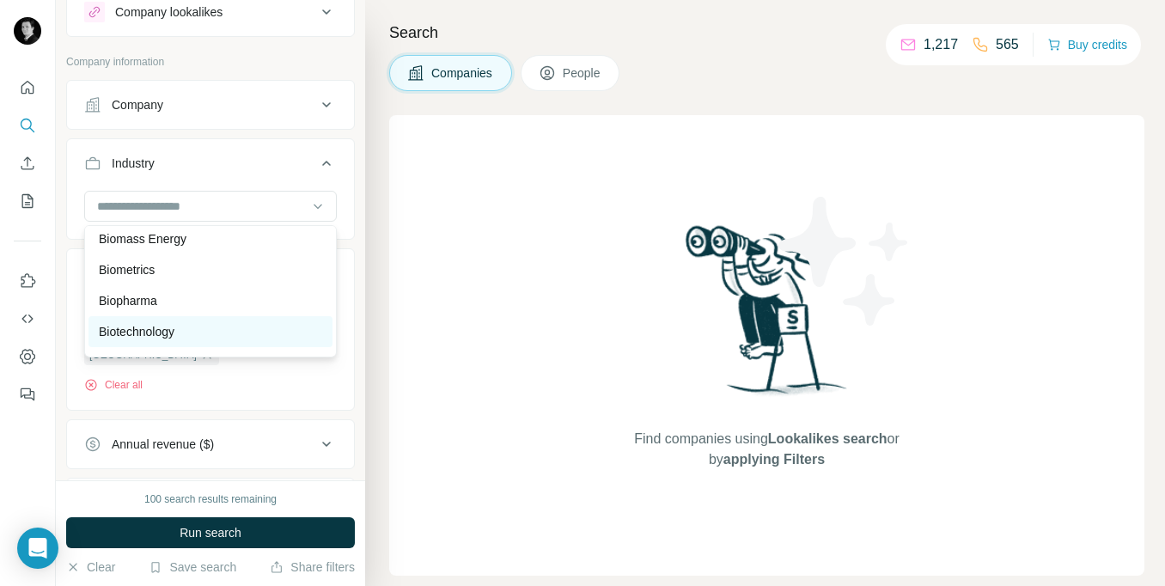
click at [152, 338] on p "Biotechnology" at bounding box center [137, 331] width 76 height 17
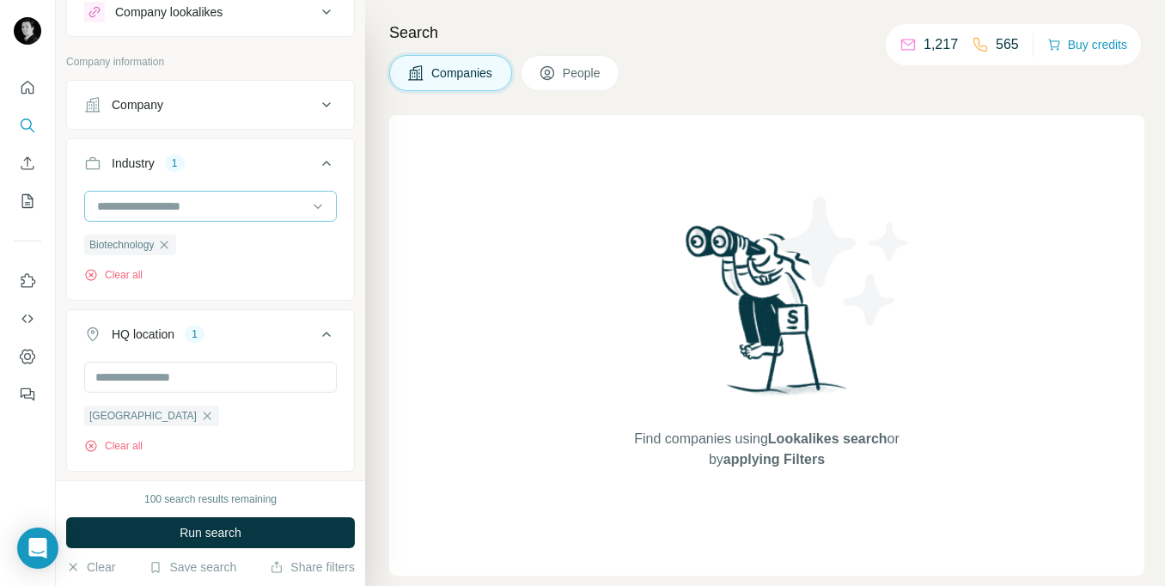
click at [228, 211] on input at bounding box center [201, 206] width 212 height 19
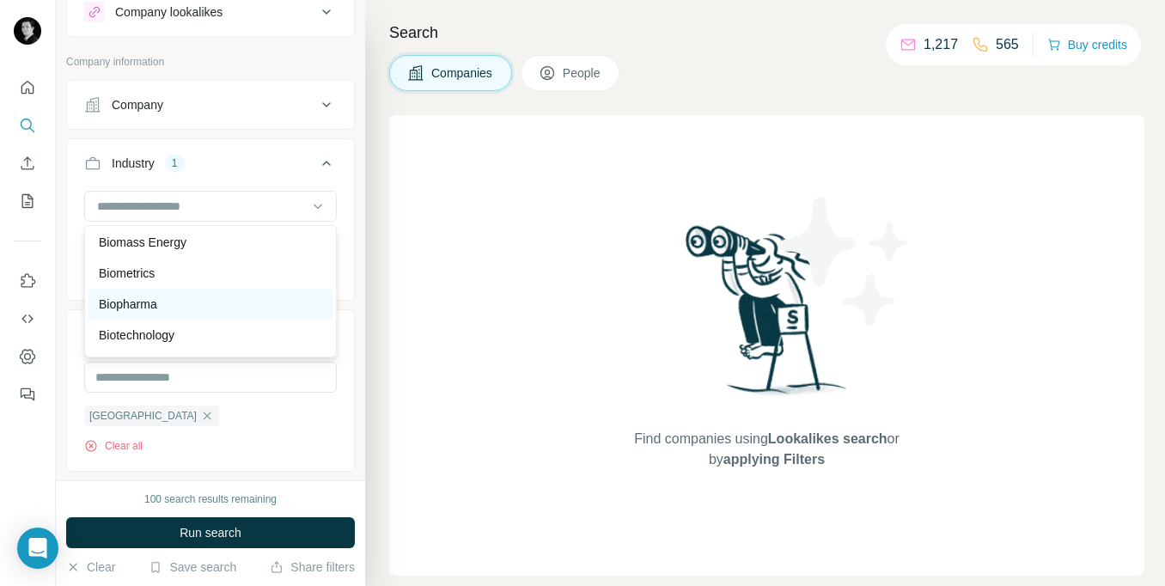
scroll to position [1639, 0]
click at [163, 310] on div "Biopharma" at bounding box center [210, 306] width 223 height 17
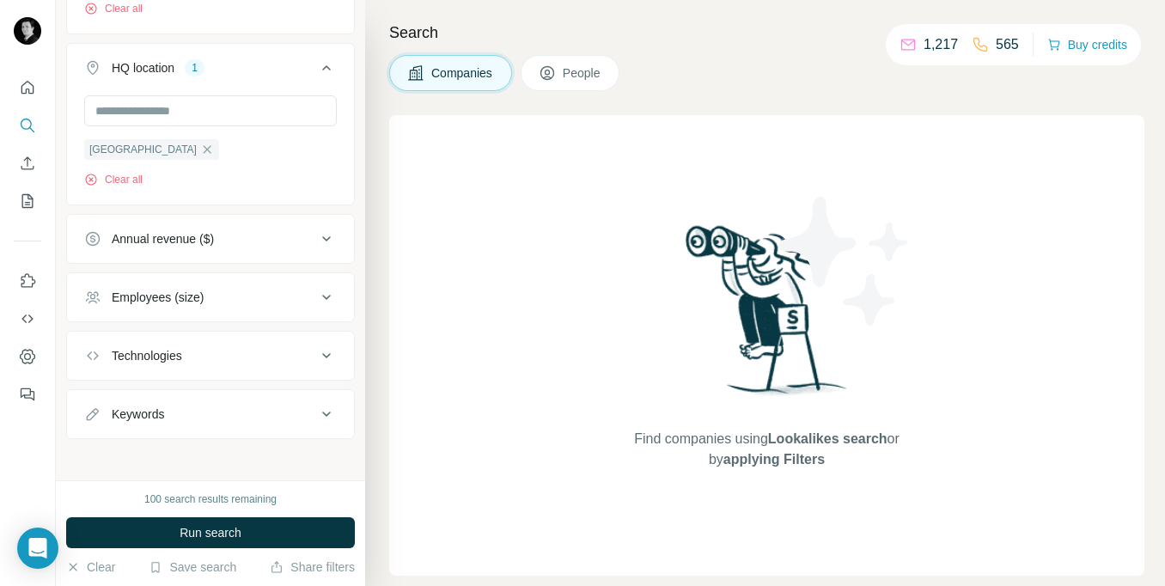
scroll to position [332, 0]
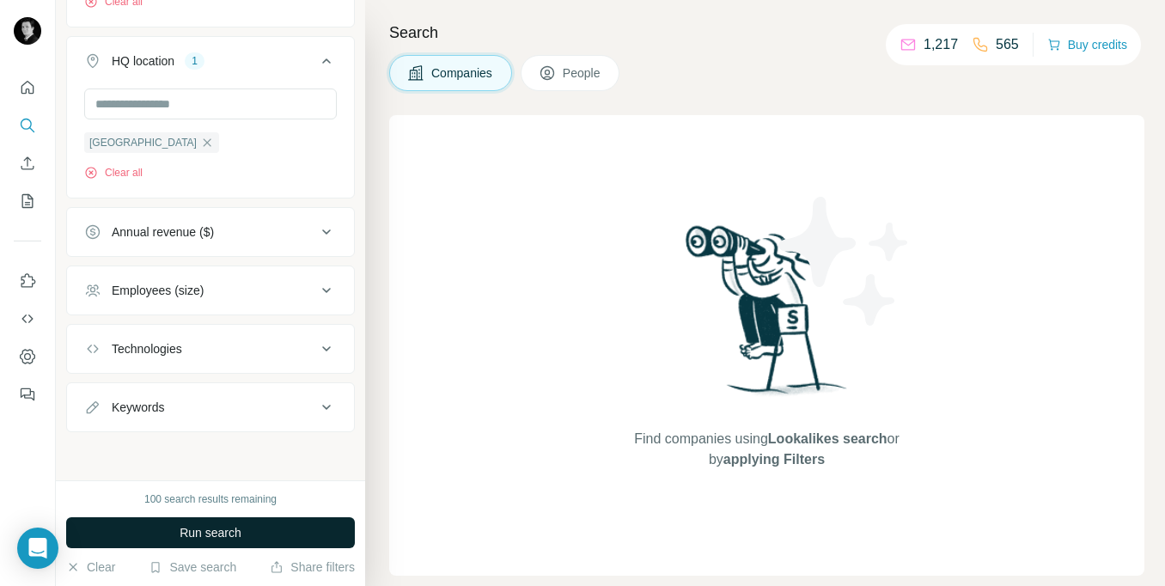
click at [233, 533] on span "Run search" at bounding box center [211, 532] width 62 height 17
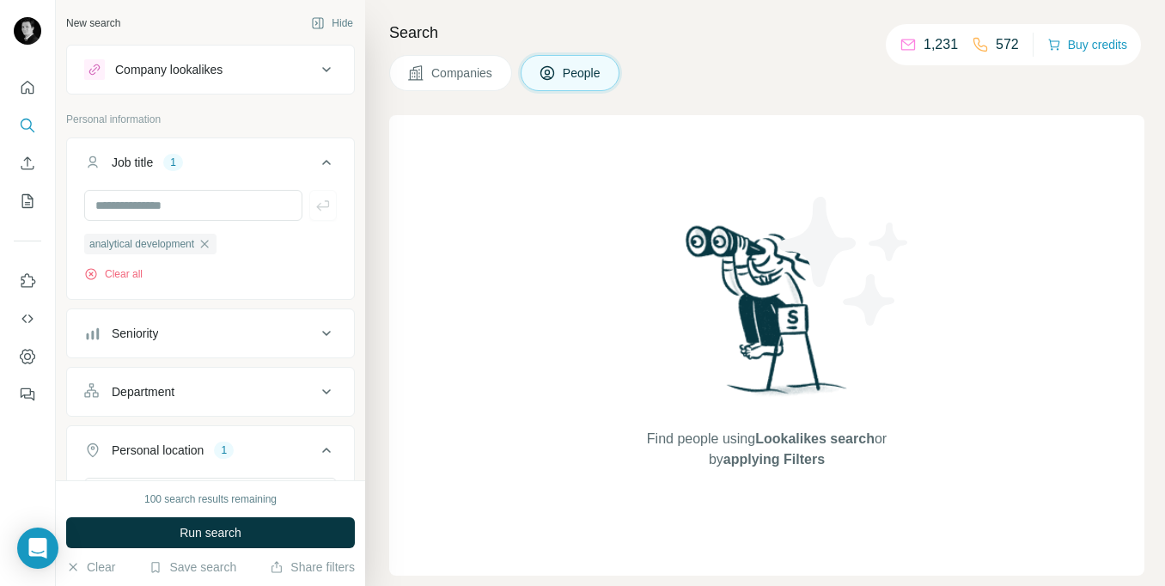
scroll to position [307, 0]
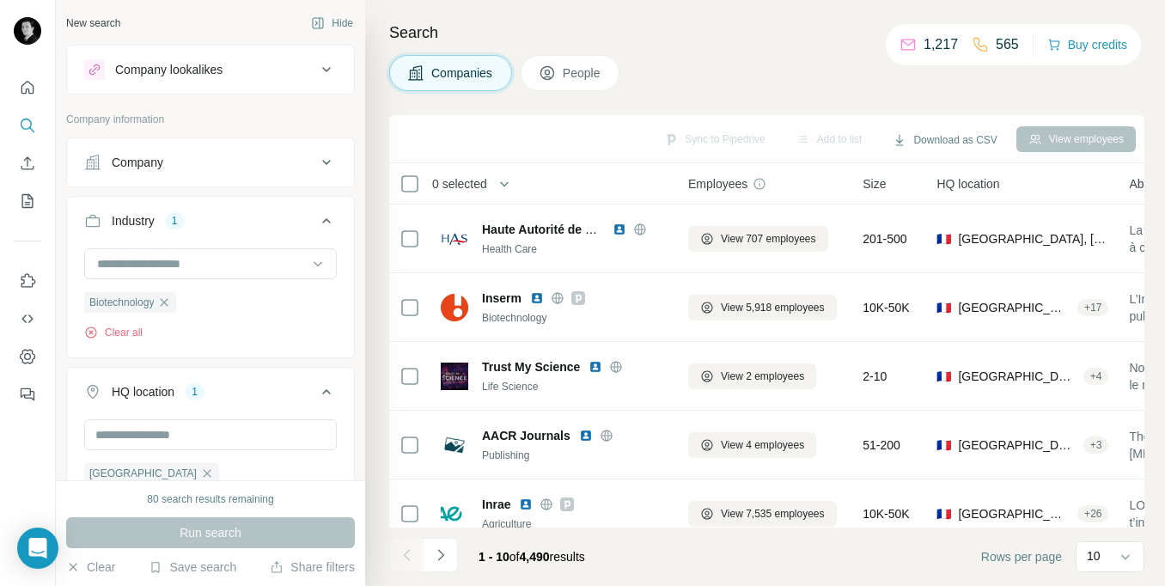
scroll to position [1639, 0]
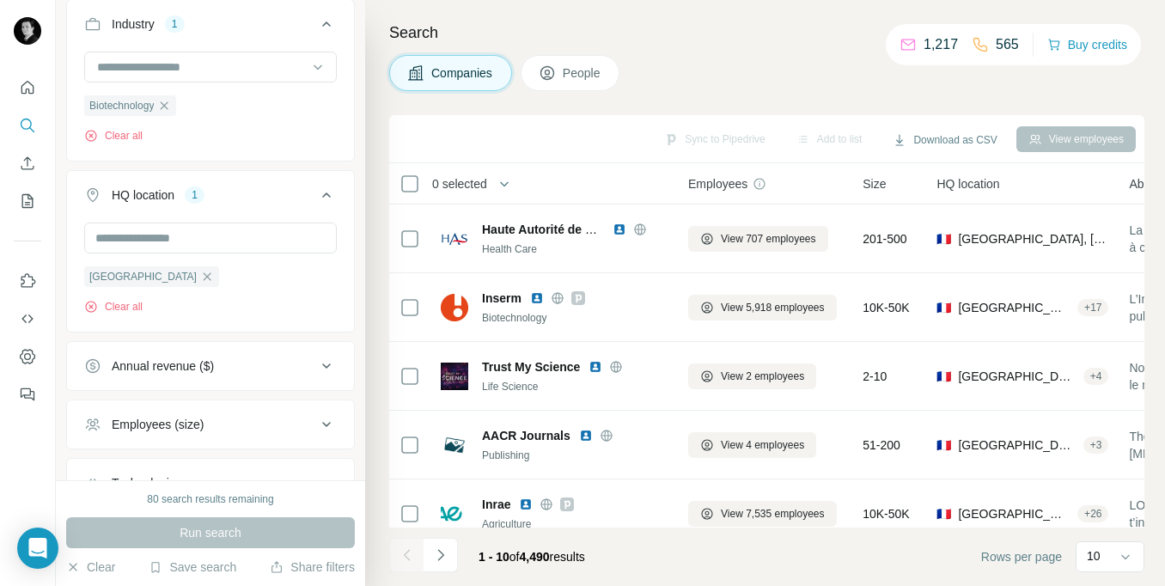
click at [271, 429] on div "Employees (size)" at bounding box center [200, 424] width 232 height 17
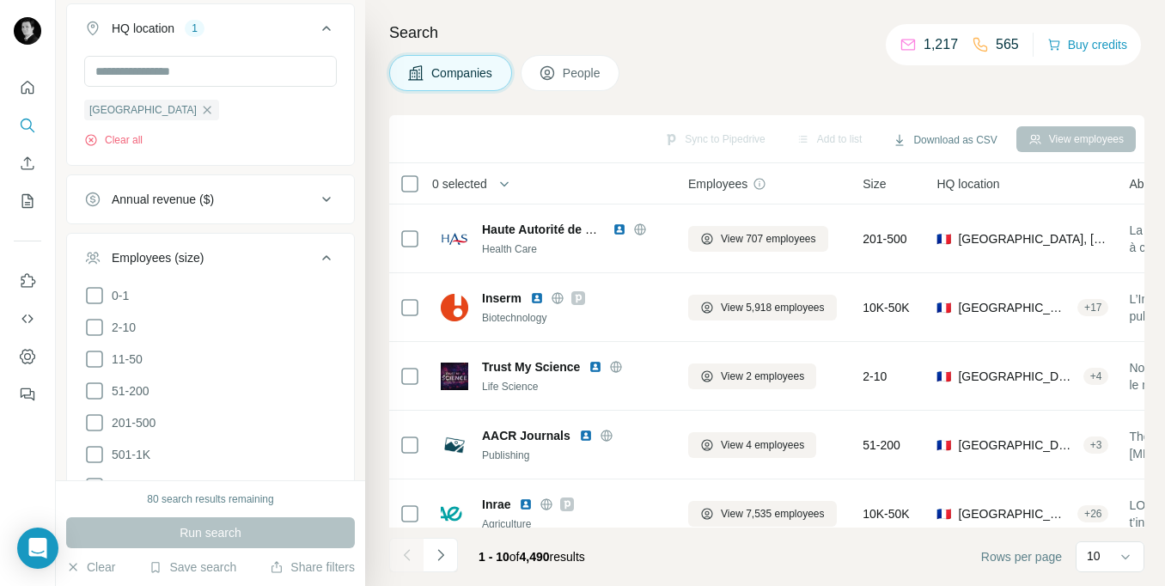
scroll to position [388, 0]
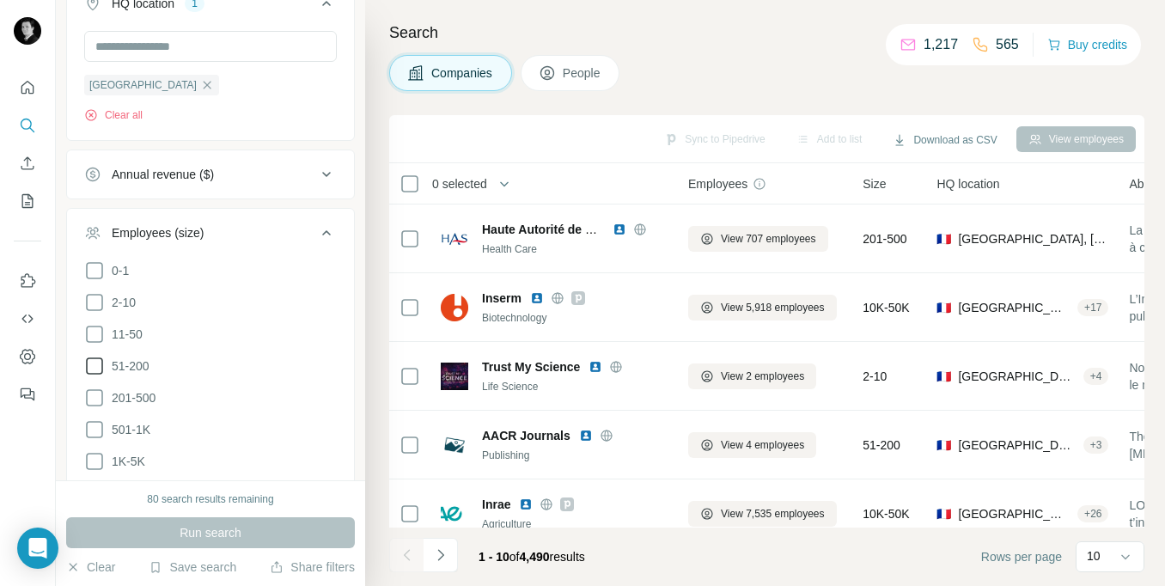
click at [91, 368] on icon at bounding box center [94, 366] width 21 height 21
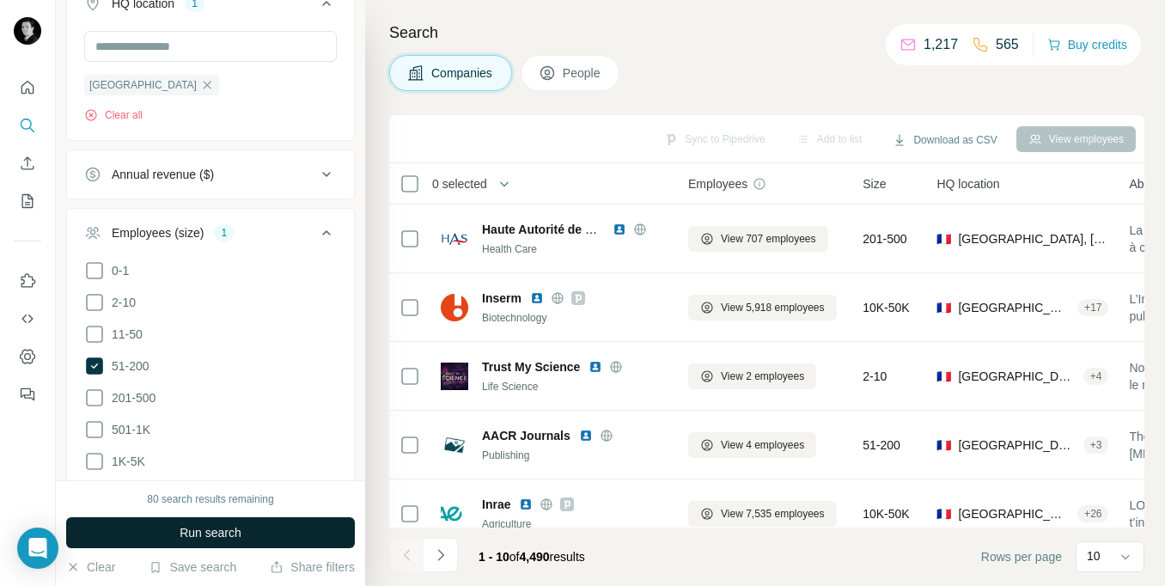
click at [252, 537] on button "Run search" at bounding box center [210, 532] width 289 height 31
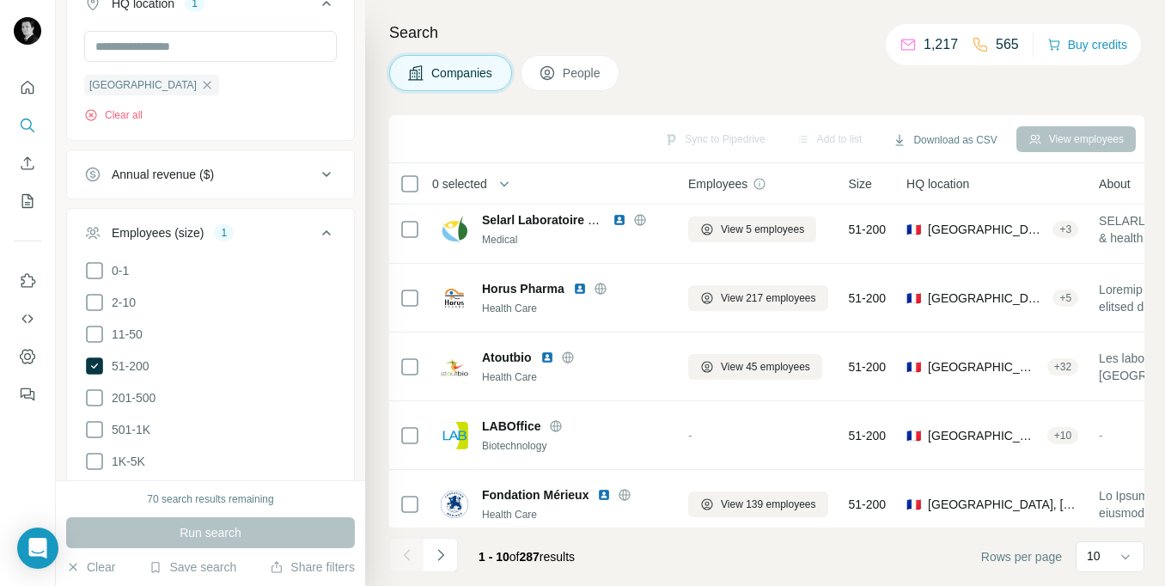
scroll to position [364, 0]
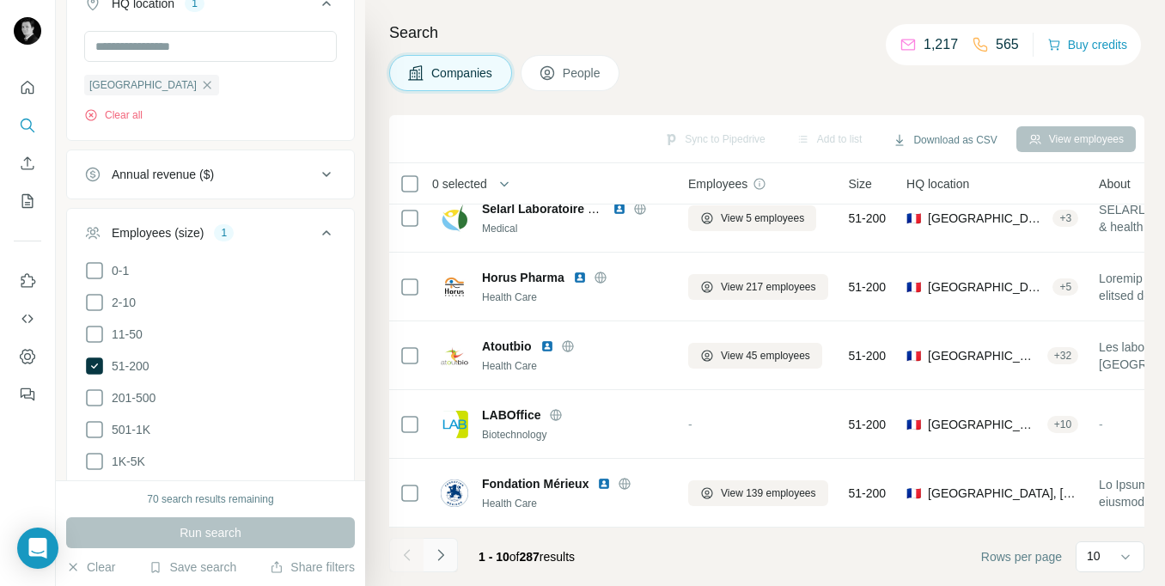
click at [441, 557] on icon "Navigate to next page" at bounding box center [440, 554] width 17 height 17
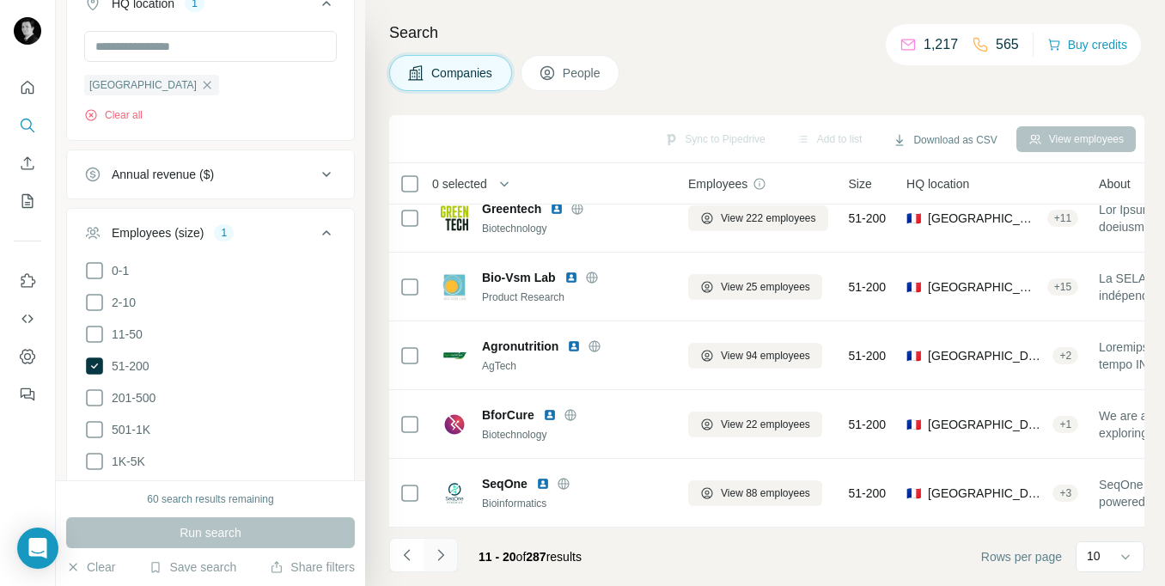
click at [441, 557] on icon "Navigate to next page" at bounding box center [440, 554] width 6 height 11
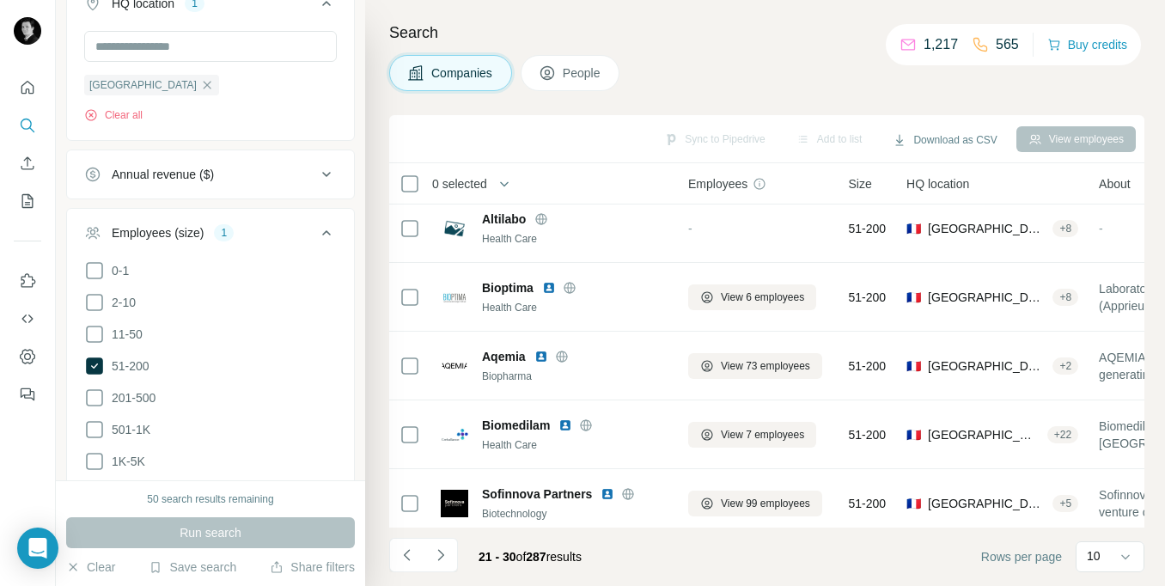
scroll to position [0, 0]
